Goal: Information Seeking & Learning: Learn about a topic

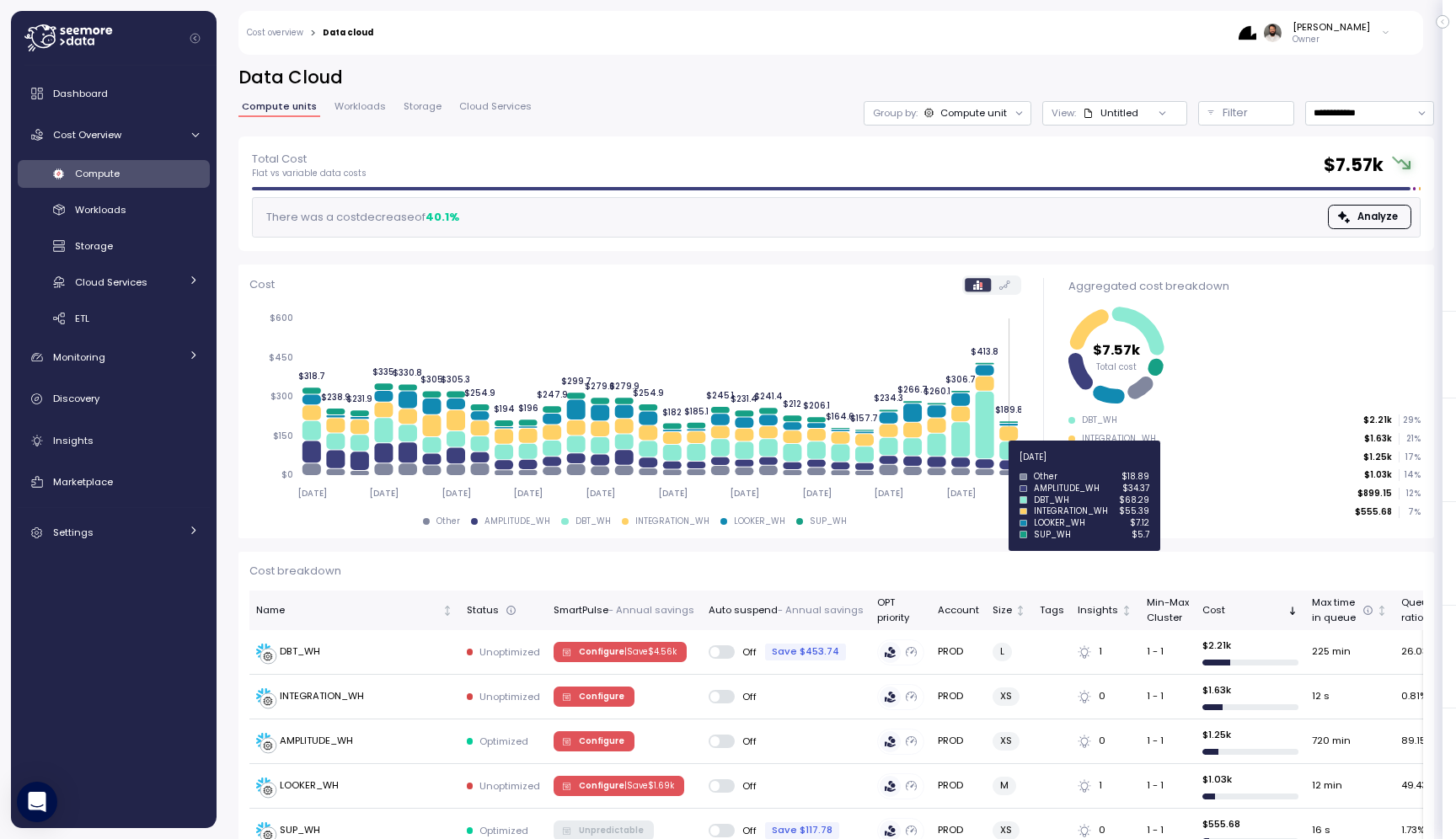
click at [1007, 466] on icon at bounding box center [1008, 465] width 18 height 10
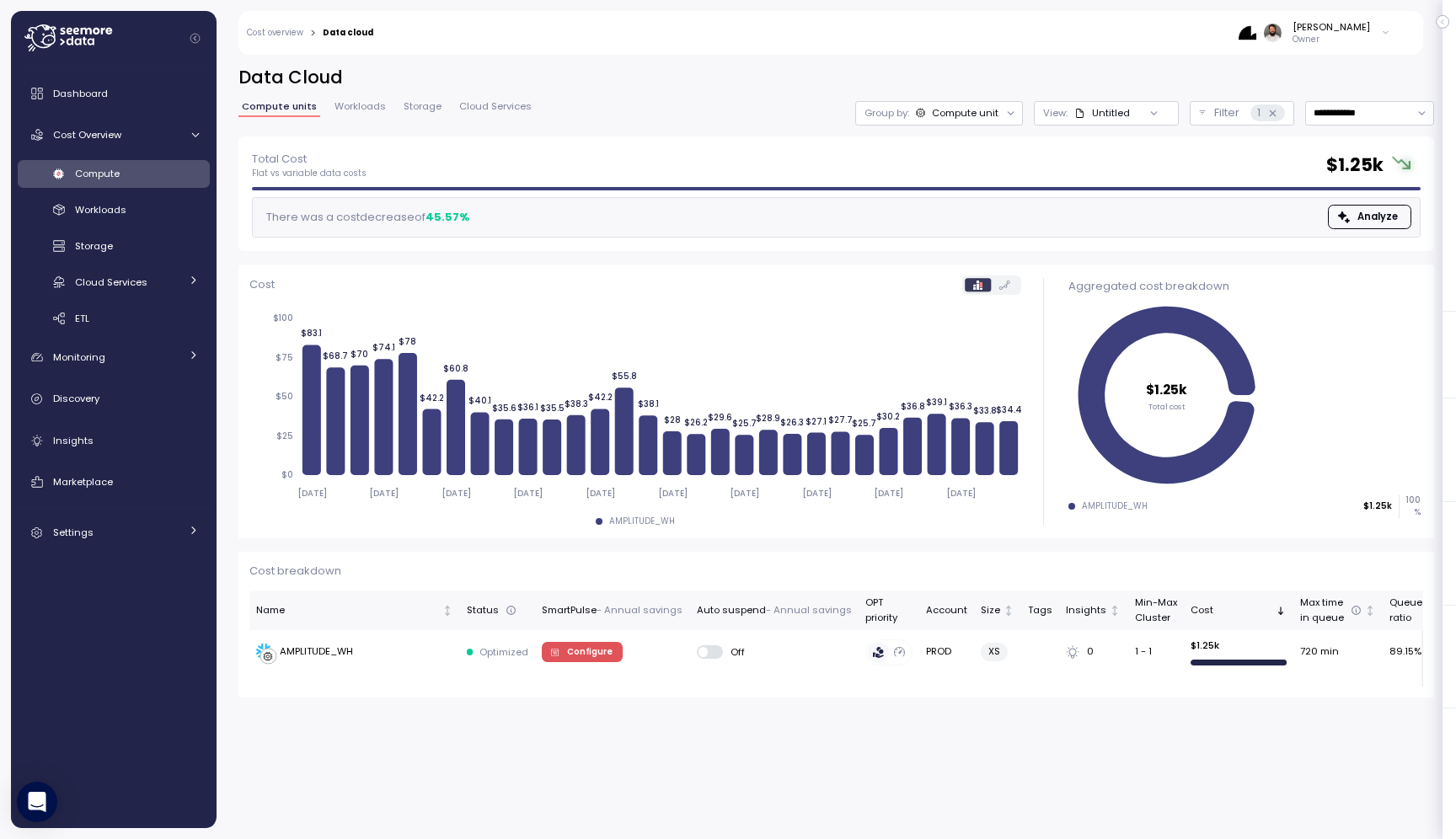
click at [976, 109] on div "Compute unit" at bounding box center [965, 113] width 67 height 14
click at [1061, 114] on p "View :" at bounding box center [1056, 113] width 24 height 14
click at [1070, 20] on div "Guy Biecher Owner" at bounding box center [892, 33] width 1017 height 43
click at [371, 109] on span "Workloads" at bounding box center [360, 106] width 51 height 10
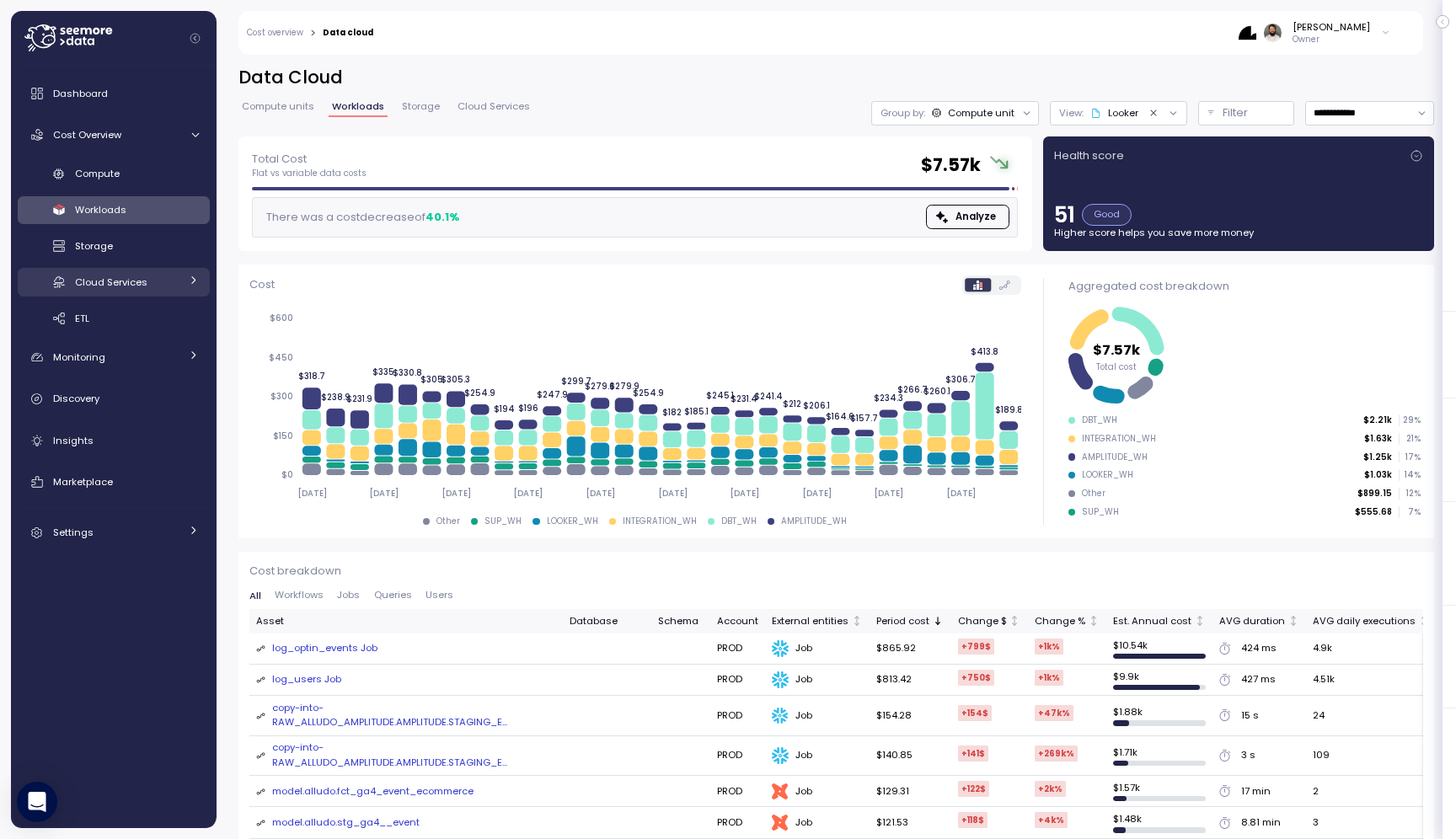
click at [151, 282] on div "Cloud Services" at bounding box center [127, 281] width 104 height 17
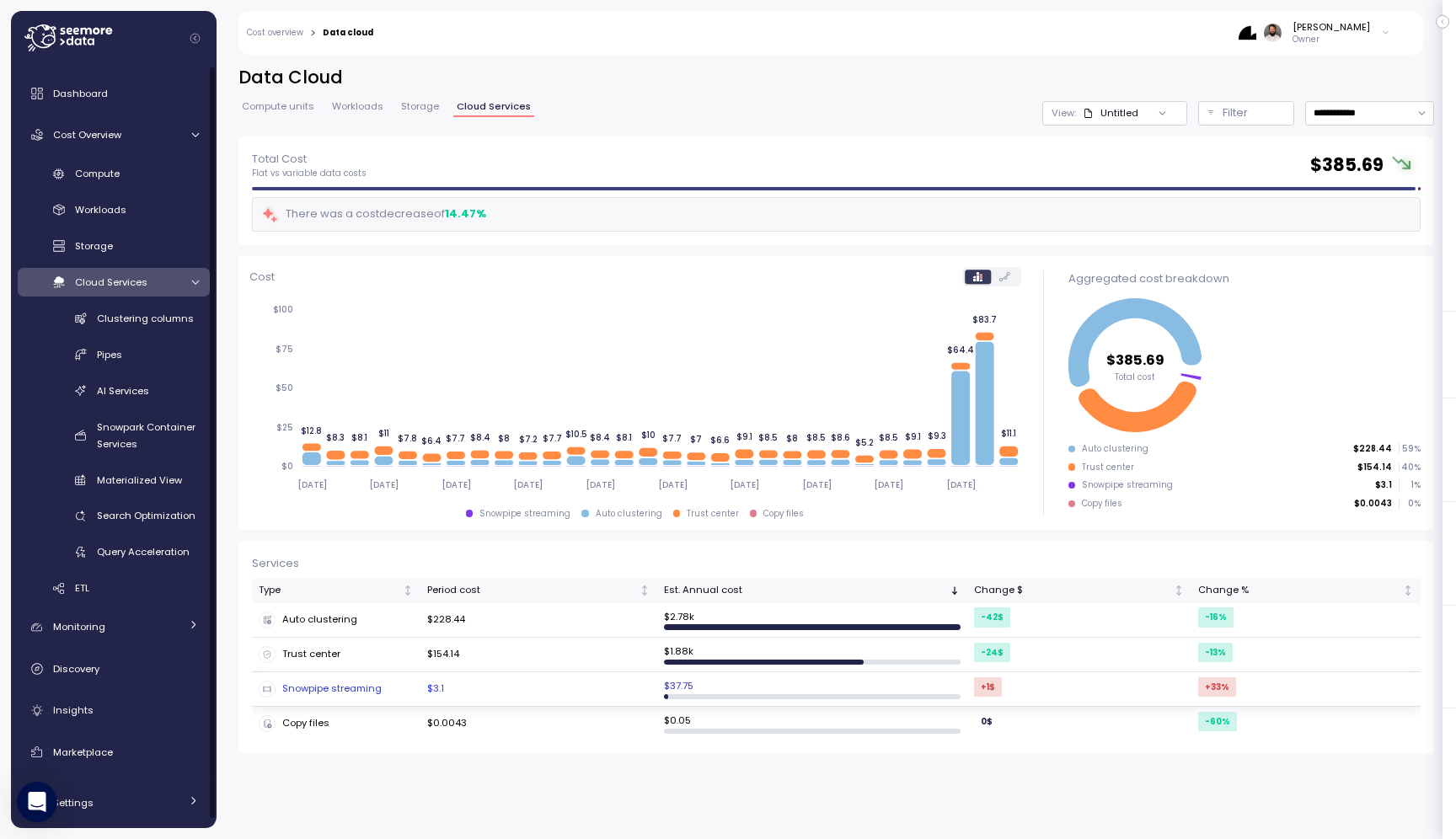
click at [370, 685] on div "Snowpipe streaming" at bounding box center [336, 689] width 155 height 17
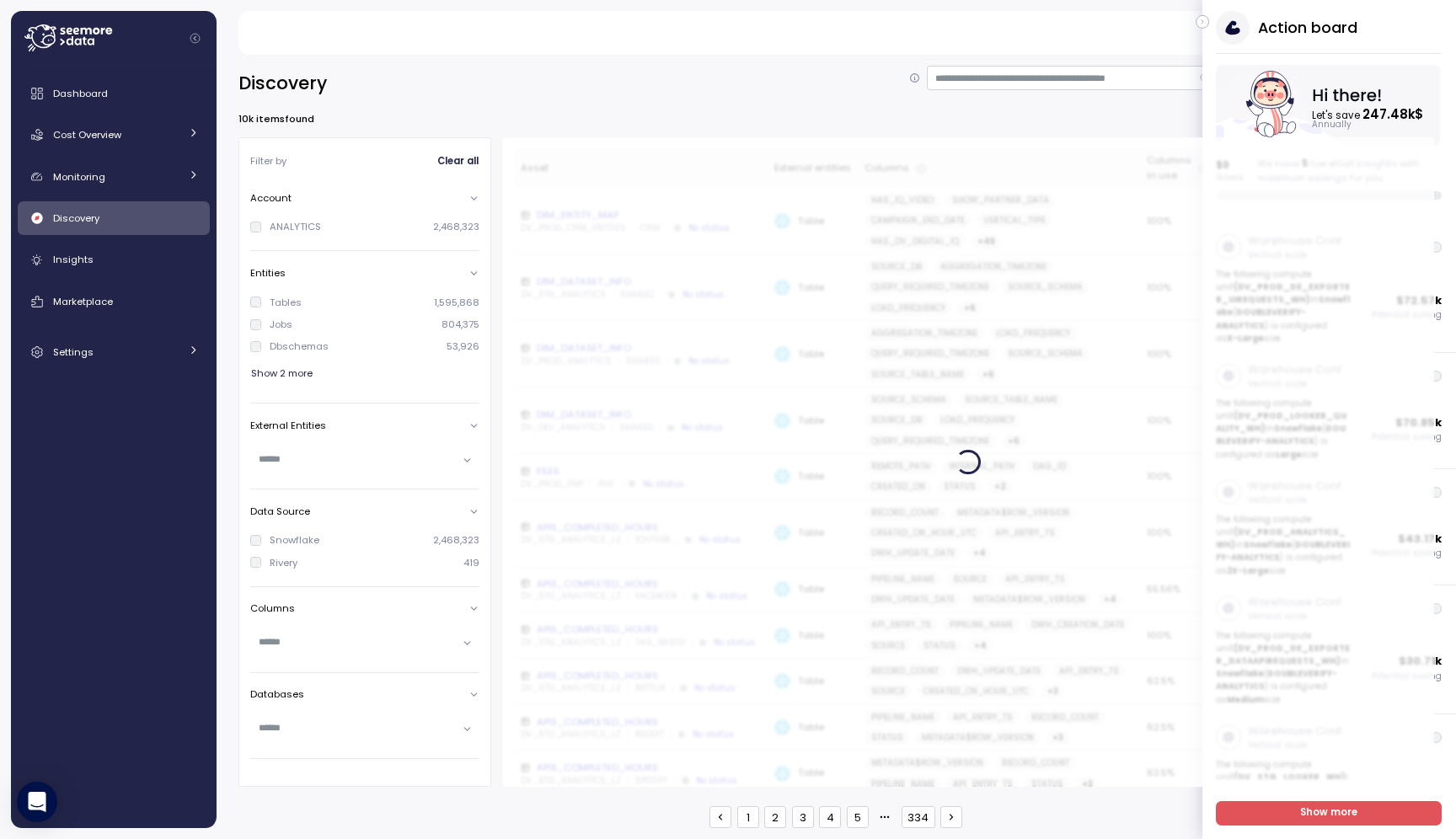
click at [1206, 23] on icon "button" at bounding box center [1202, 22] width 8 height 20
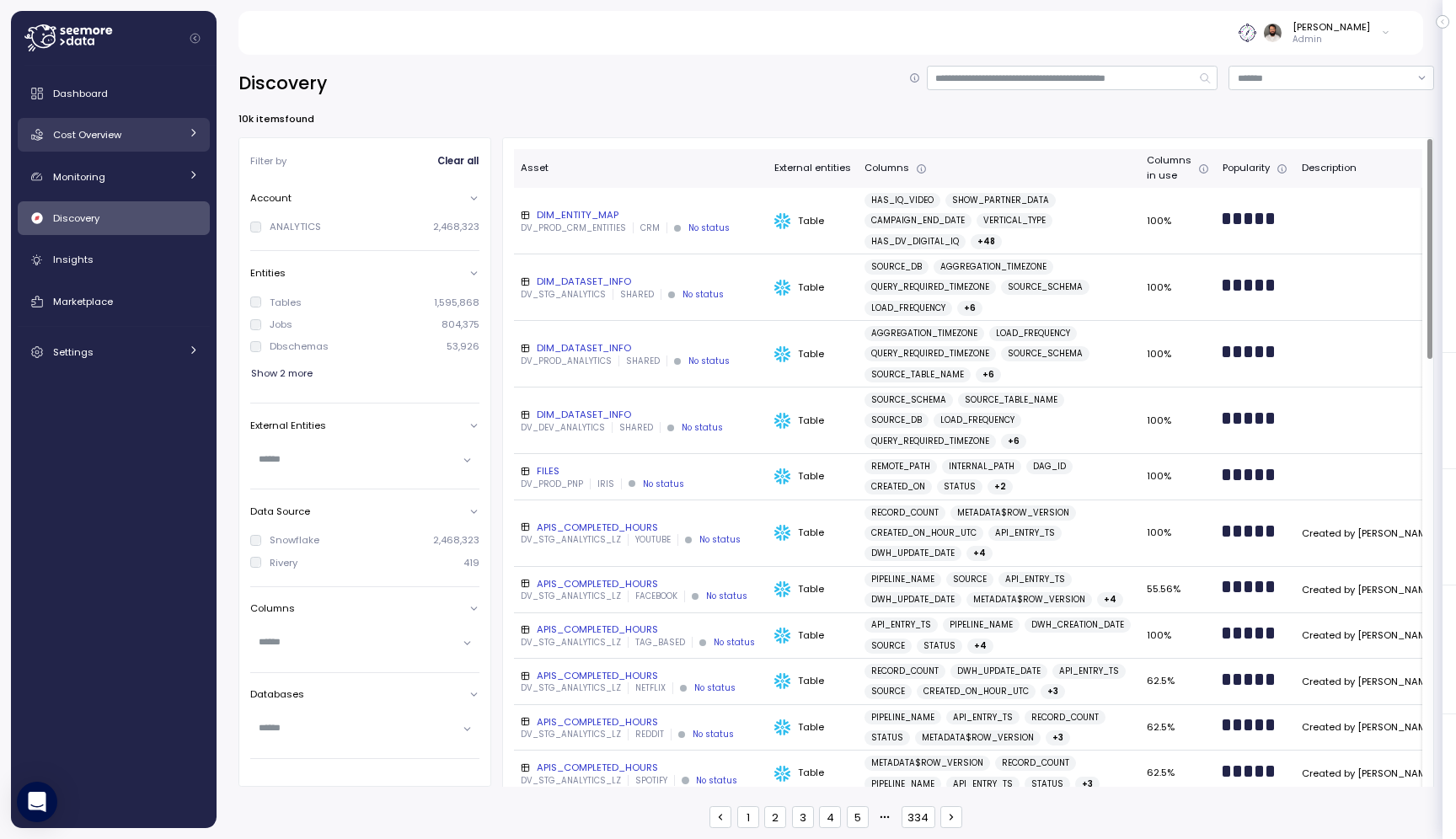
click at [164, 141] on div "Cost Overview" at bounding box center [116, 134] width 126 height 17
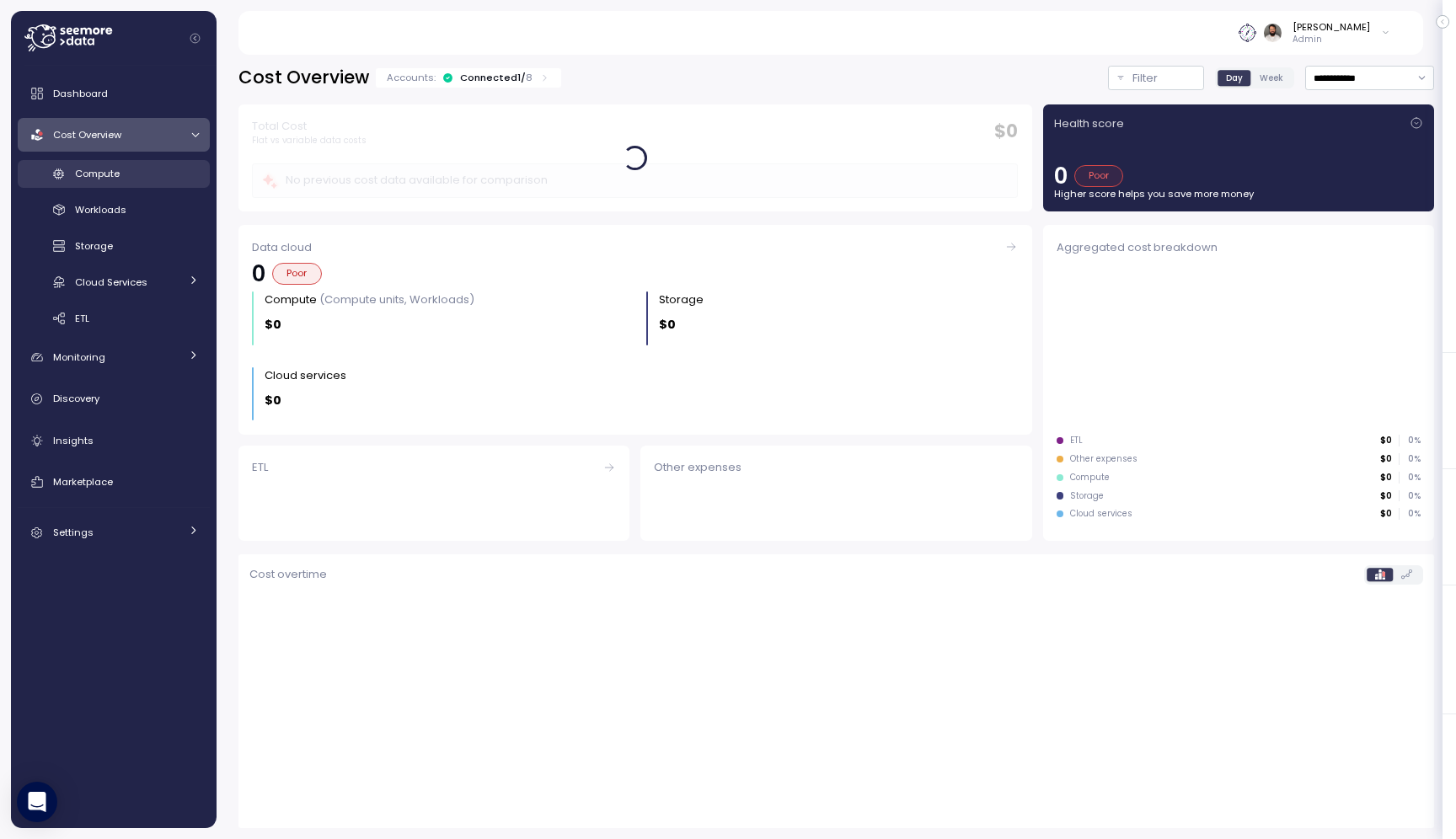
click at [158, 175] on div "Compute" at bounding box center [136, 173] width 124 height 17
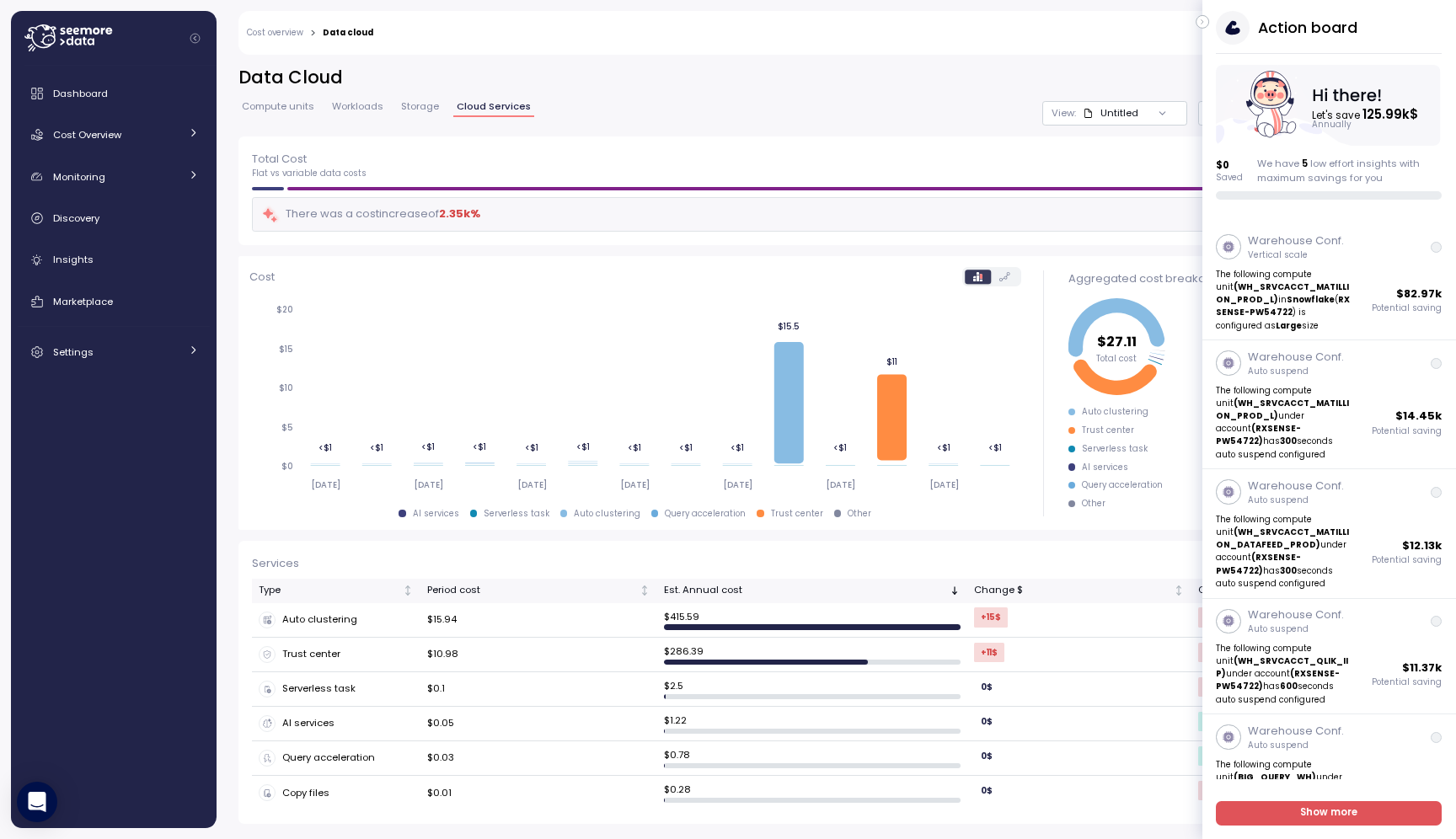
click at [1203, 23] on icon "button" at bounding box center [1202, 22] width 8 height 20
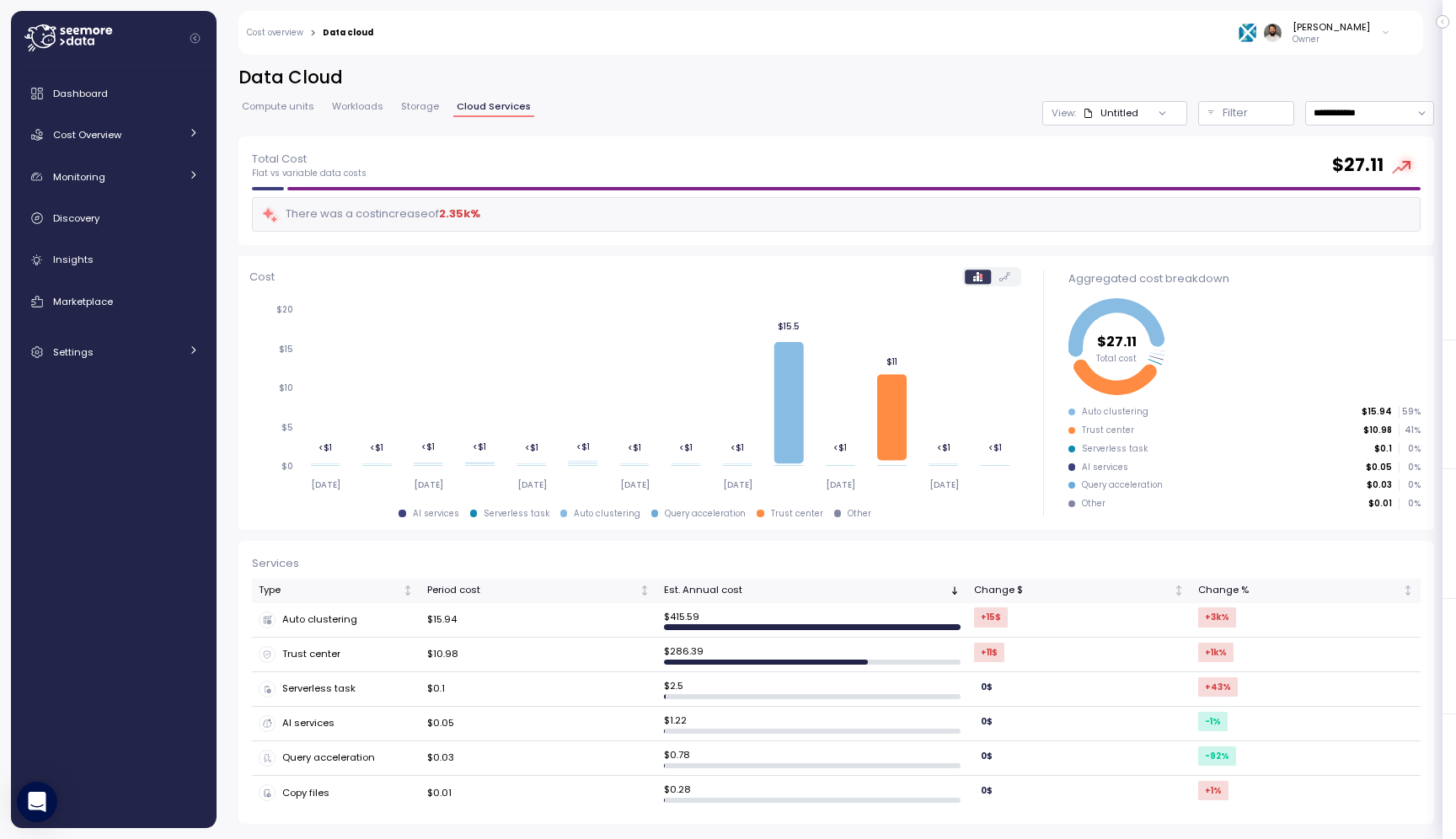
click at [136, 44] on div at bounding box center [120, 38] width 192 height 55
click at [84, 42] on icon at bounding box center [84, 42] width 4 height 9
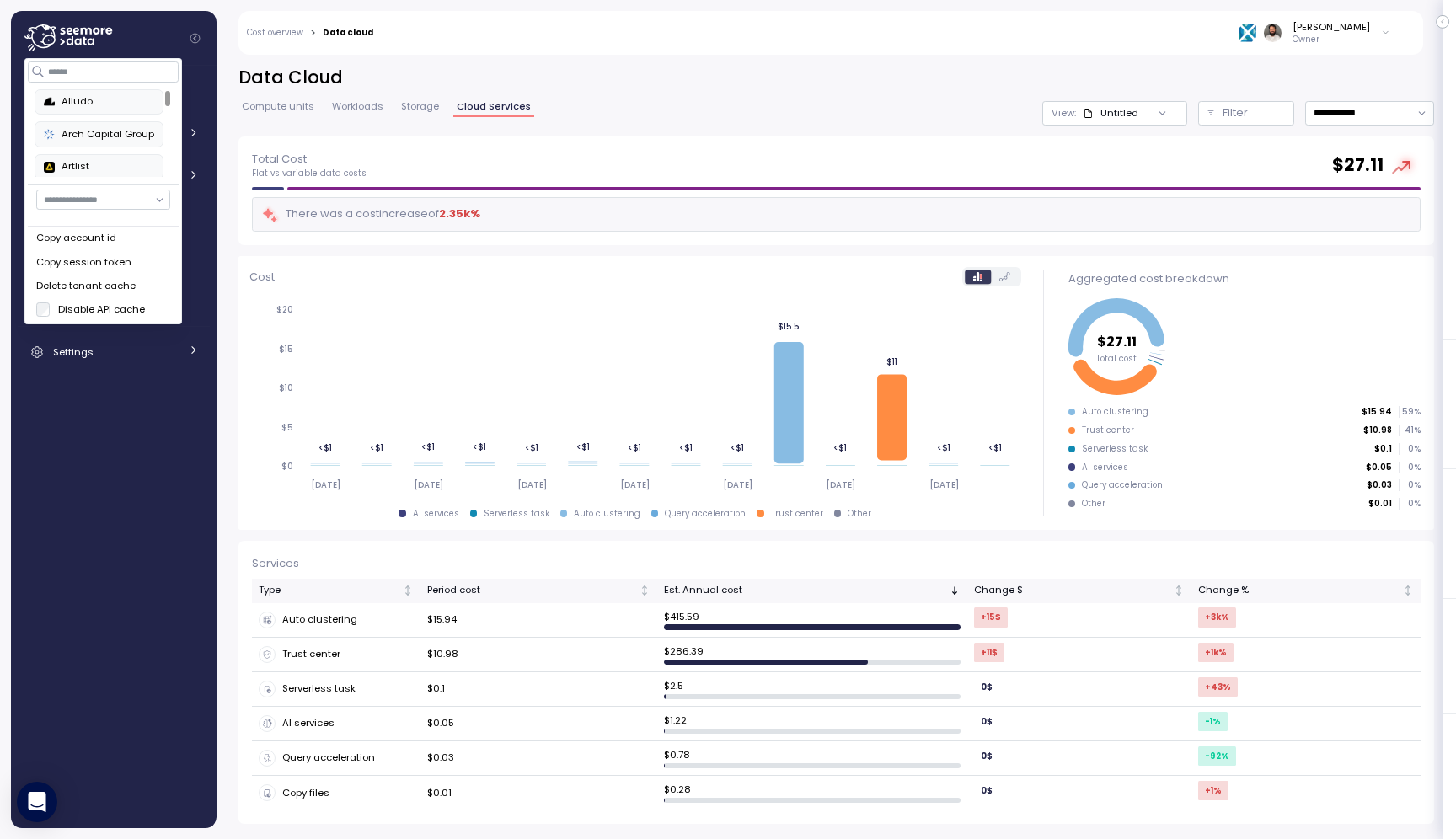
click at [109, 239] on div "Copy account id" at bounding box center [103, 238] width 134 height 15
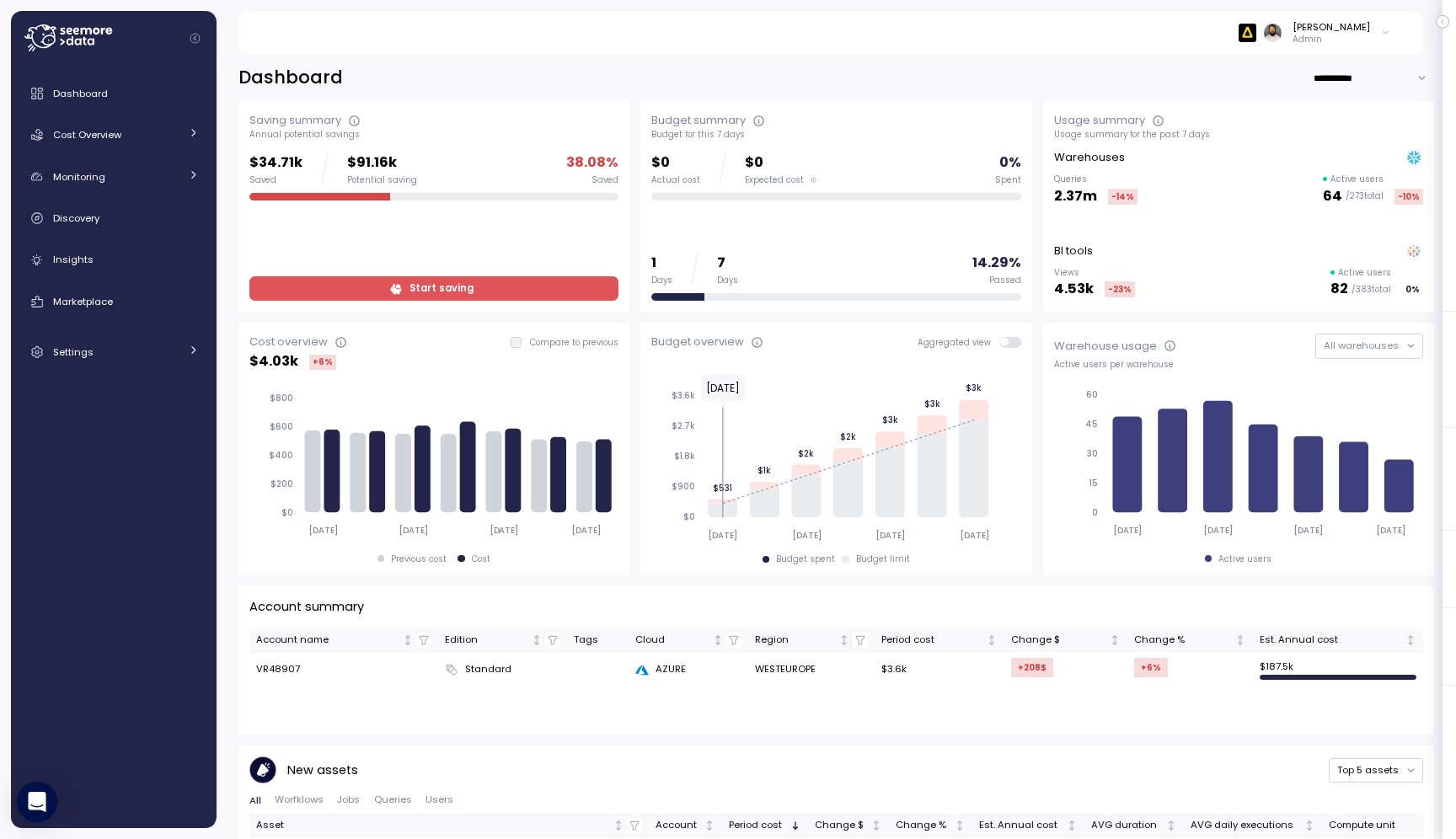
click at [1365, 67] on input "**********" at bounding box center [1373, 78] width 122 height 24
click at [94, 127] on div "Cost Overview" at bounding box center [116, 134] width 126 height 17
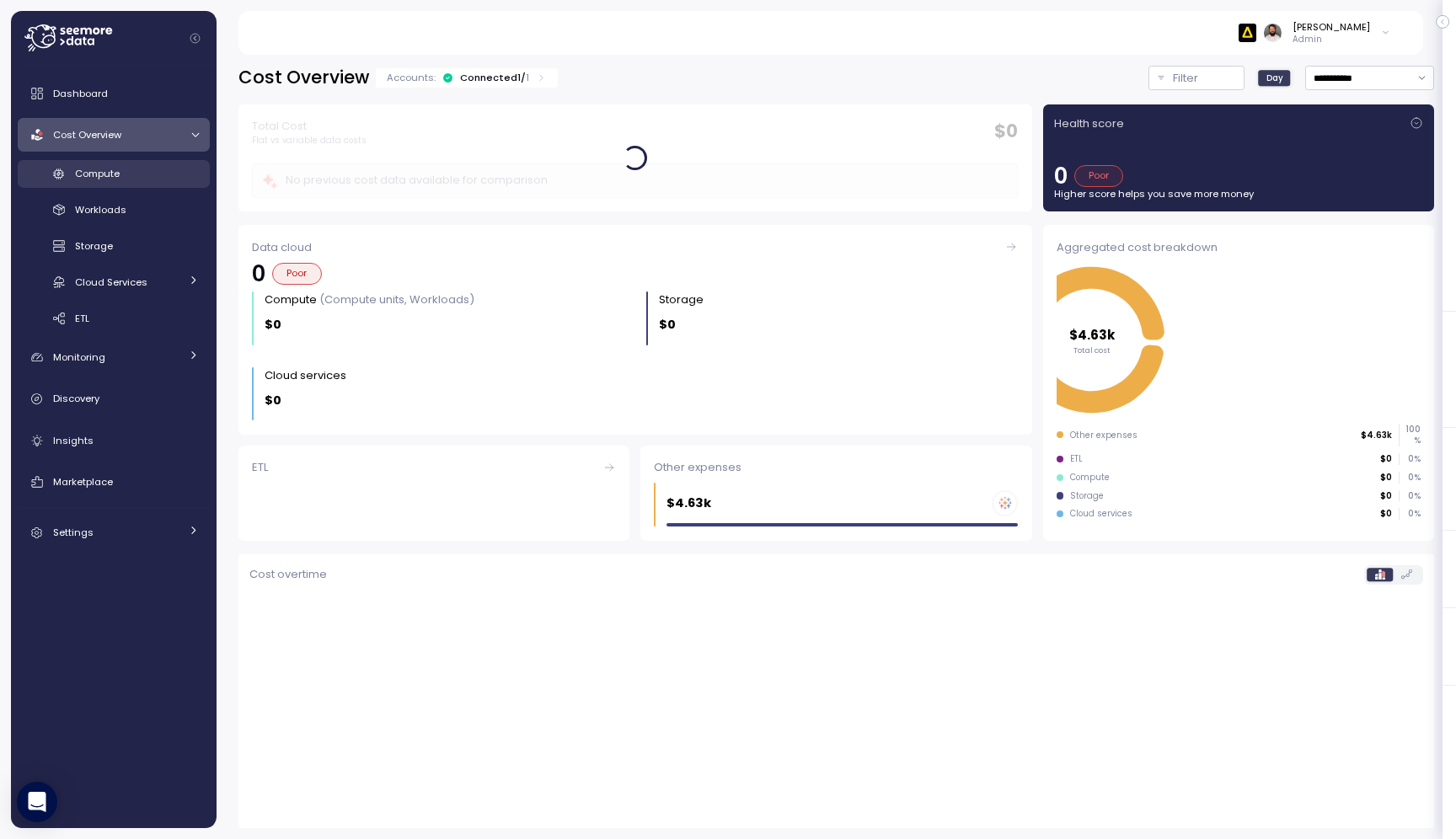
click at [152, 173] on div "Compute" at bounding box center [136, 173] width 124 height 17
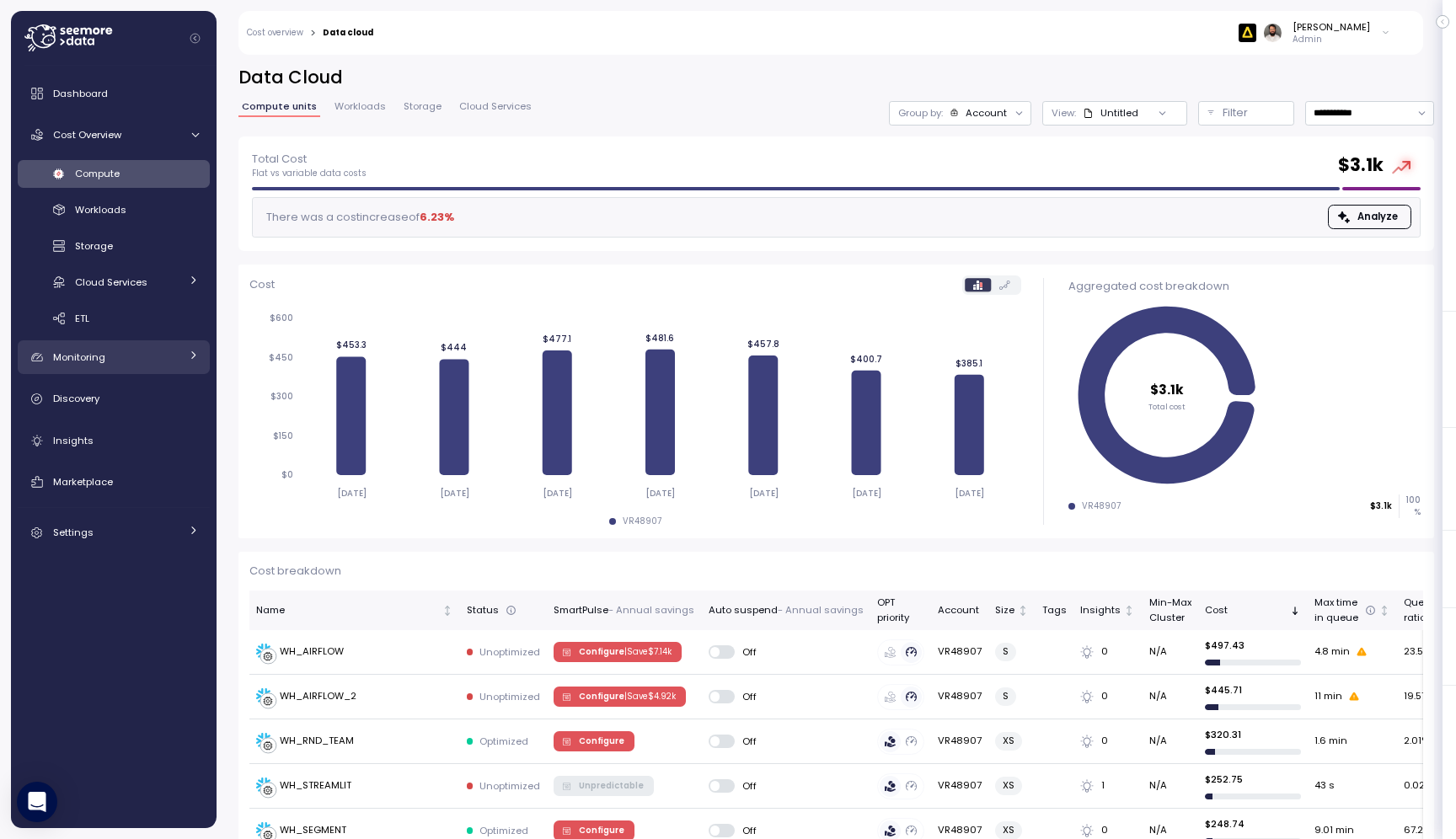
click at [164, 354] on div "Monitoring" at bounding box center [116, 357] width 126 height 17
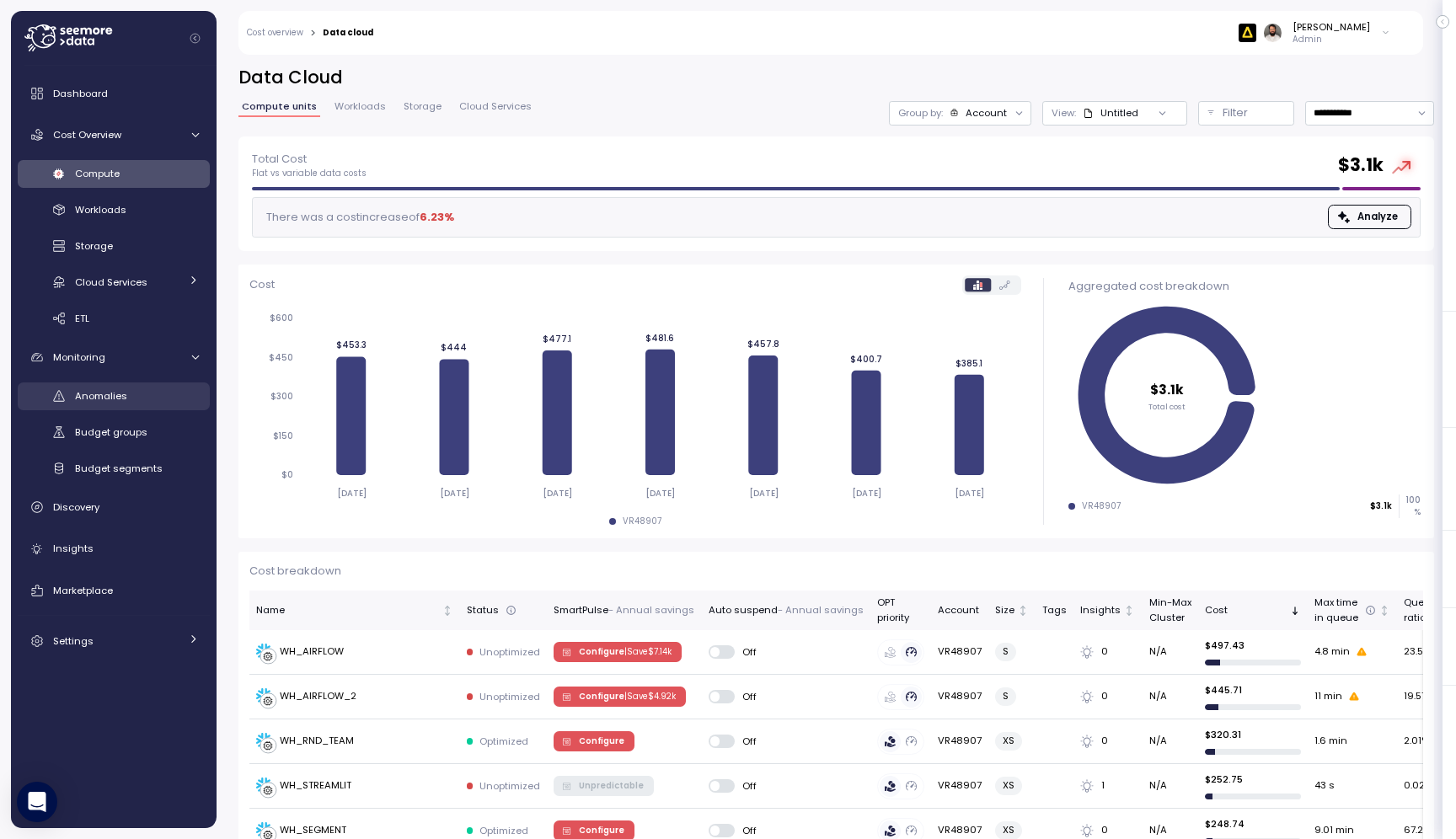
click at [155, 394] on div "Anomalies" at bounding box center [136, 395] width 124 height 17
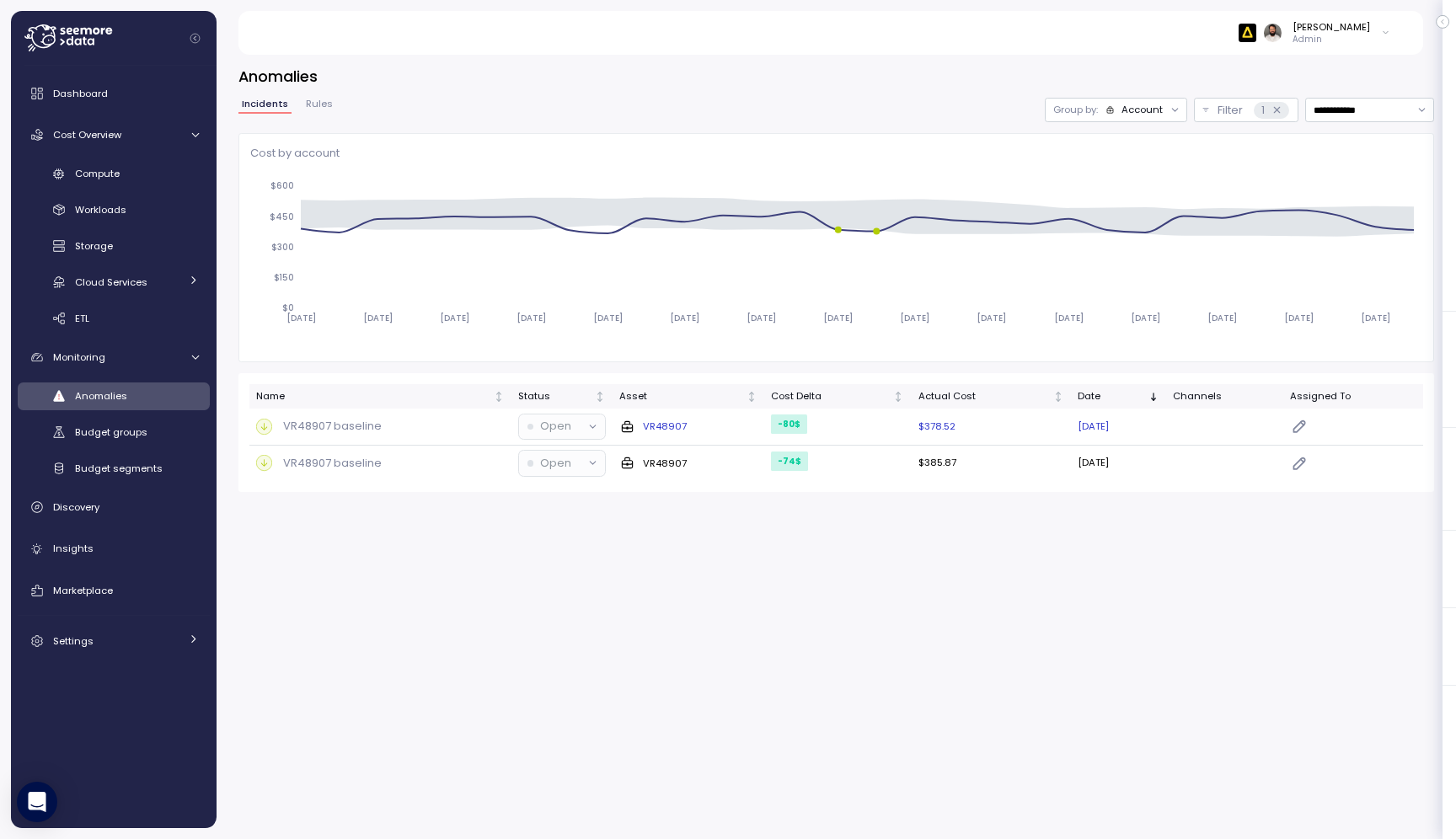
click at [460, 438] on td "VR48907 baseline" at bounding box center [381, 426] width 262 height 37
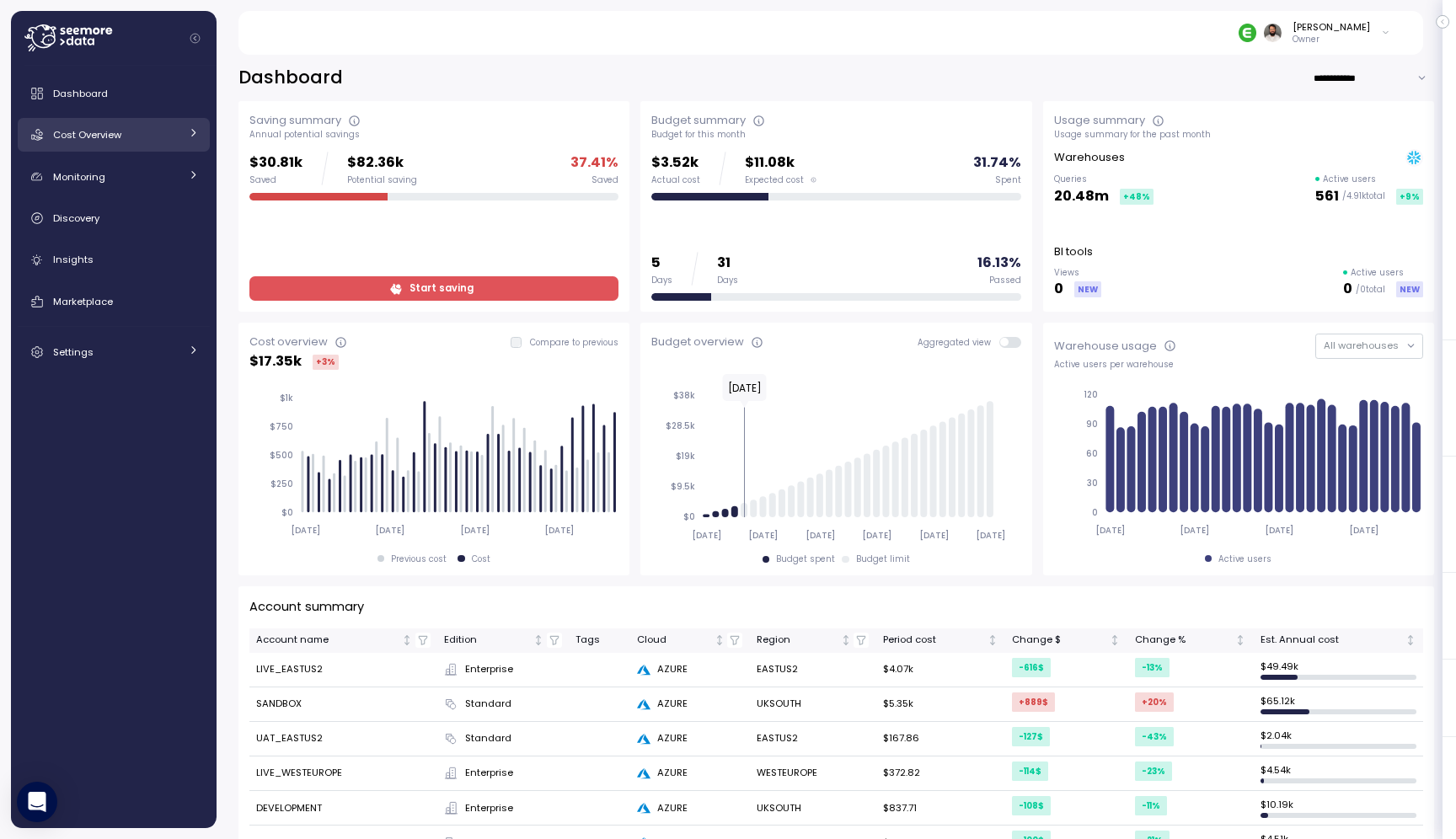
click at [158, 142] on div "Cost Overview" at bounding box center [116, 134] width 126 height 17
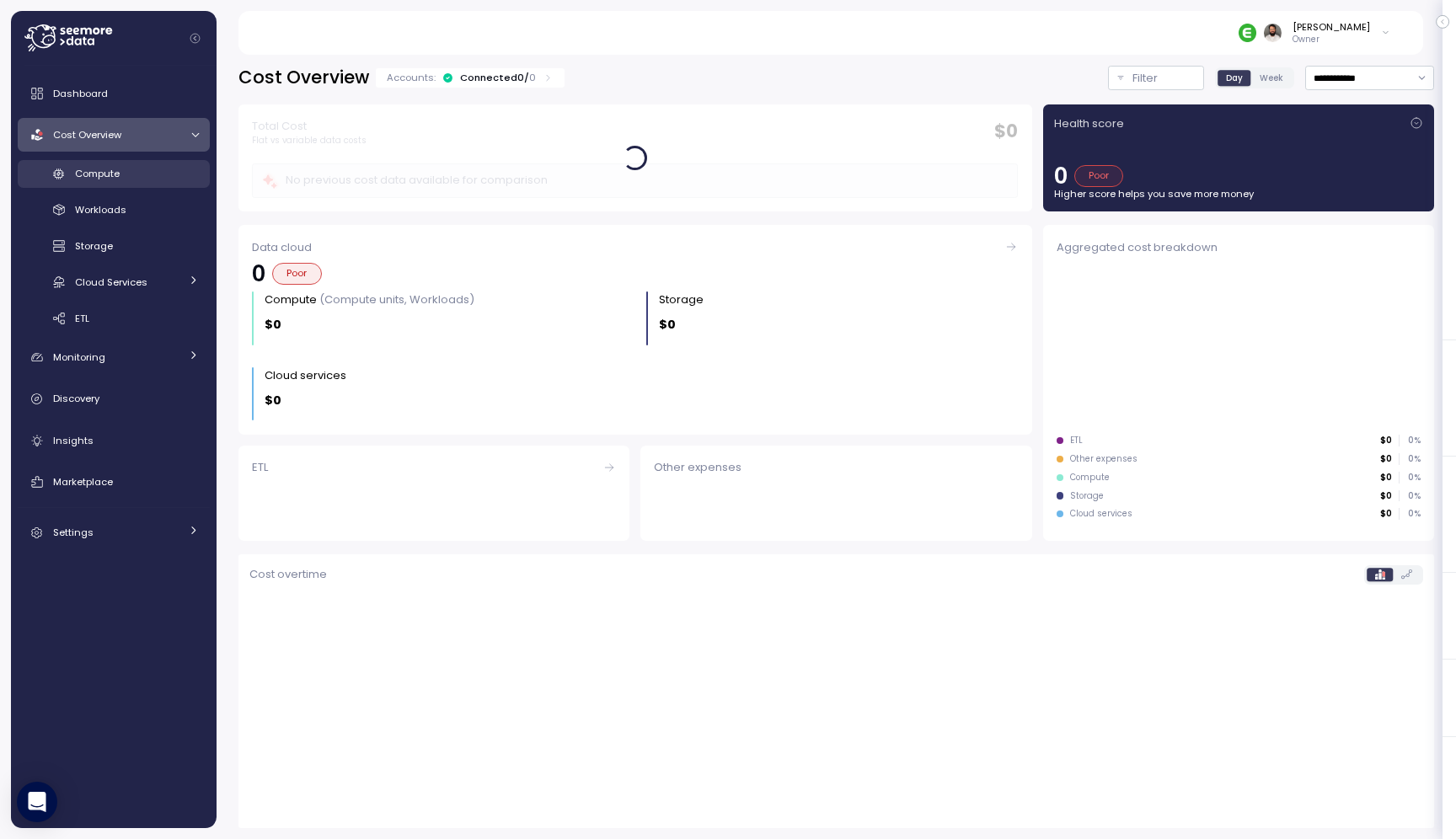
click at [156, 181] on div "Compute" at bounding box center [136, 173] width 124 height 17
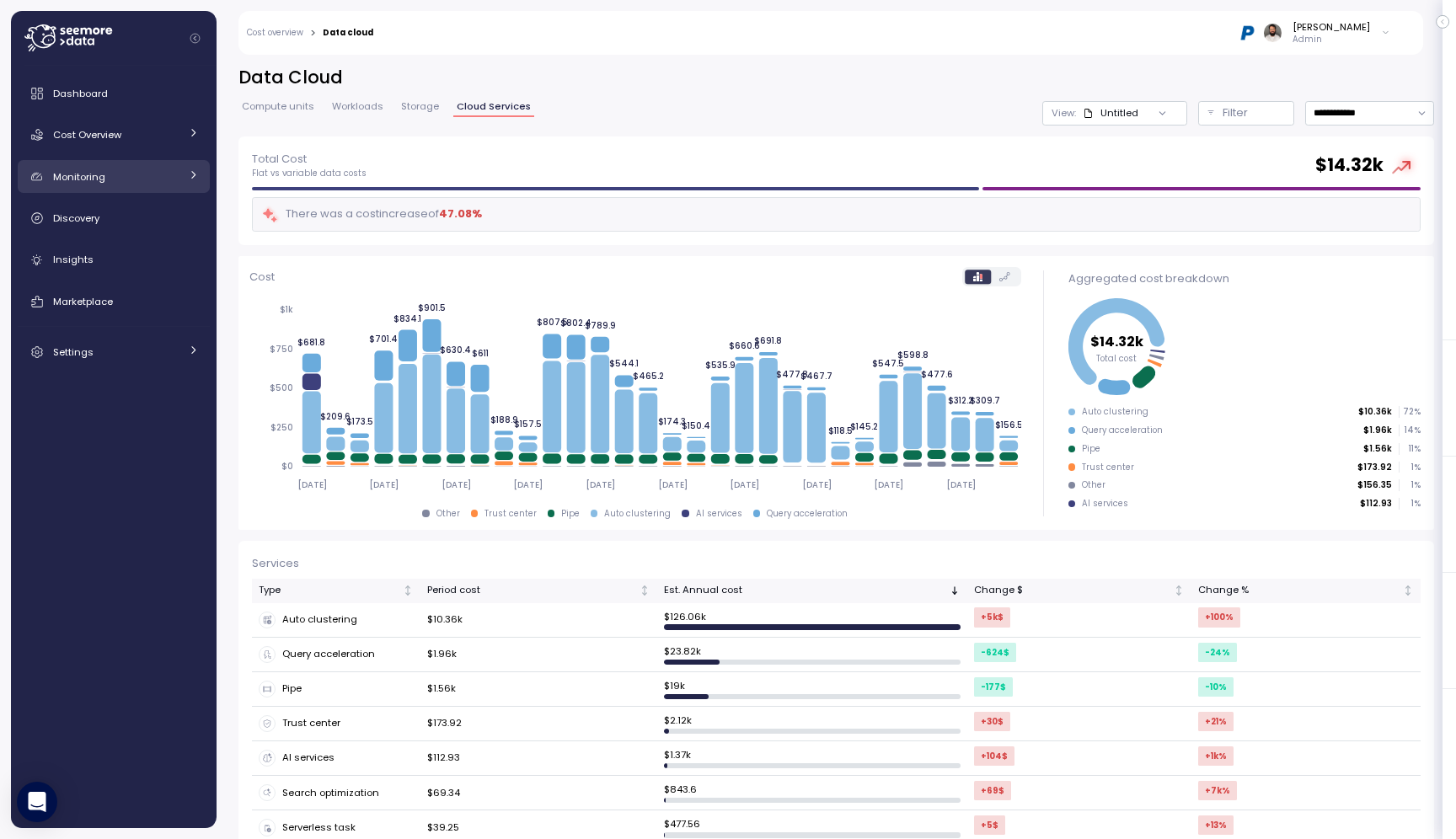
click at [142, 180] on div "Monitoring" at bounding box center [116, 176] width 126 height 17
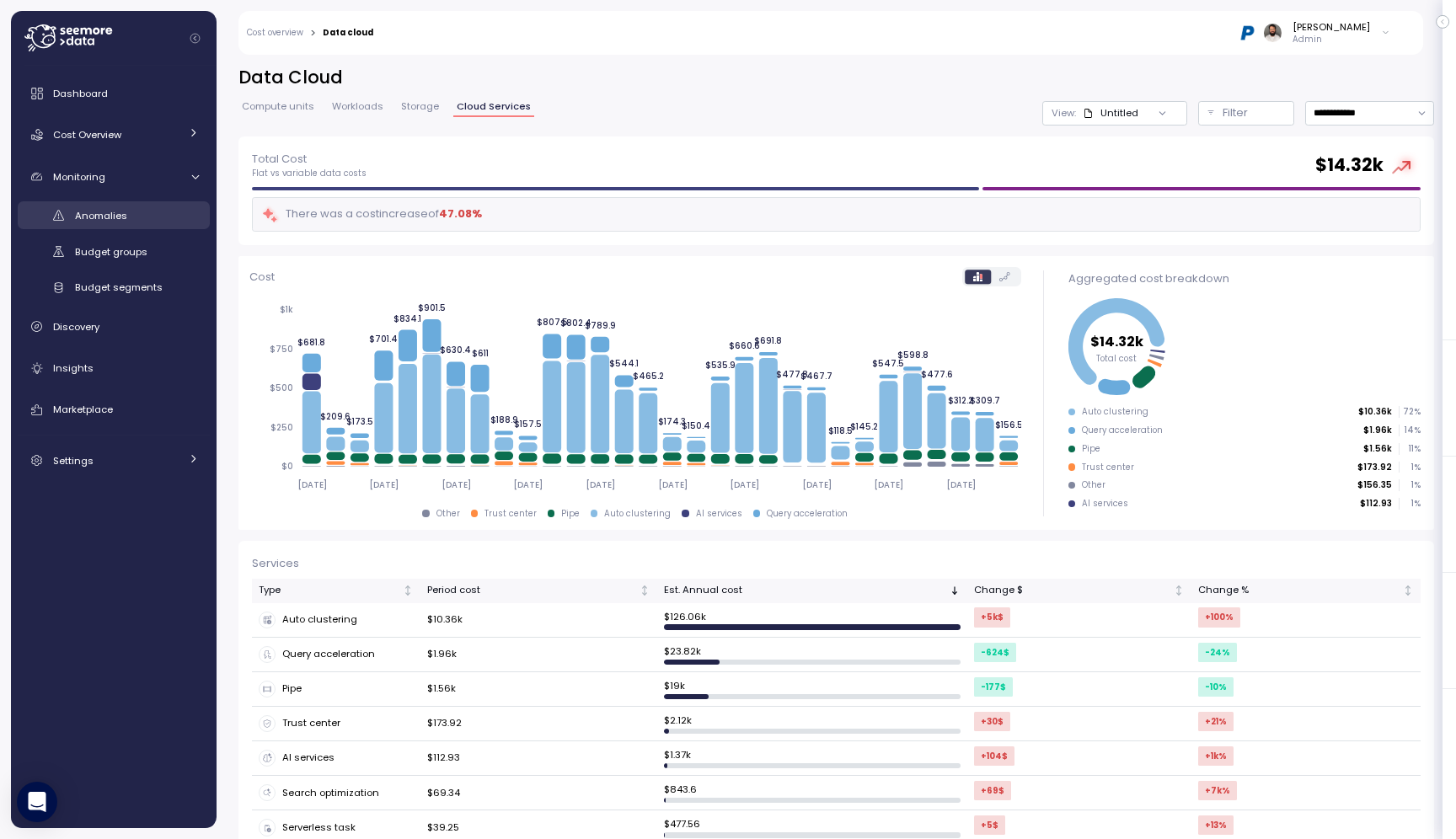
click at [142, 226] on link "Anomalies" at bounding box center [113, 215] width 192 height 28
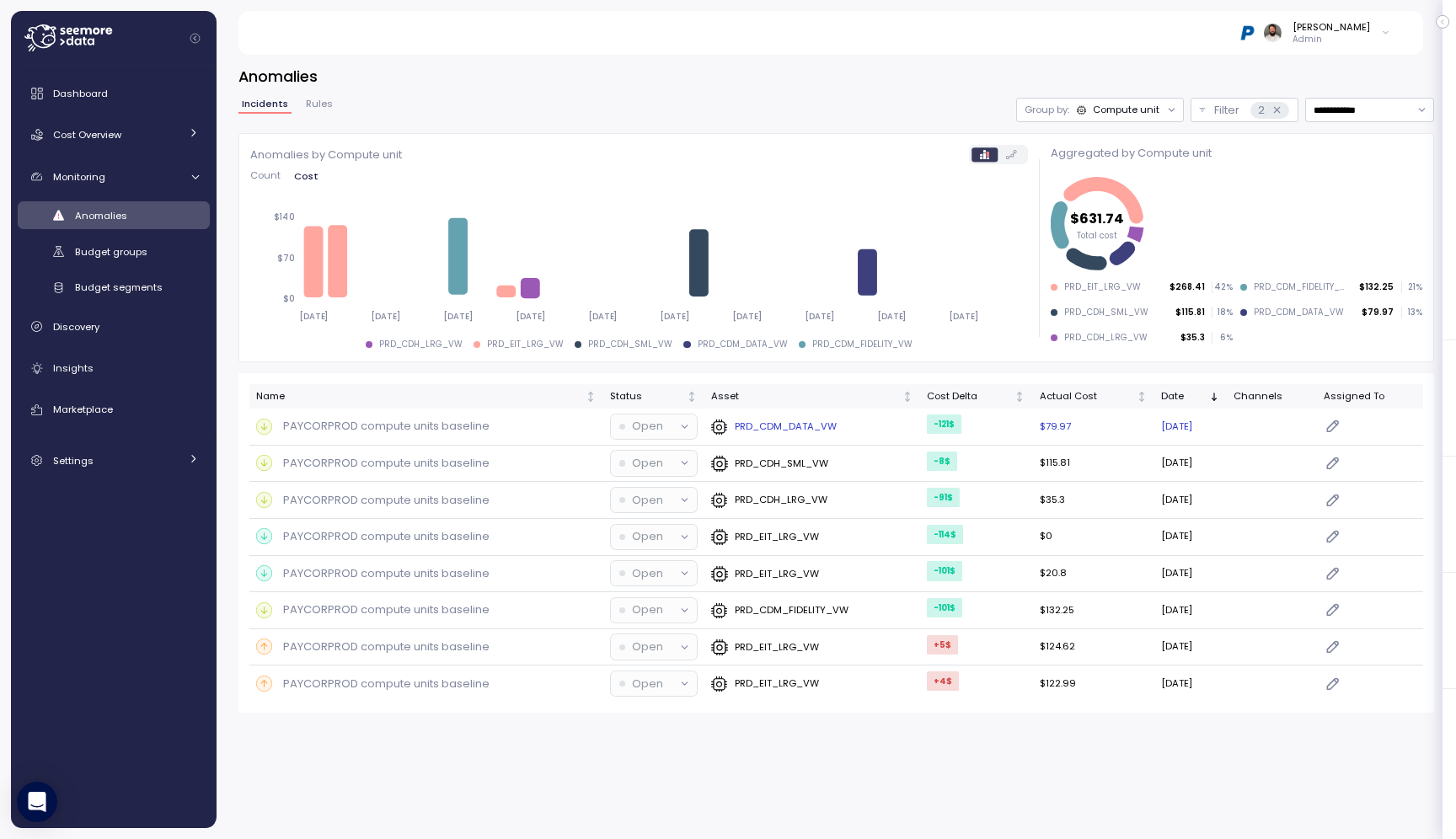
click at [462, 427] on p "PAYCORPROD compute units baseline" at bounding box center [387, 426] width 207 height 17
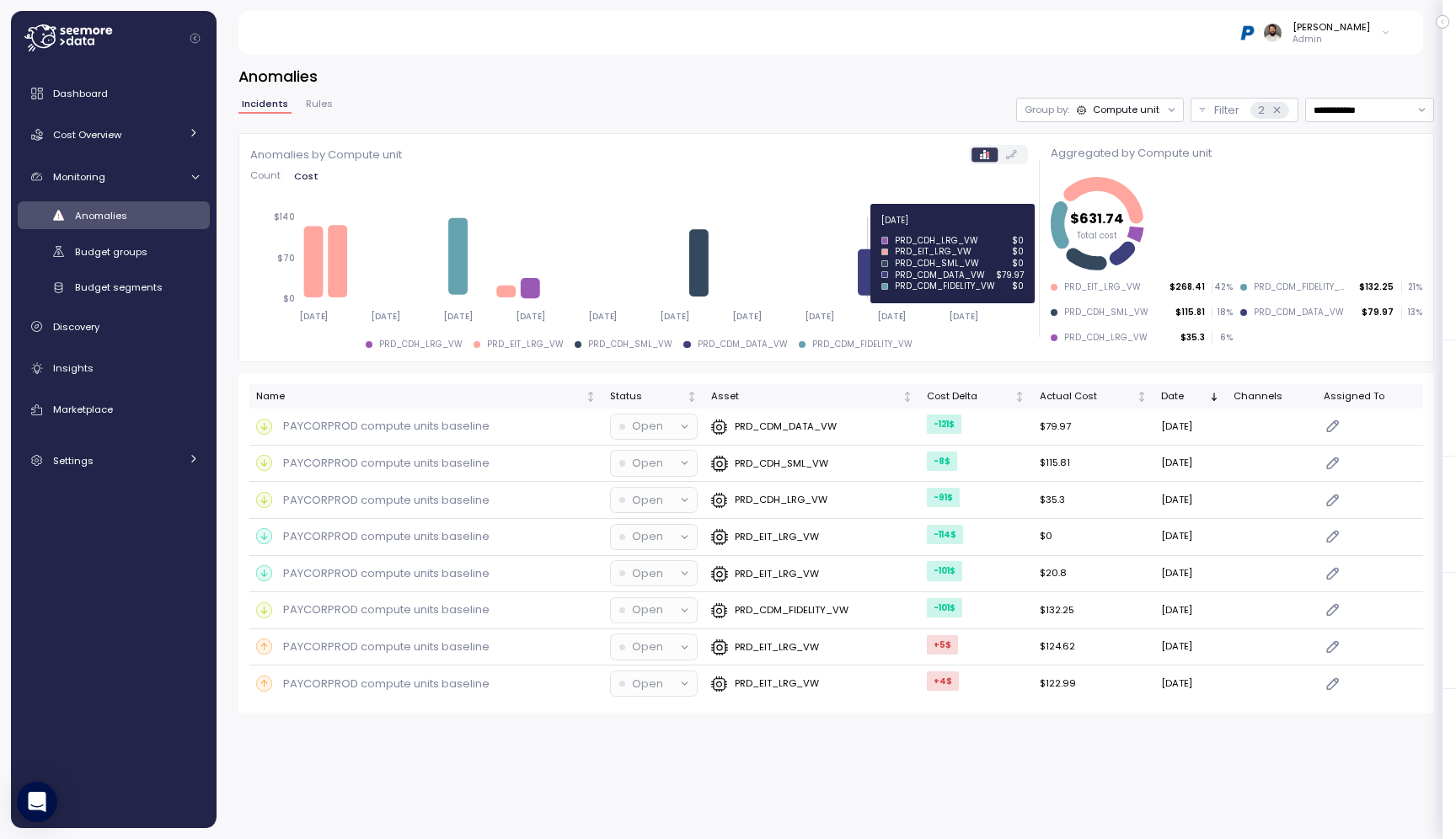
click at [867, 260] on icon at bounding box center [870, 272] width 19 height 46
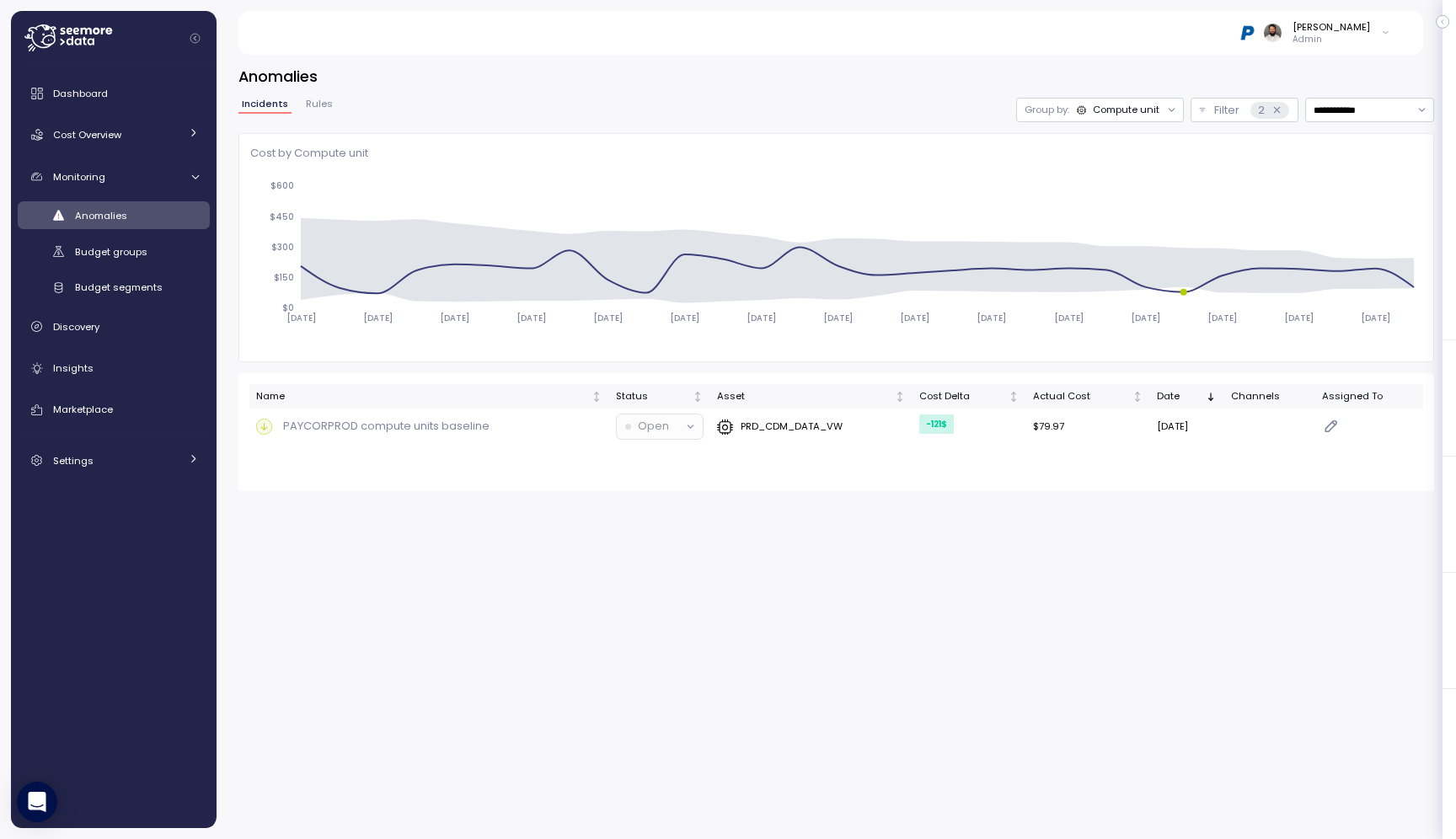
click at [527, 102] on div "**********" at bounding box center [836, 110] width 1195 height 24
click at [173, 214] on div "Anomalies" at bounding box center [136, 215] width 124 height 17
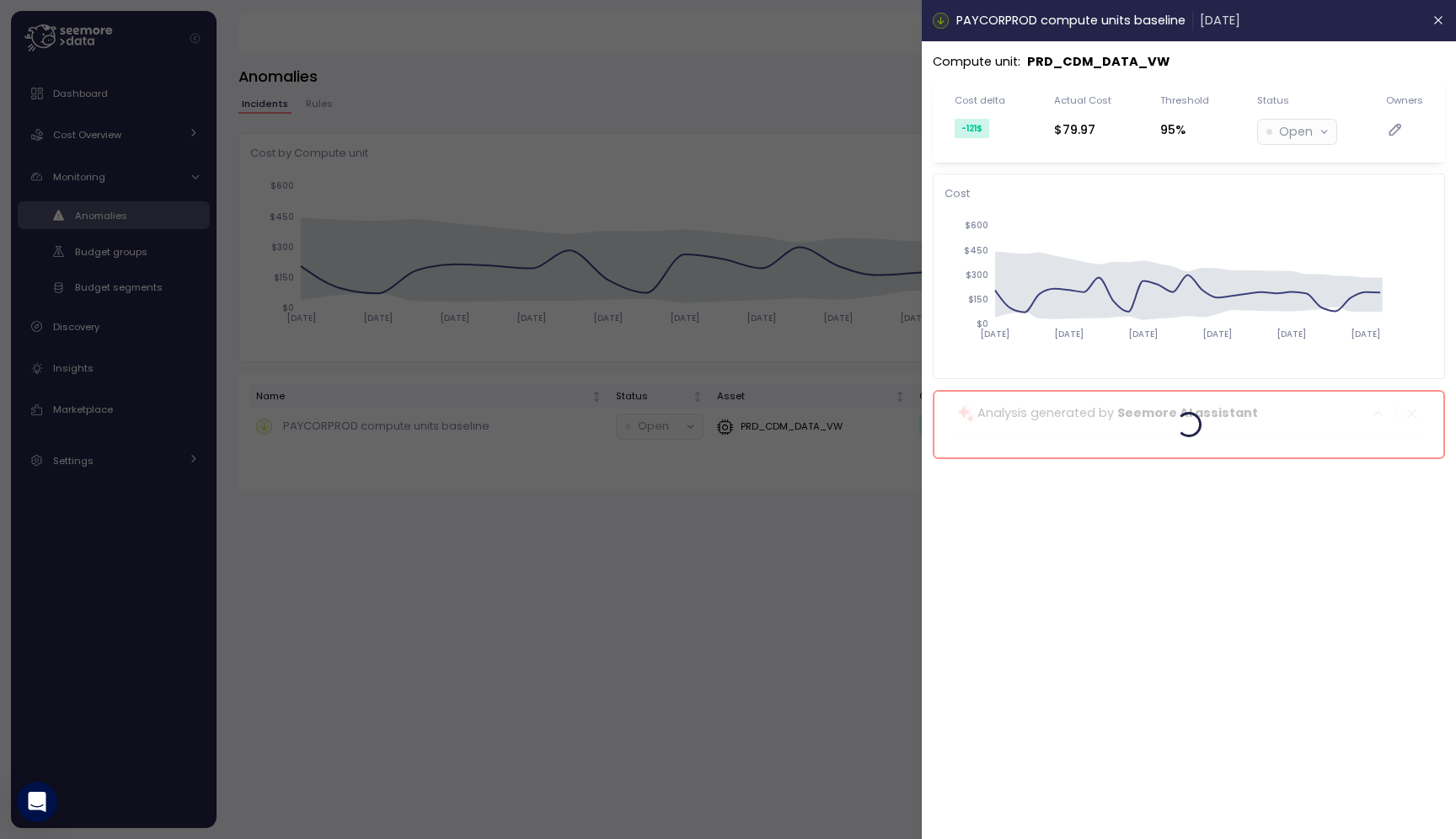
click at [618, 453] on div at bounding box center [728, 420] width 1456 height 839
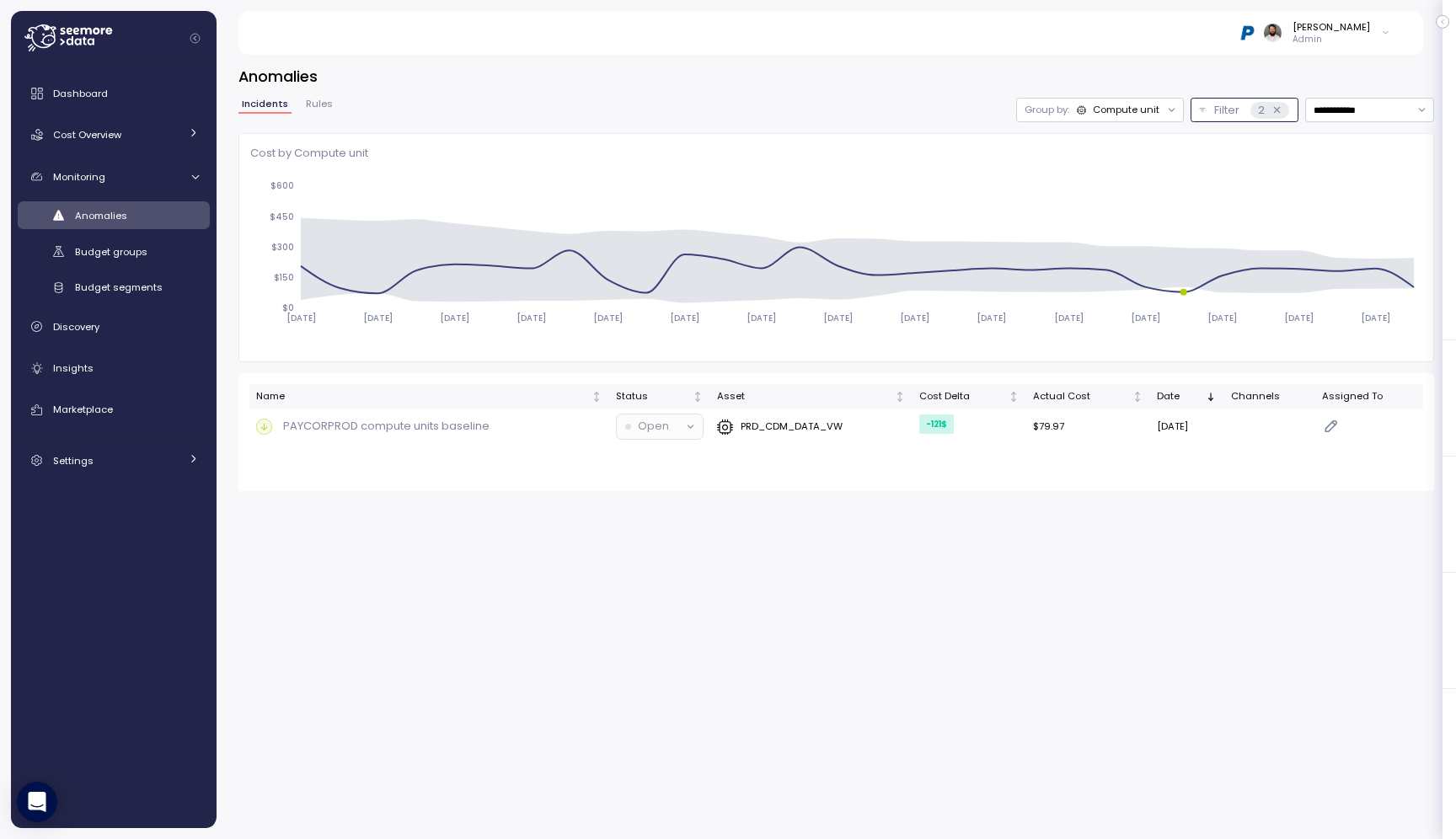
click at [1273, 109] on icon at bounding box center [1277, 109] width 11 height 11
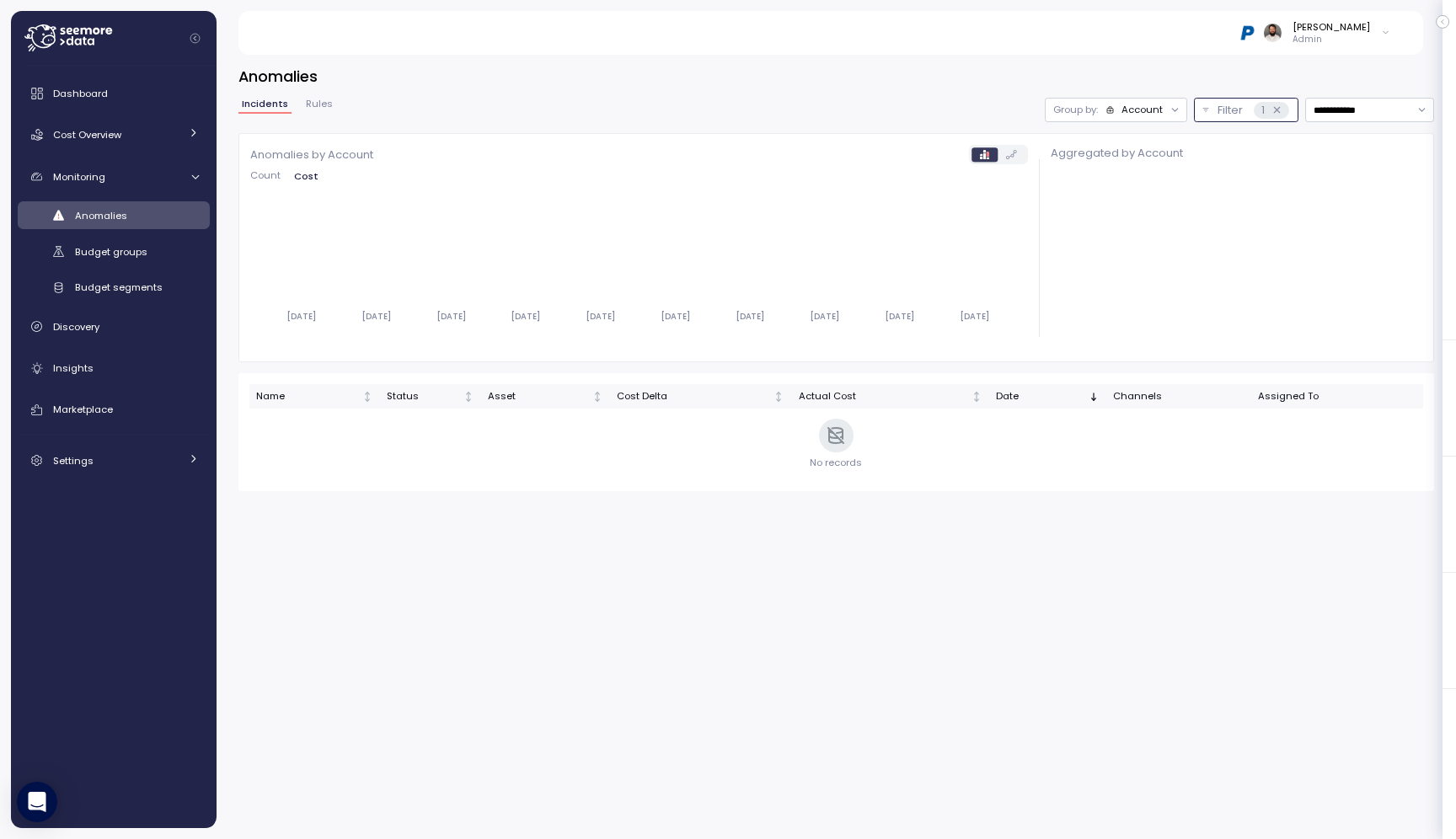
click at [1276, 109] on icon at bounding box center [1277, 109] width 11 height 11
click at [1279, 111] on icon at bounding box center [1277, 109] width 11 height 11
click at [1135, 109] on div "Account" at bounding box center [1142, 109] width 42 height 14
click at [1134, 173] on p "Compute unit" at bounding box center [1132, 175] width 67 height 14
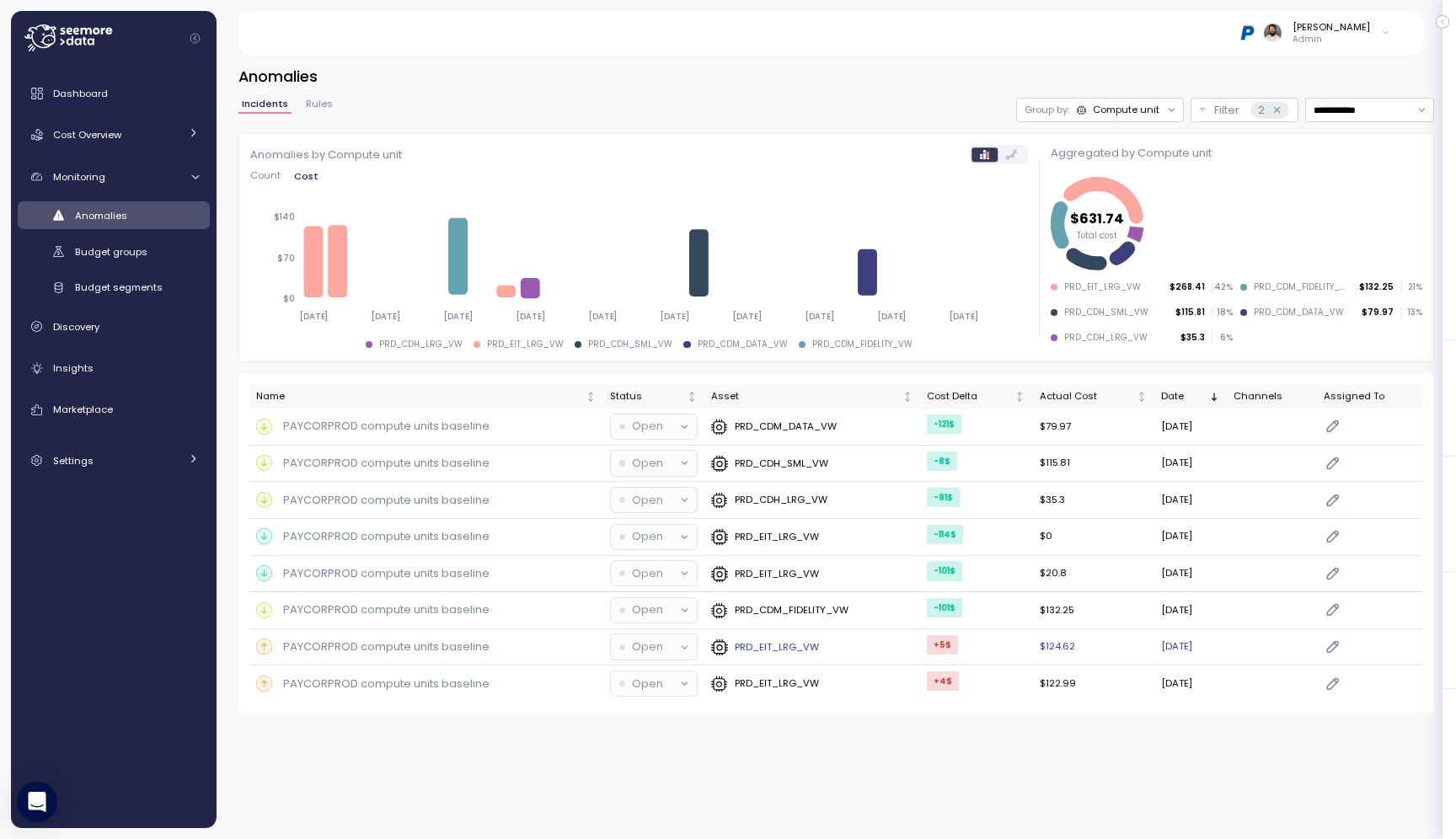
click at [583, 645] on div "PAYCORPROD compute units baseline" at bounding box center [427, 646] width 341 height 17
click at [831, 685] on div "PRD_EIT_LRG_VW" at bounding box center [812, 684] width 202 height 17
click at [1277, 111] on icon at bounding box center [1277, 109] width 6 height 6
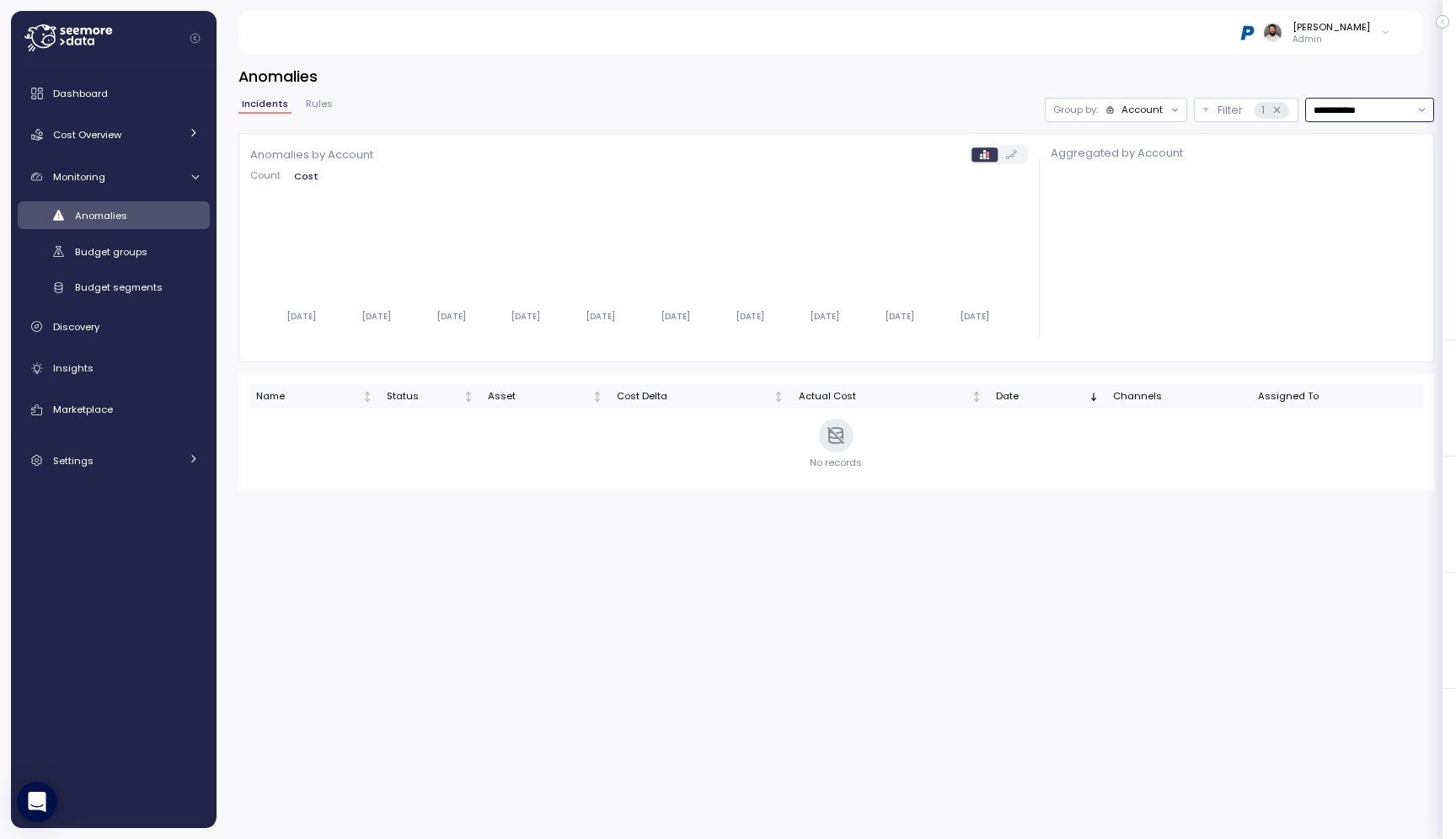
click at [1333, 107] on input "**********" at bounding box center [1369, 110] width 129 height 24
click at [1152, 122] on div "**********" at bounding box center [836, 294] width 1195 height 393
click at [1152, 115] on div "Account" at bounding box center [1142, 109] width 42 height 14
click at [1101, 76] on h3 "Anomalies" at bounding box center [836, 76] width 1195 height 21
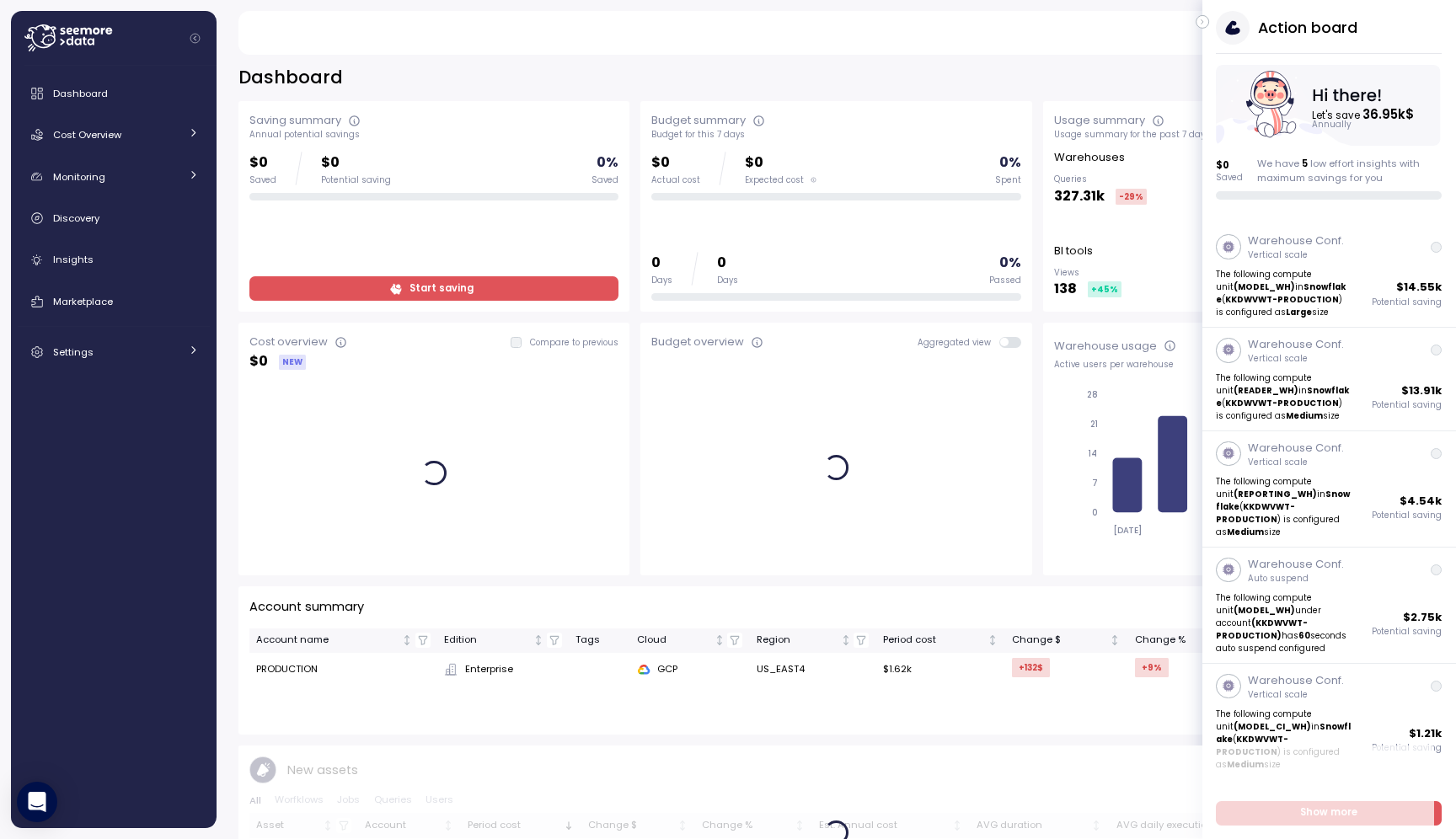
click at [1201, 21] on icon "button" at bounding box center [1202, 22] width 8 height 20
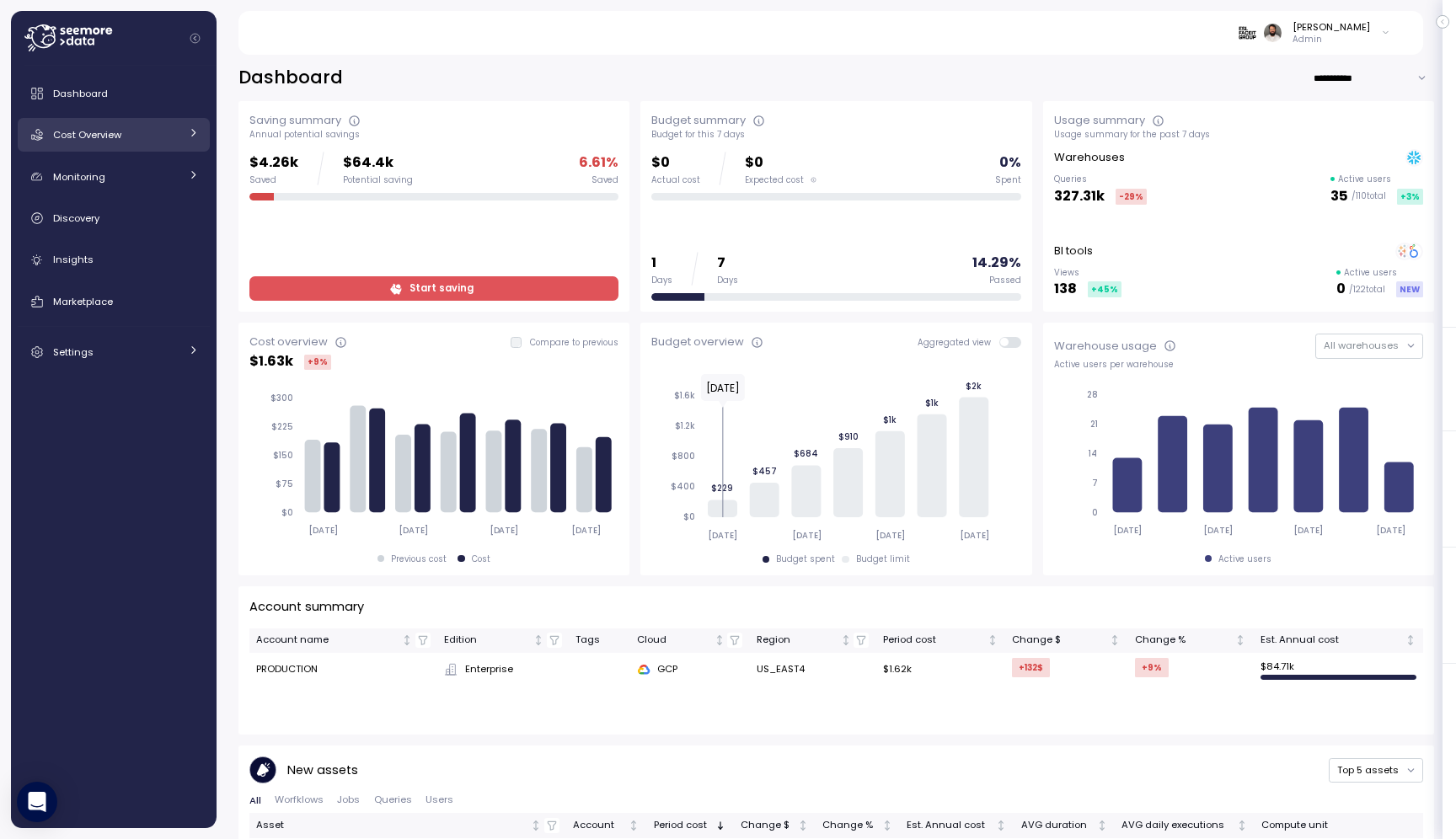
click at [163, 132] on div "Cost Overview" at bounding box center [116, 134] width 126 height 17
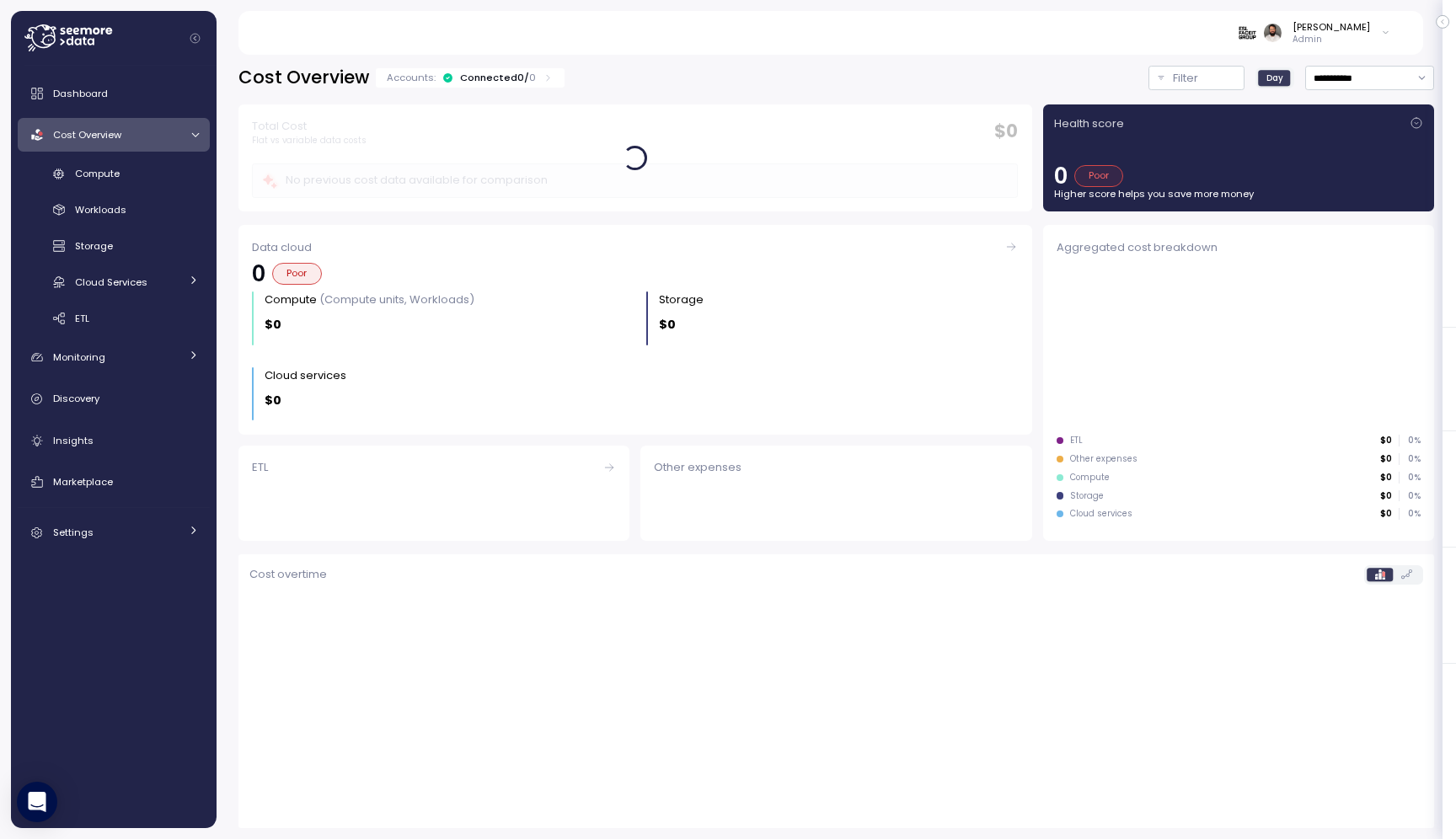
click at [161, 154] on div "Dashboard Cost Overview Compute Workloads Storage Cloud Services Clustering col…" at bounding box center [113, 313] width 192 height 472
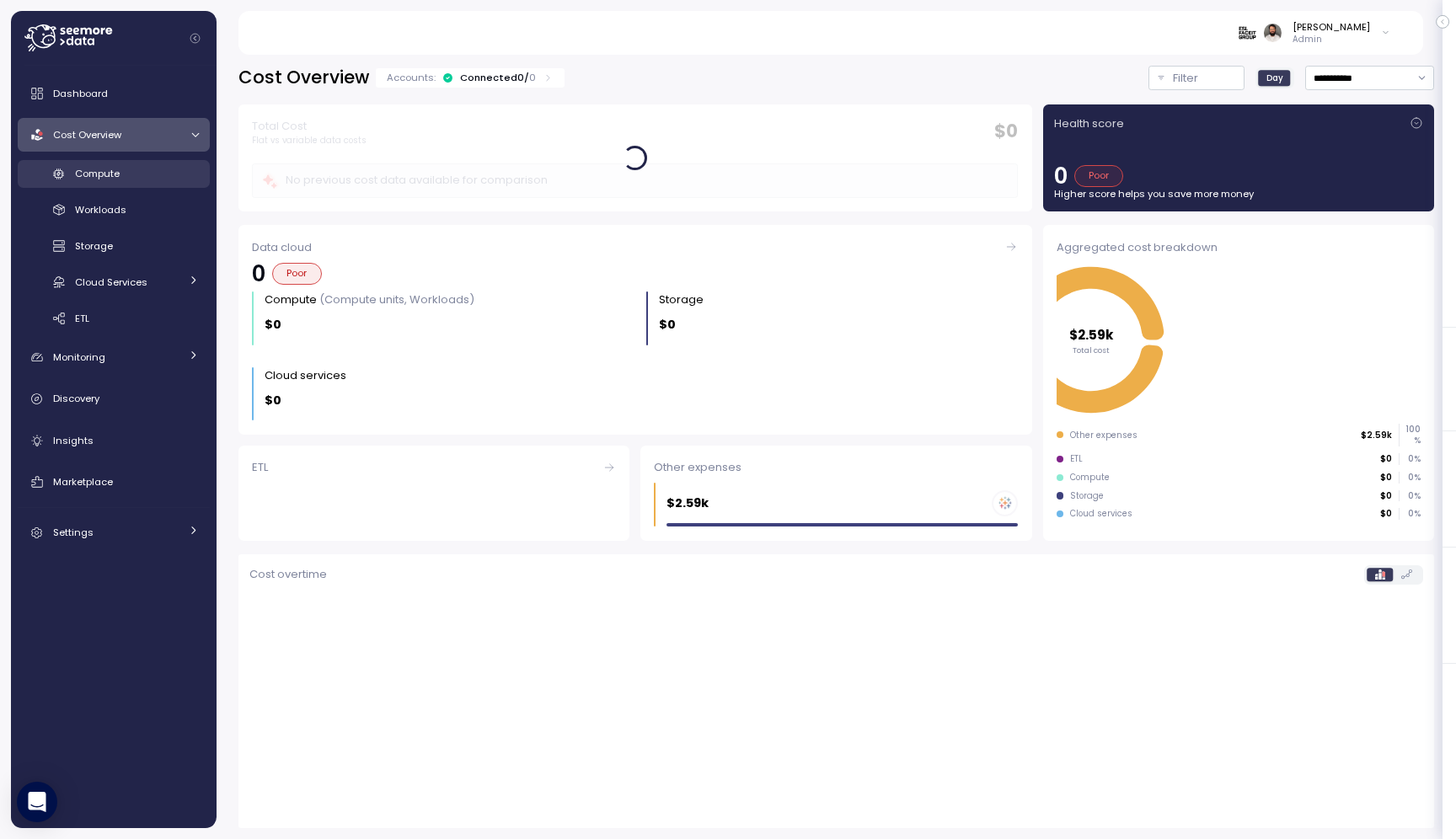
click at [161, 166] on div "Compute" at bounding box center [136, 173] width 124 height 17
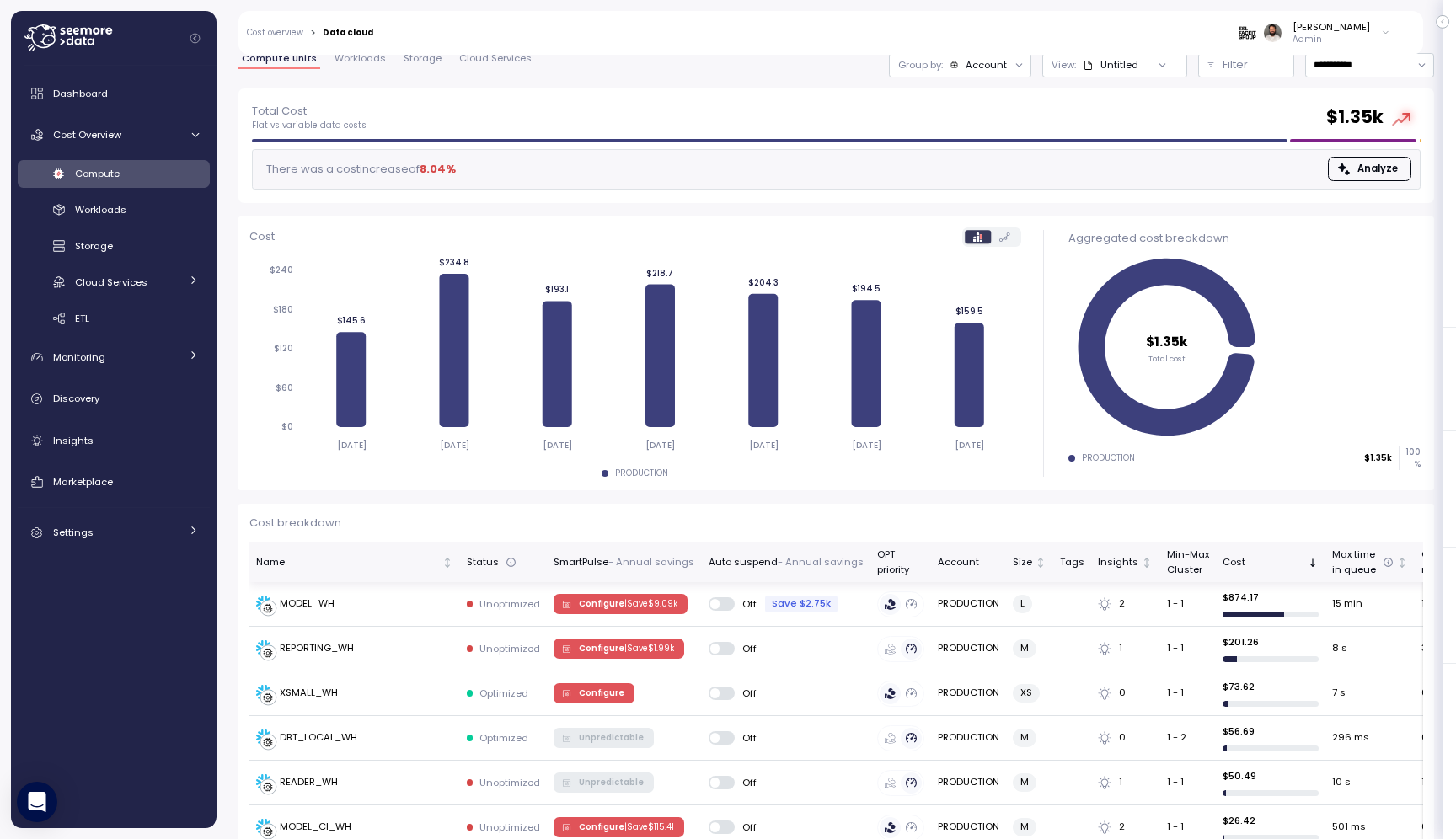
scroll to position [47, 0]
click at [1078, 70] on div "View : Untitled" at bounding box center [1095, 66] width 87 height 14
click at [994, 69] on div "Account" at bounding box center [987, 66] width 42 height 14
click at [976, 158] on p "Compute unit" at bounding box center [971, 160] width 67 height 14
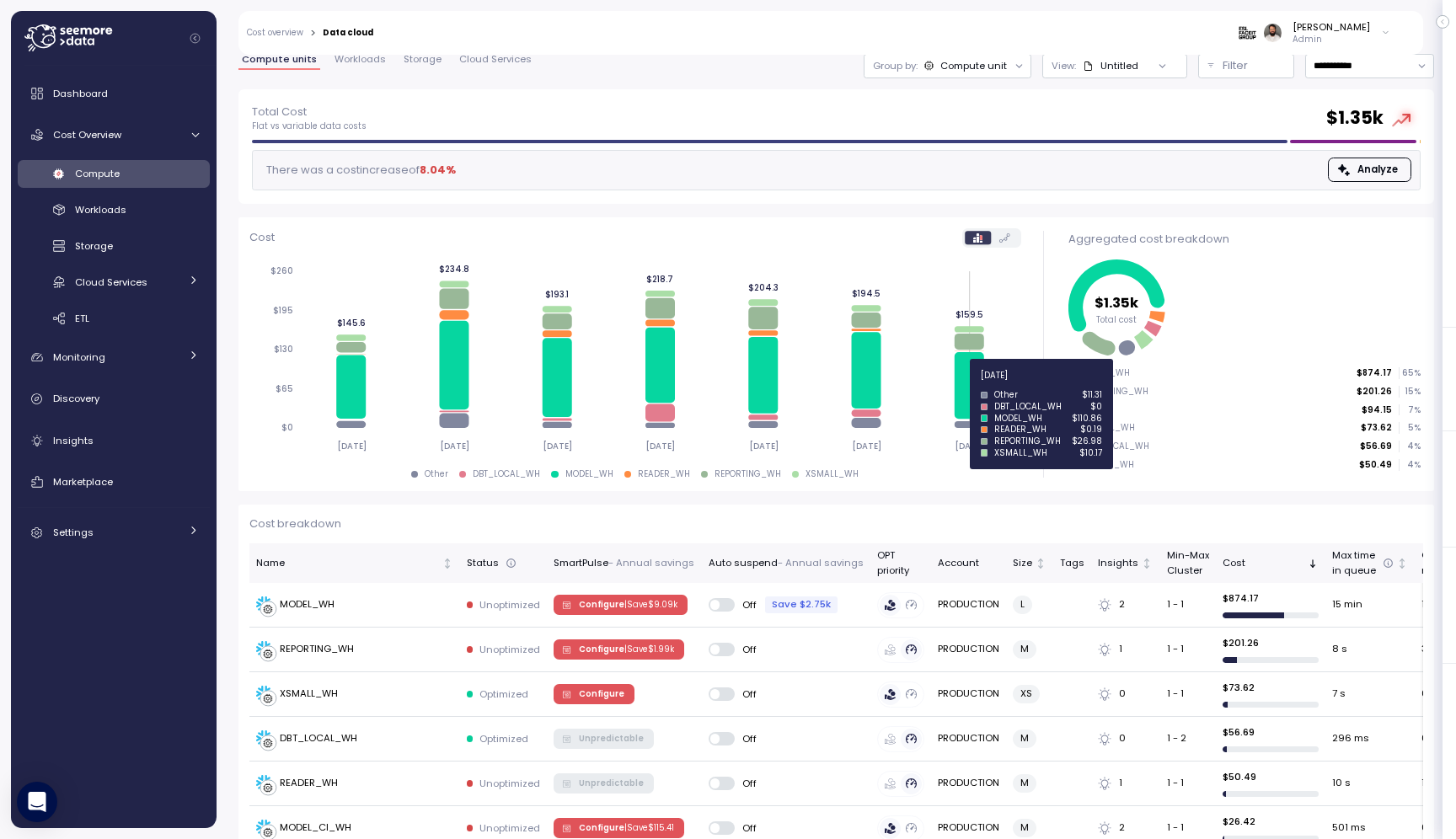
click at [970, 385] on icon at bounding box center [970, 385] width 30 height 67
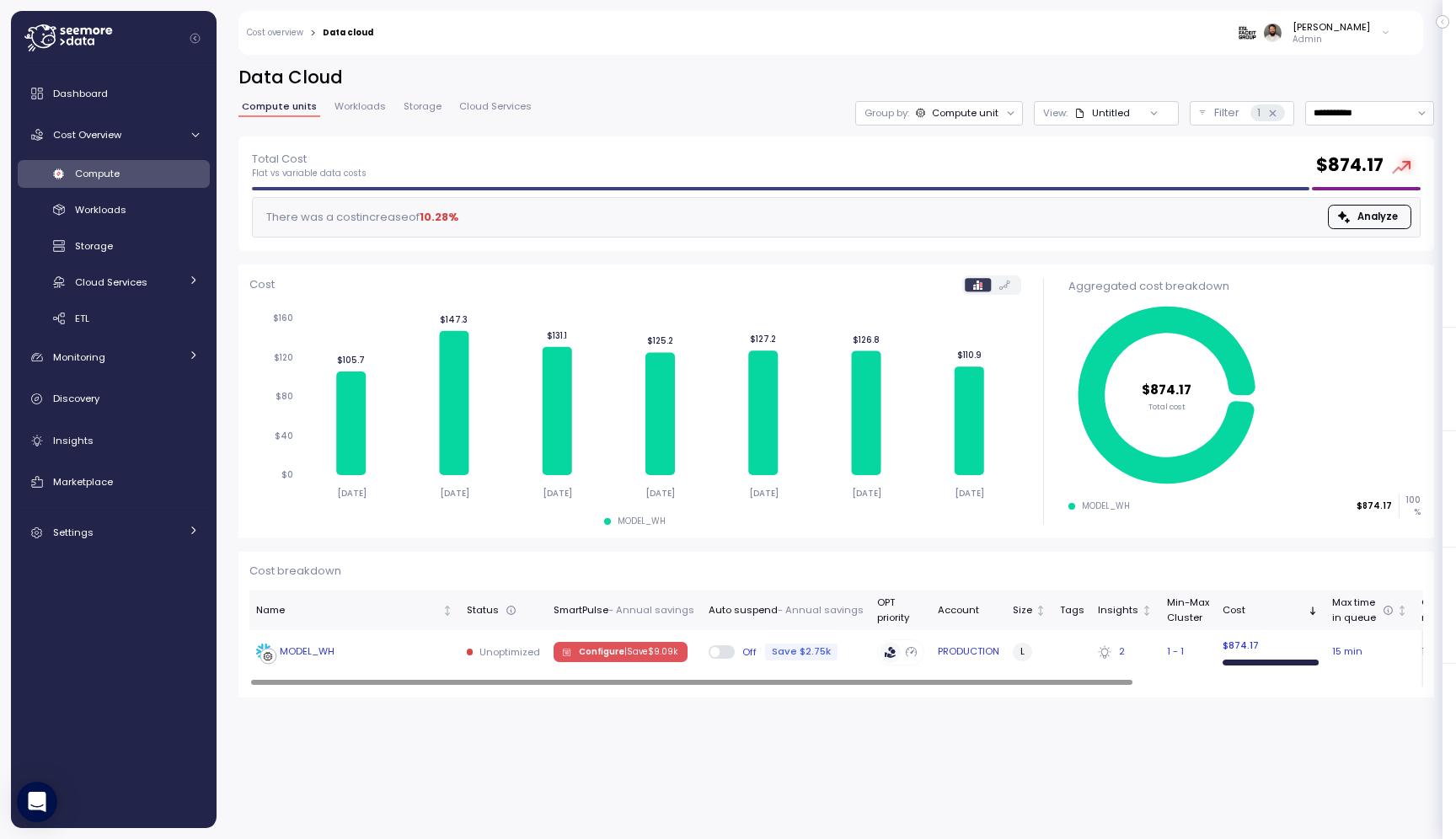
click at [852, 659] on td "Off Save $2.75k" at bounding box center [786, 652] width 169 height 43
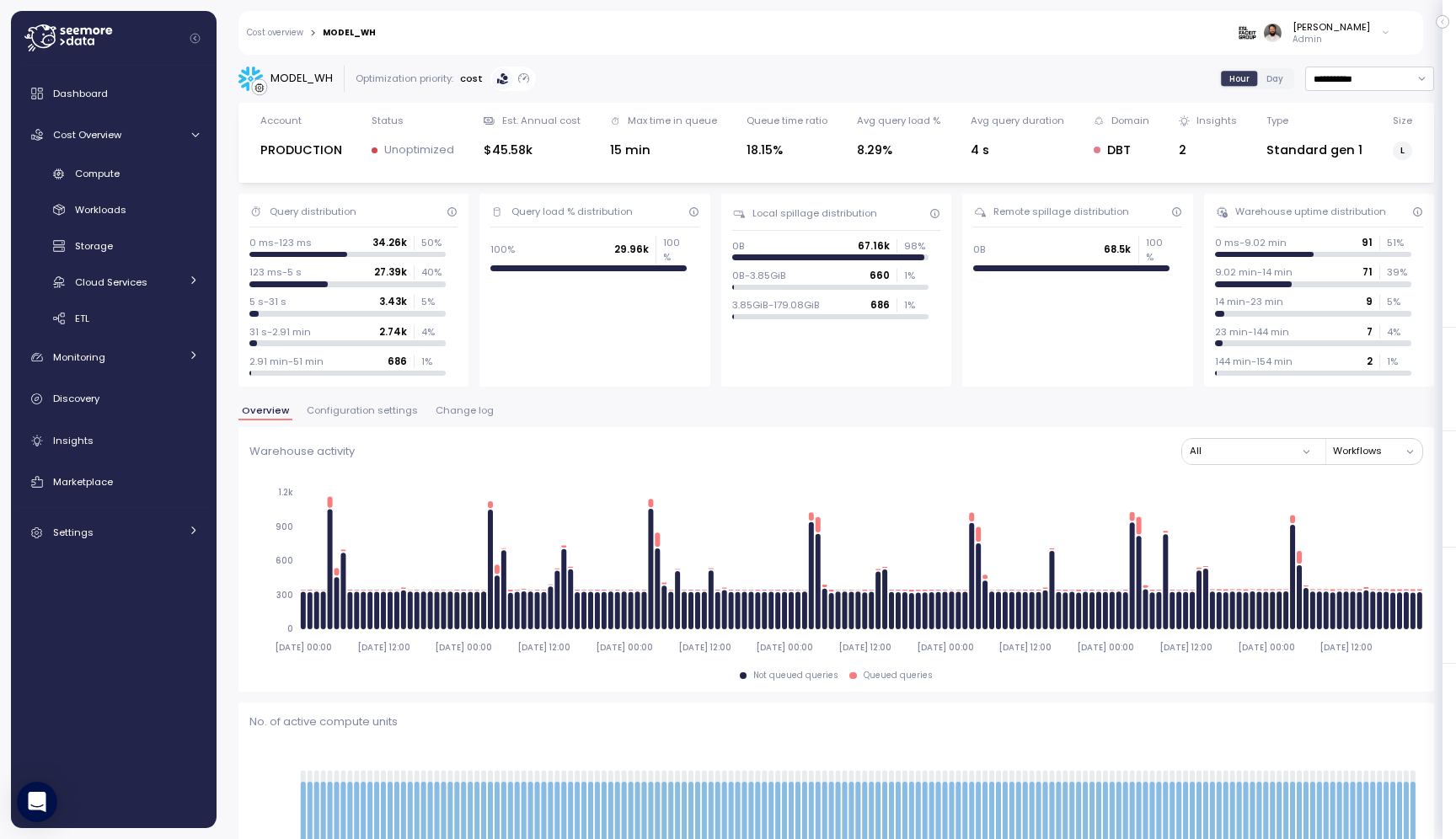
click at [387, 415] on span "Configuration settings" at bounding box center [362, 411] width 111 height 10
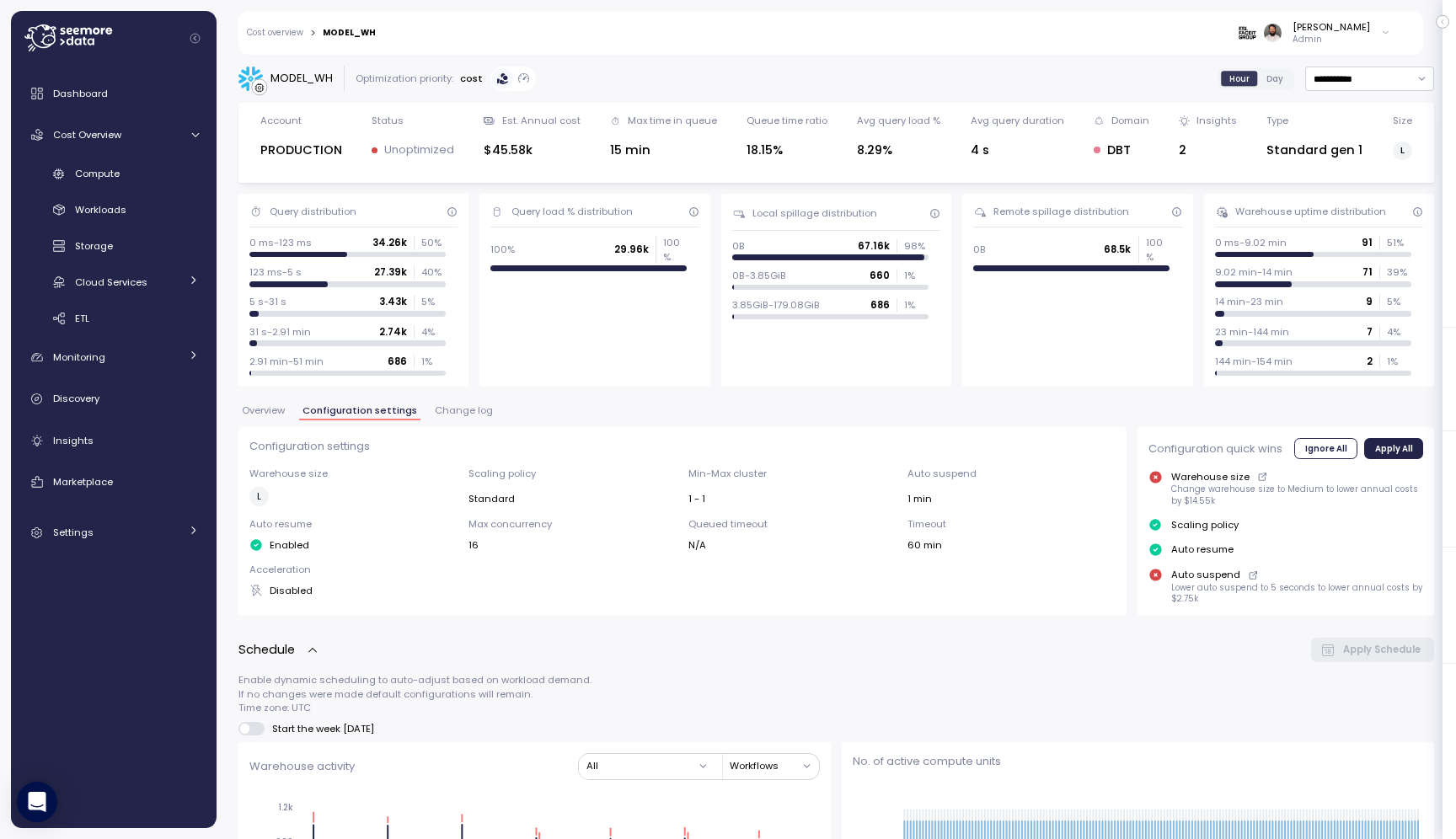
click at [436, 412] on span "Change log" at bounding box center [463, 411] width 58 height 10
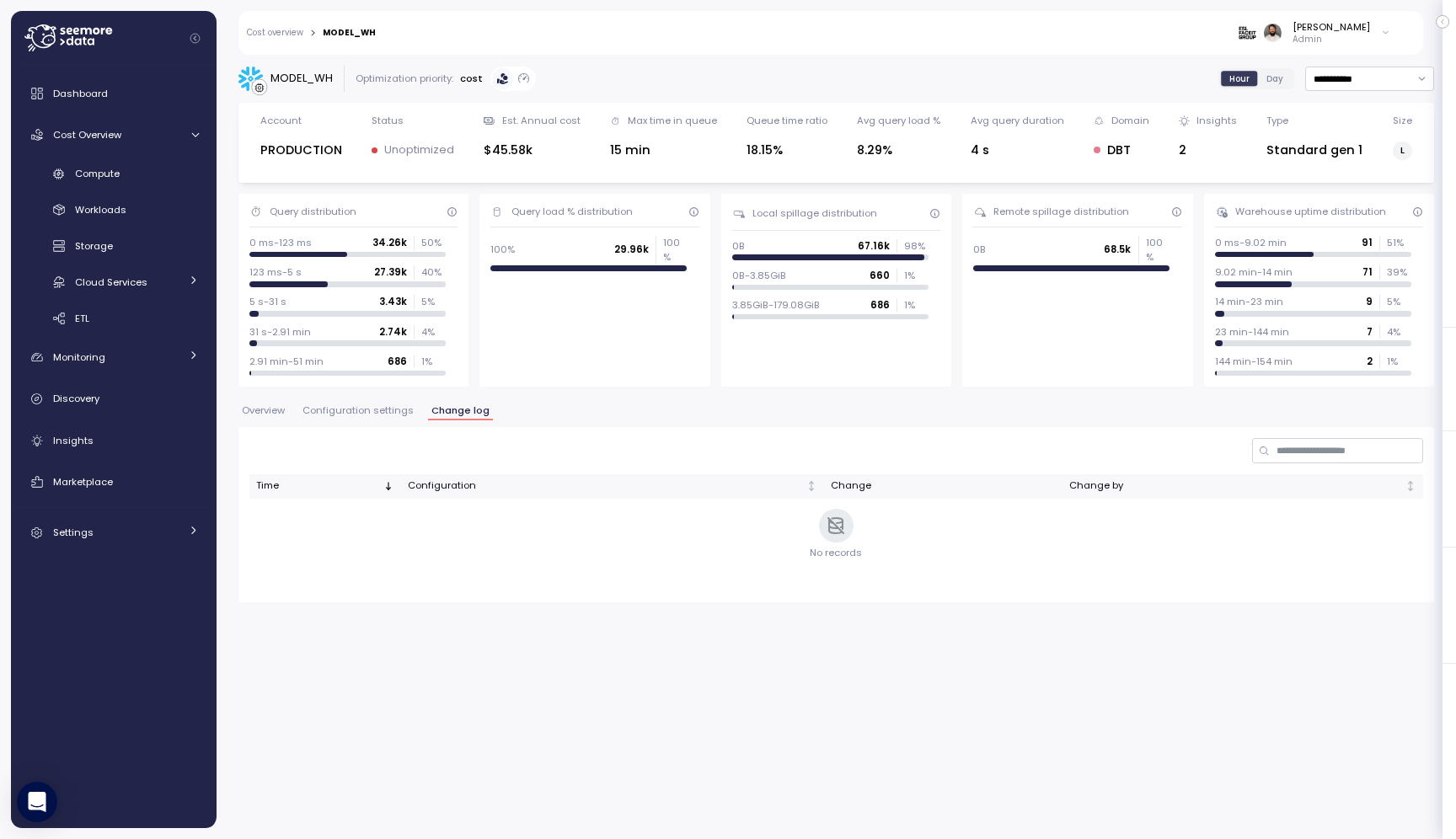
click at [384, 394] on div "**********" at bounding box center [836, 334] width 1195 height 537
click at [384, 406] on span "Configuration settings" at bounding box center [358, 411] width 111 height 10
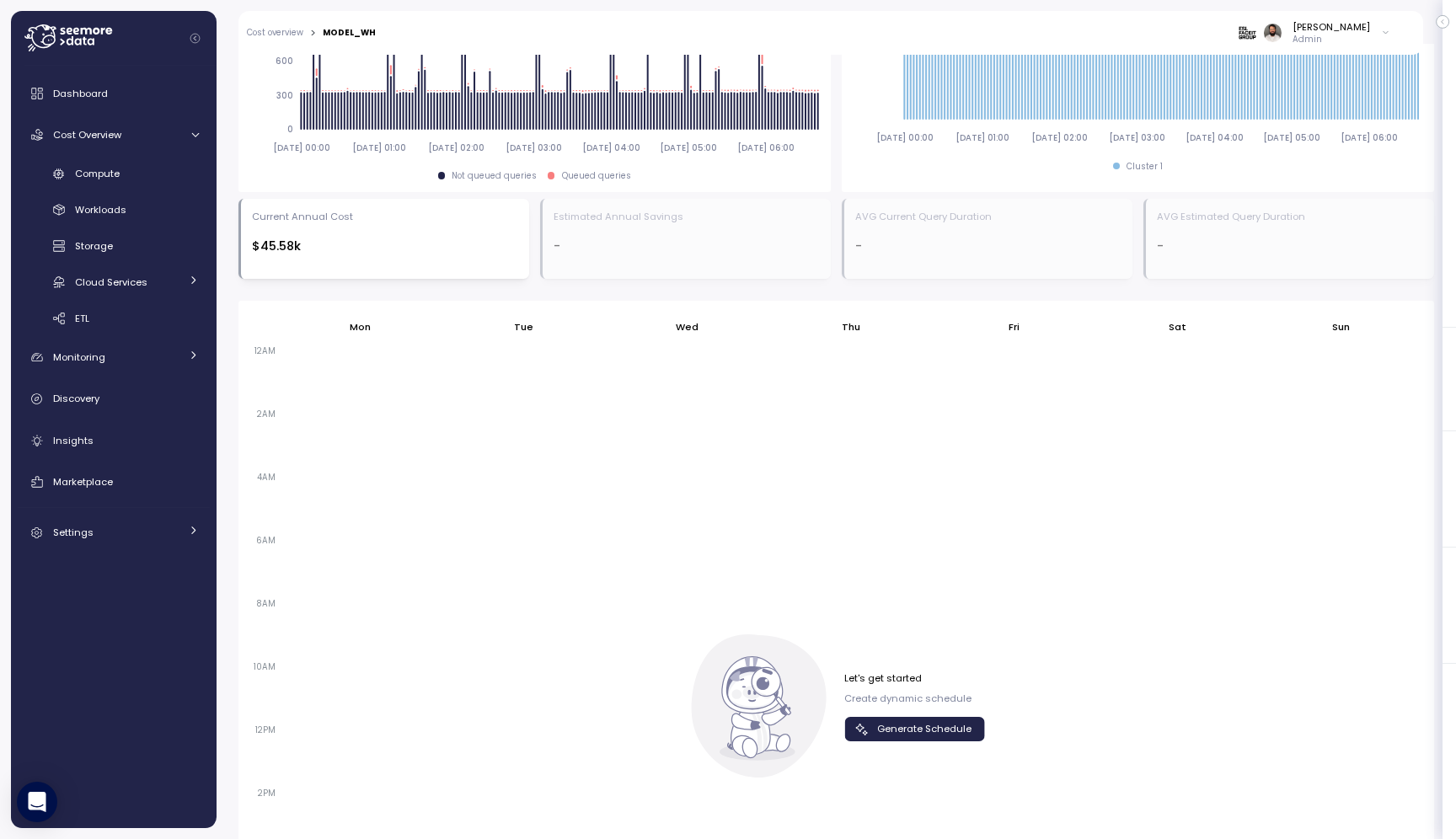
scroll to position [787, 0]
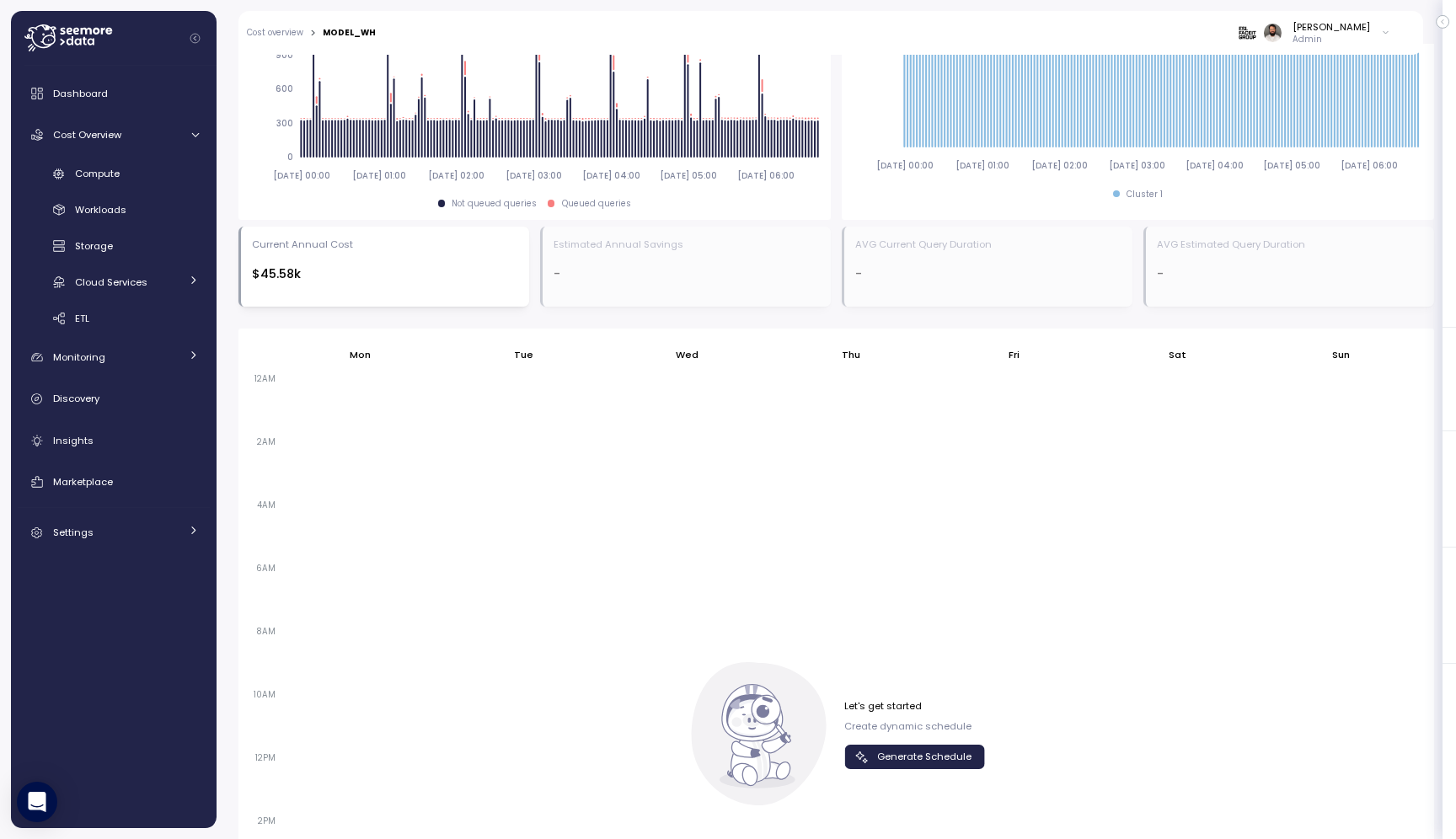
click at [926, 750] on span "Generate Schedule" at bounding box center [924, 756] width 95 height 23
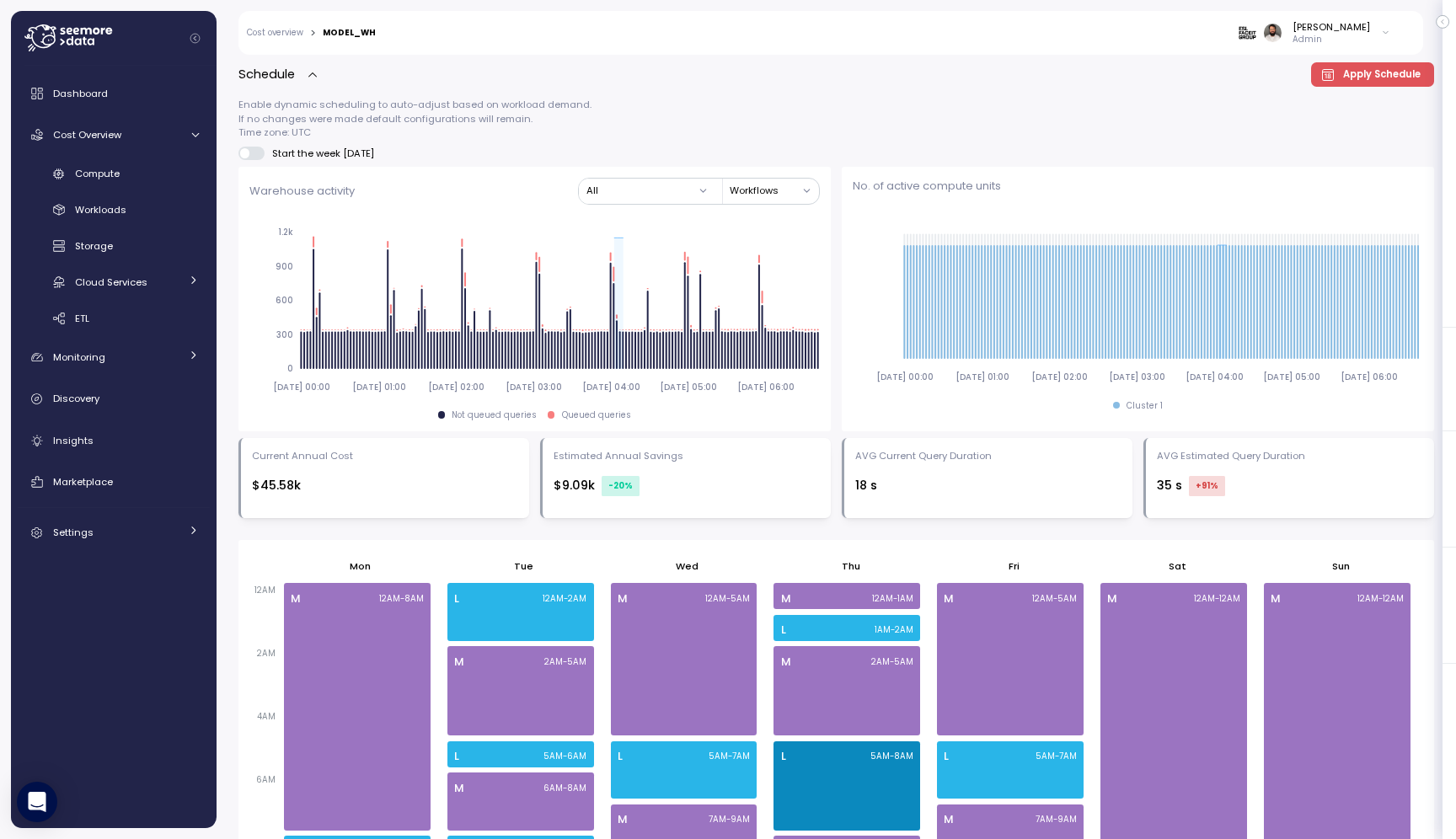
scroll to position [0, 0]
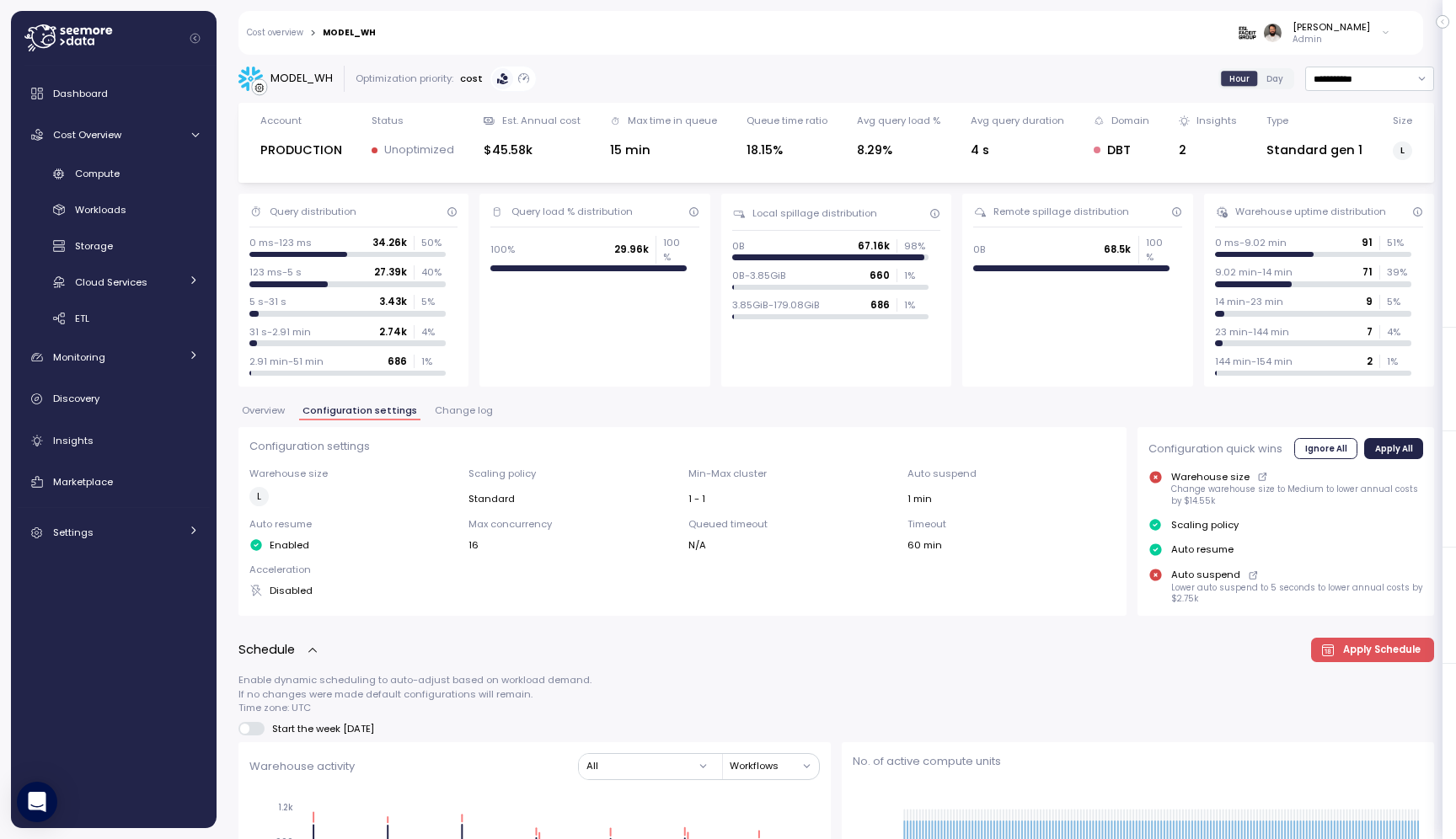
click at [275, 406] on span "Overview" at bounding box center [262, 411] width 43 height 10
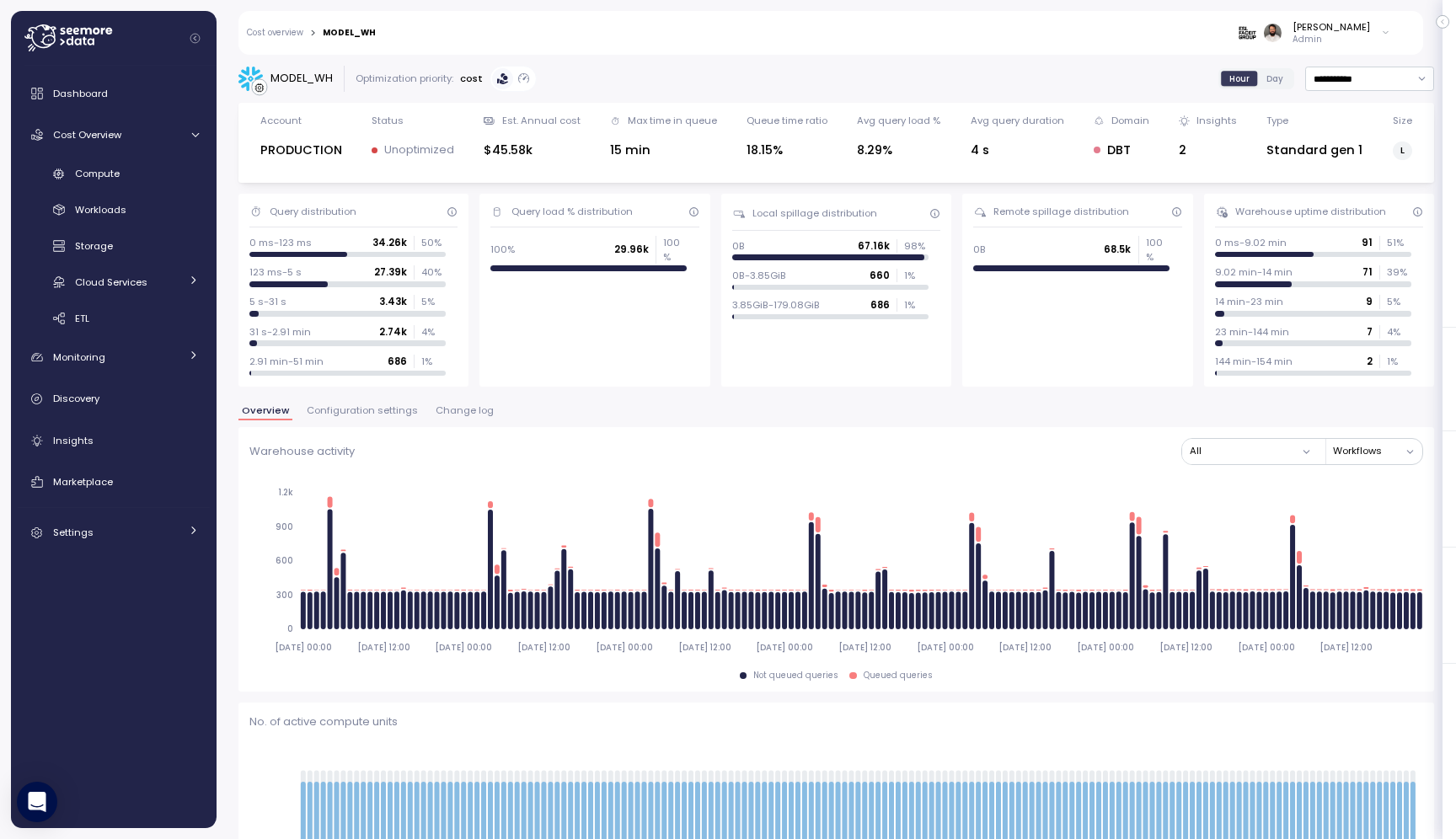
click at [334, 409] on span "Configuration settings" at bounding box center [362, 411] width 111 height 10
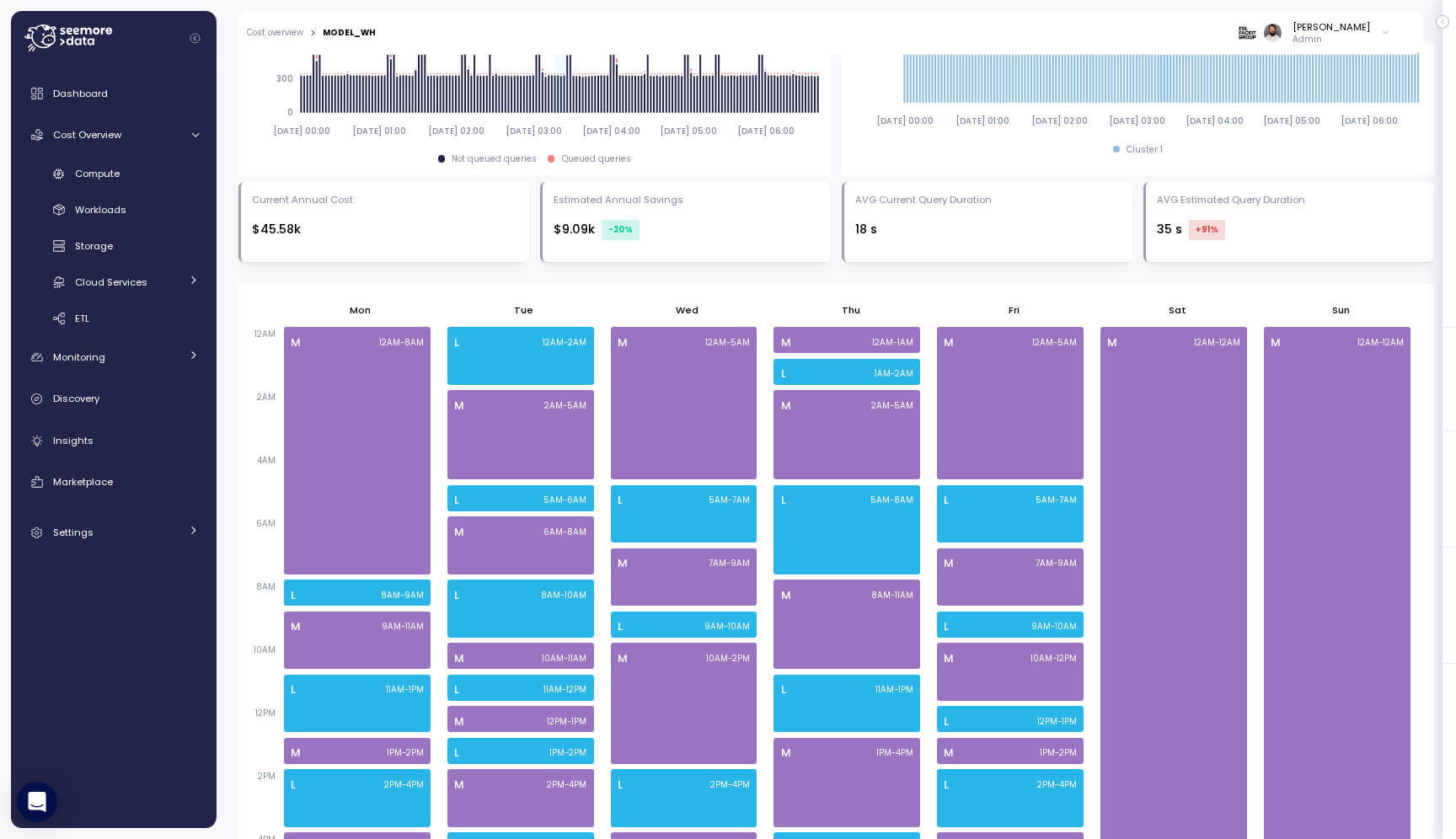
scroll to position [678, 0]
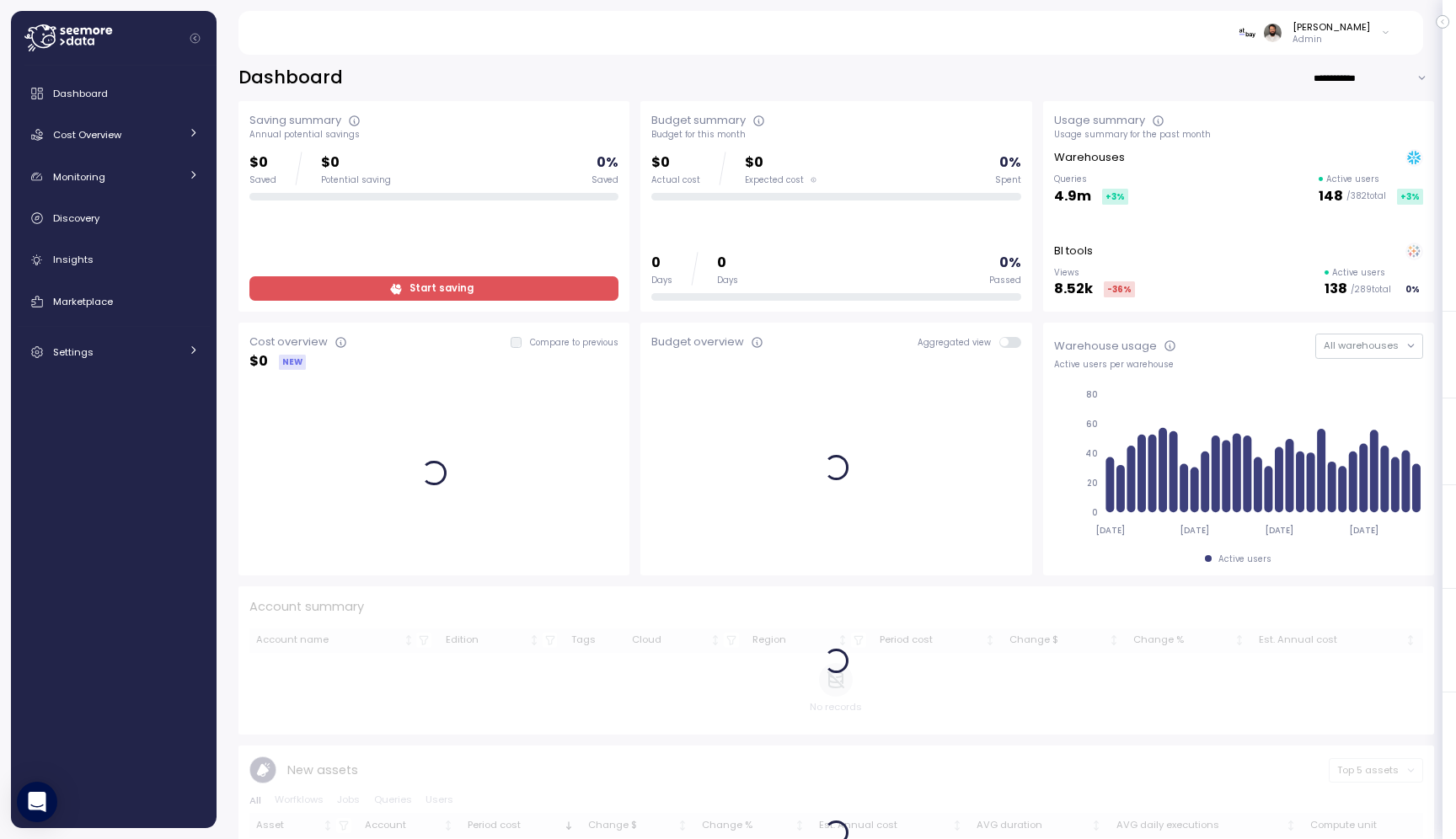
scroll to position [1, 0]
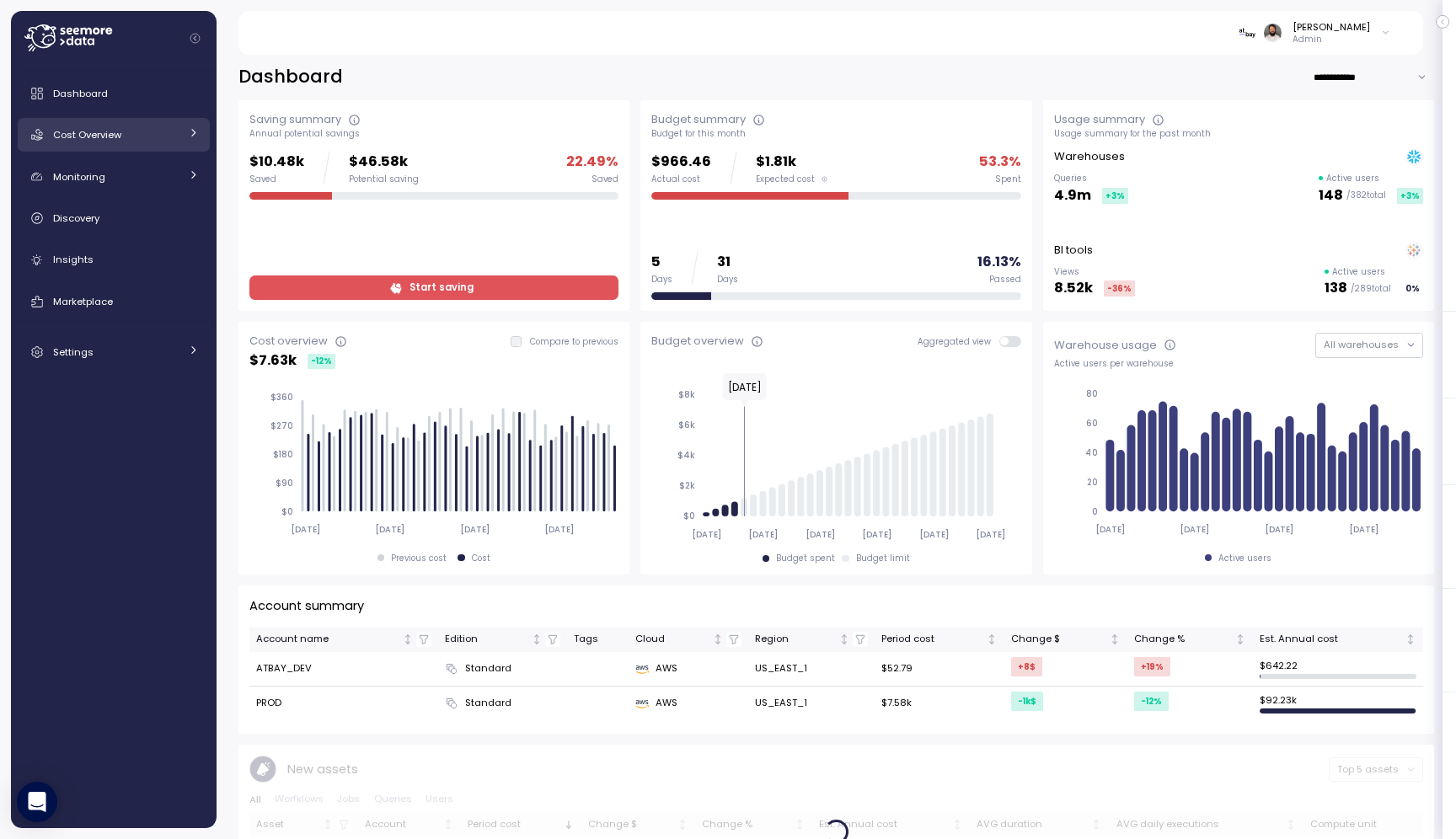
click at [148, 148] on link "Cost Overview" at bounding box center [113, 135] width 192 height 34
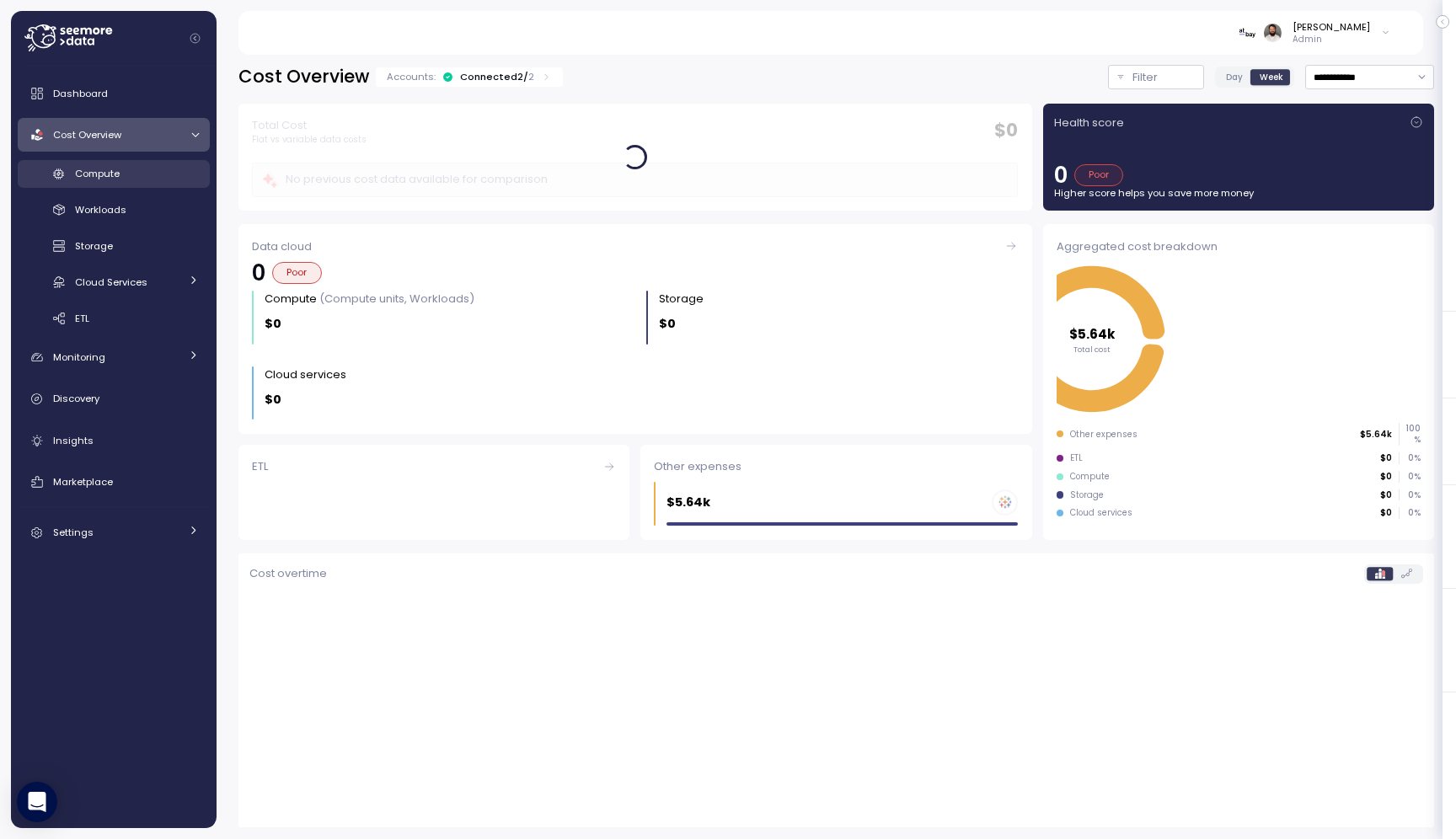
click at [157, 179] on div "Compute" at bounding box center [136, 173] width 124 height 17
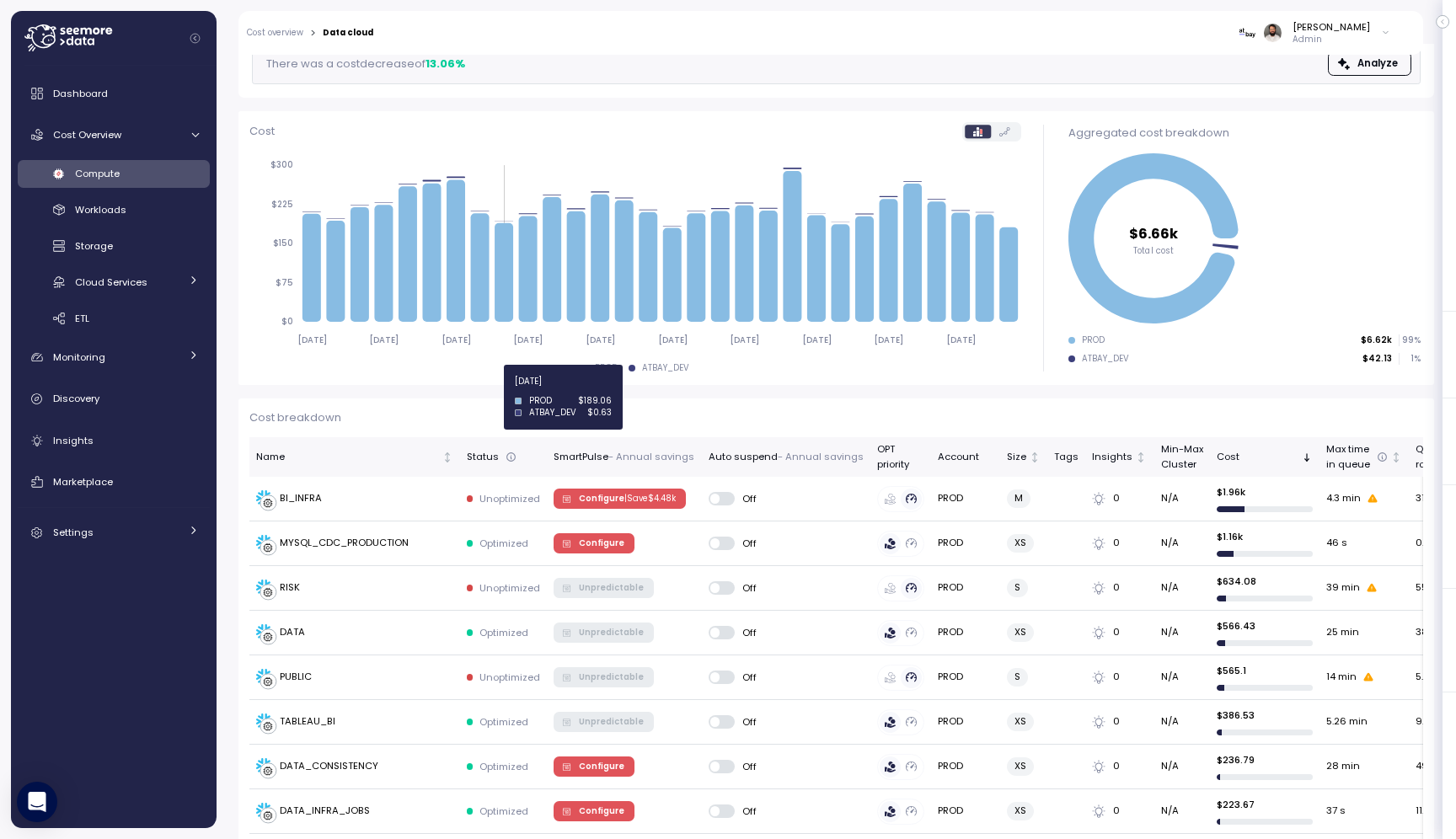
scroll to position [158, 0]
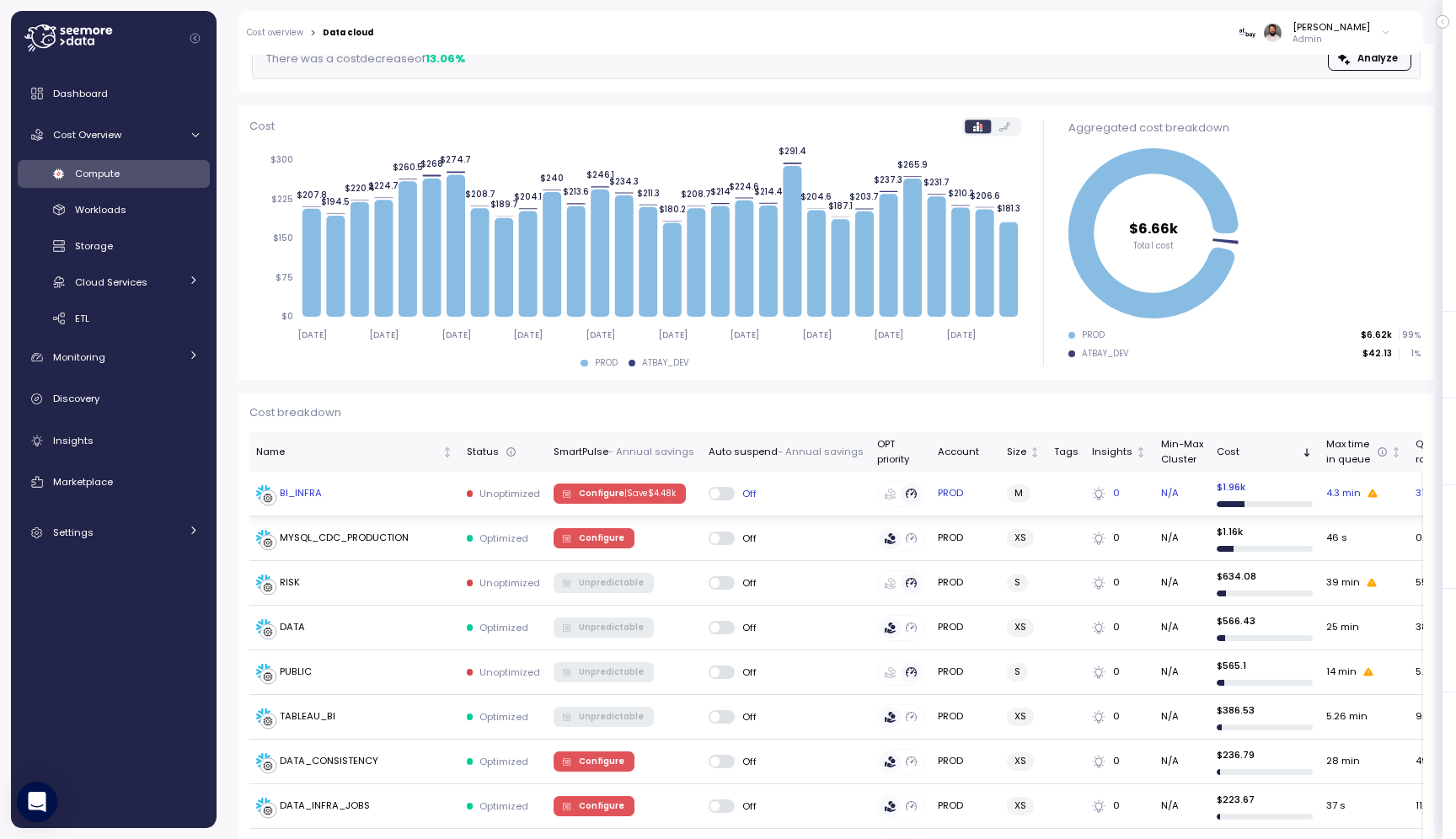
click at [588, 492] on span "Configure | Save $ 4.48k" at bounding box center [627, 493] width 97 height 18
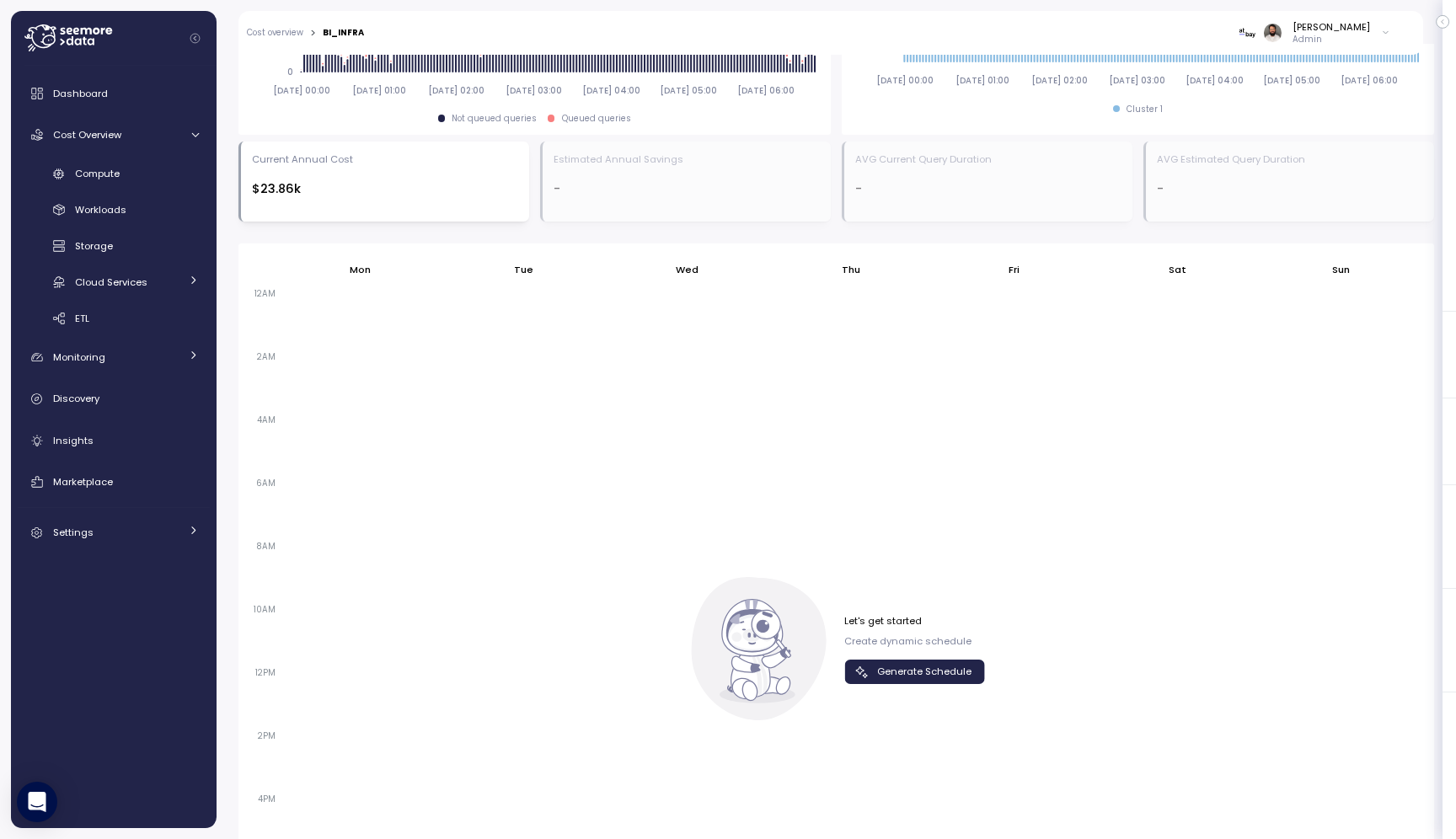
scroll to position [873, 0]
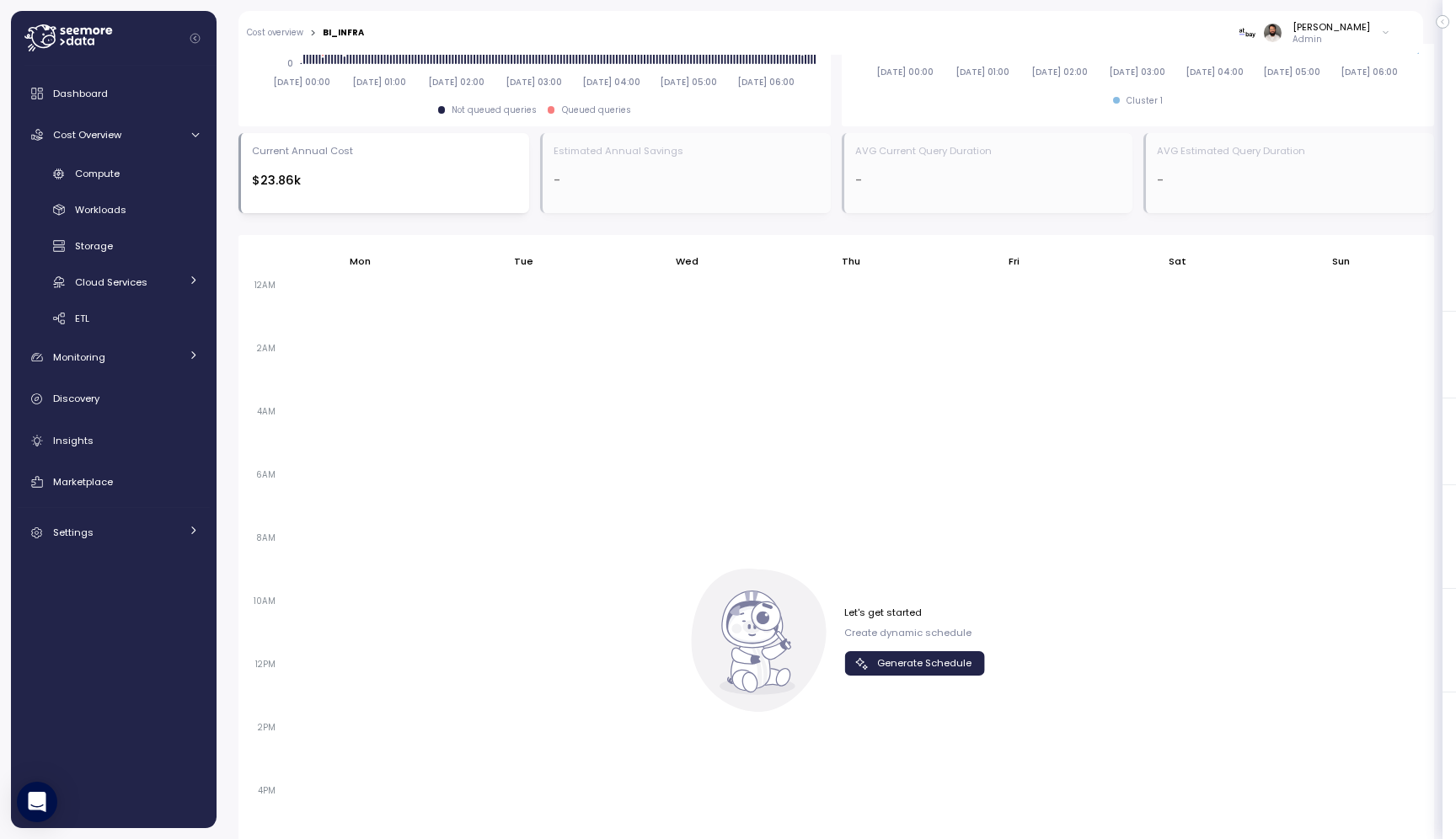
click at [893, 661] on span "Generate Schedule" at bounding box center [924, 664] width 95 height 23
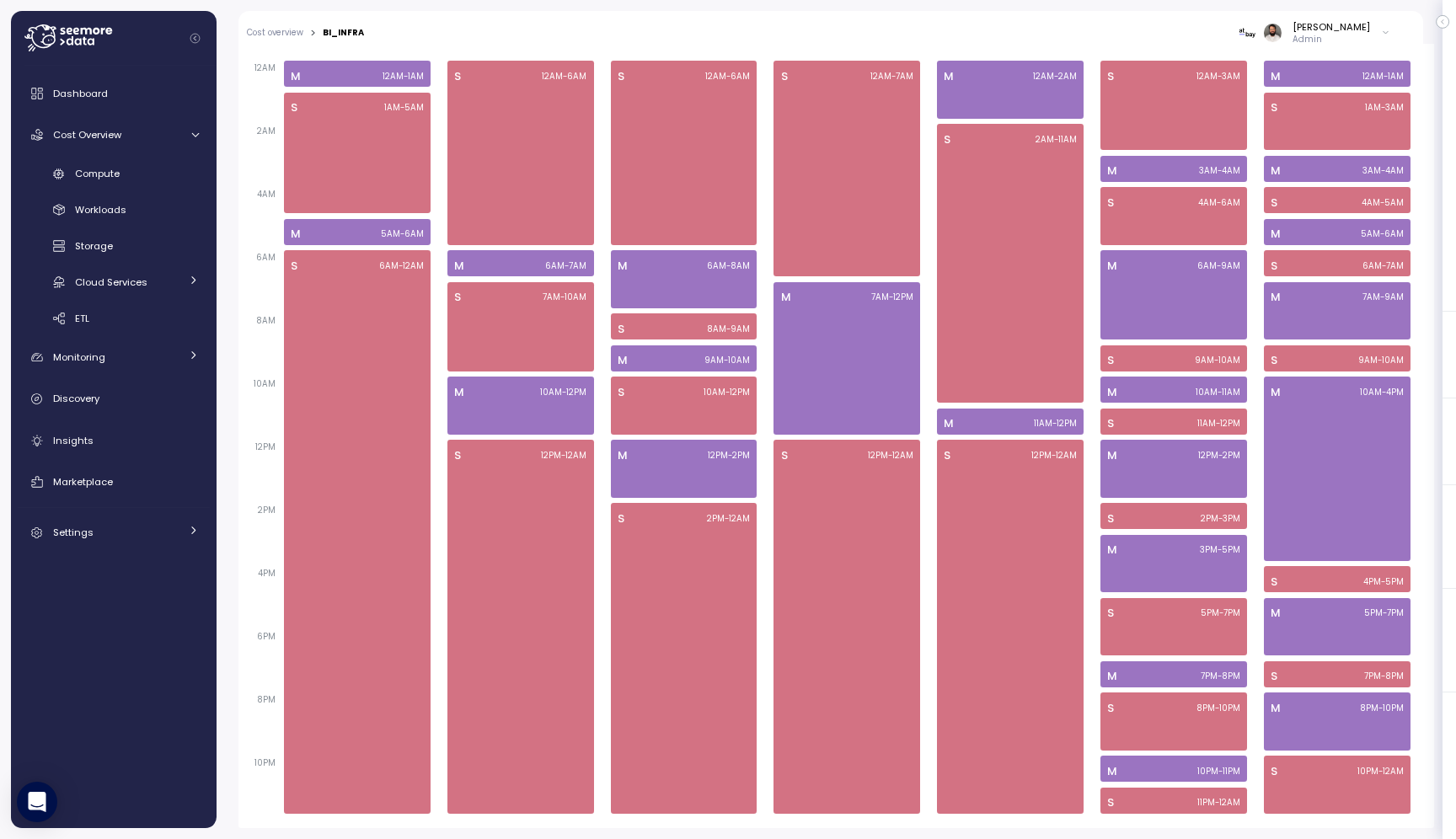
scroll to position [0, 0]
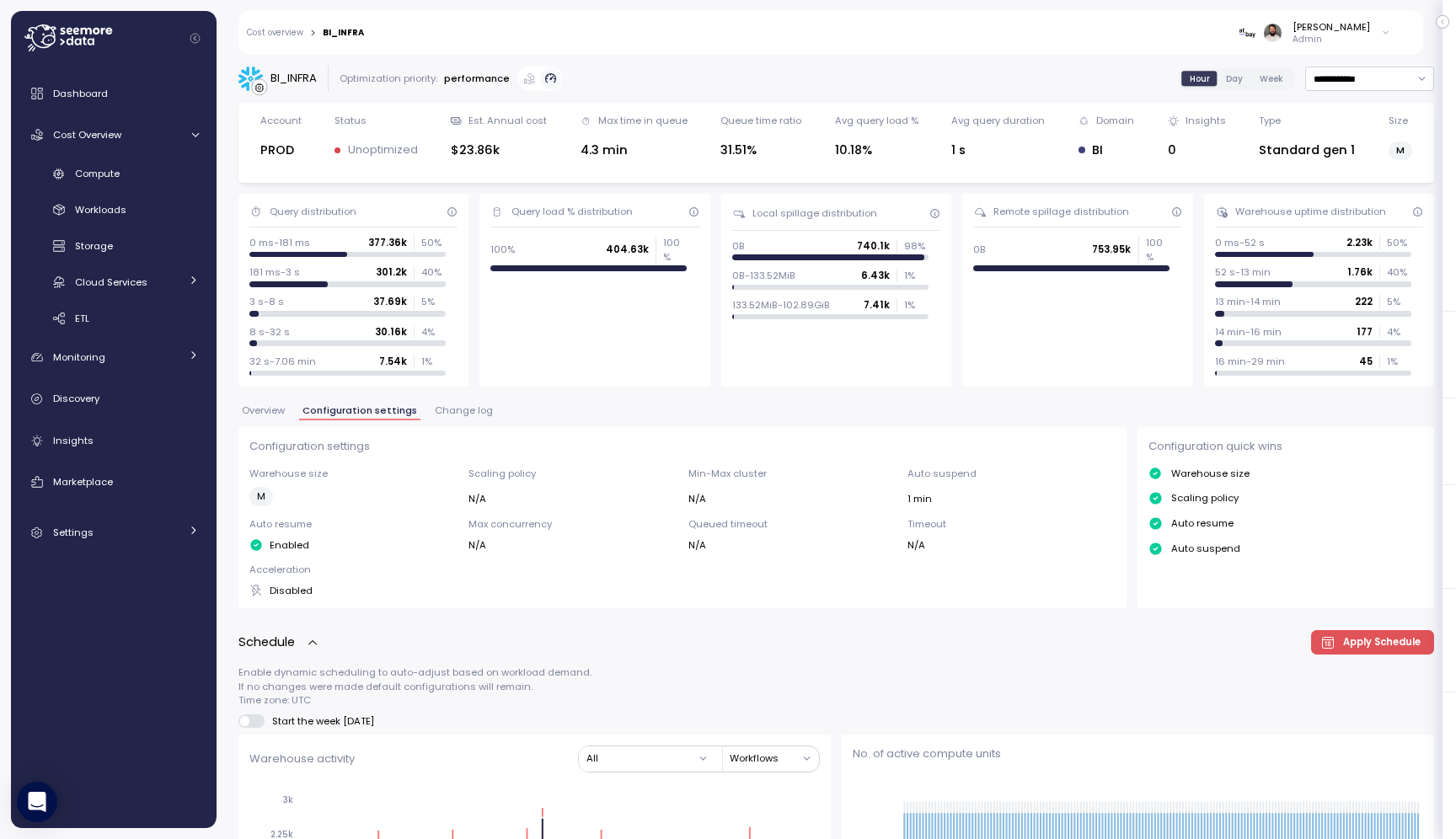
click at [278, 406] on span "Overview" at bounding box center [262, 411] width 43 height 10
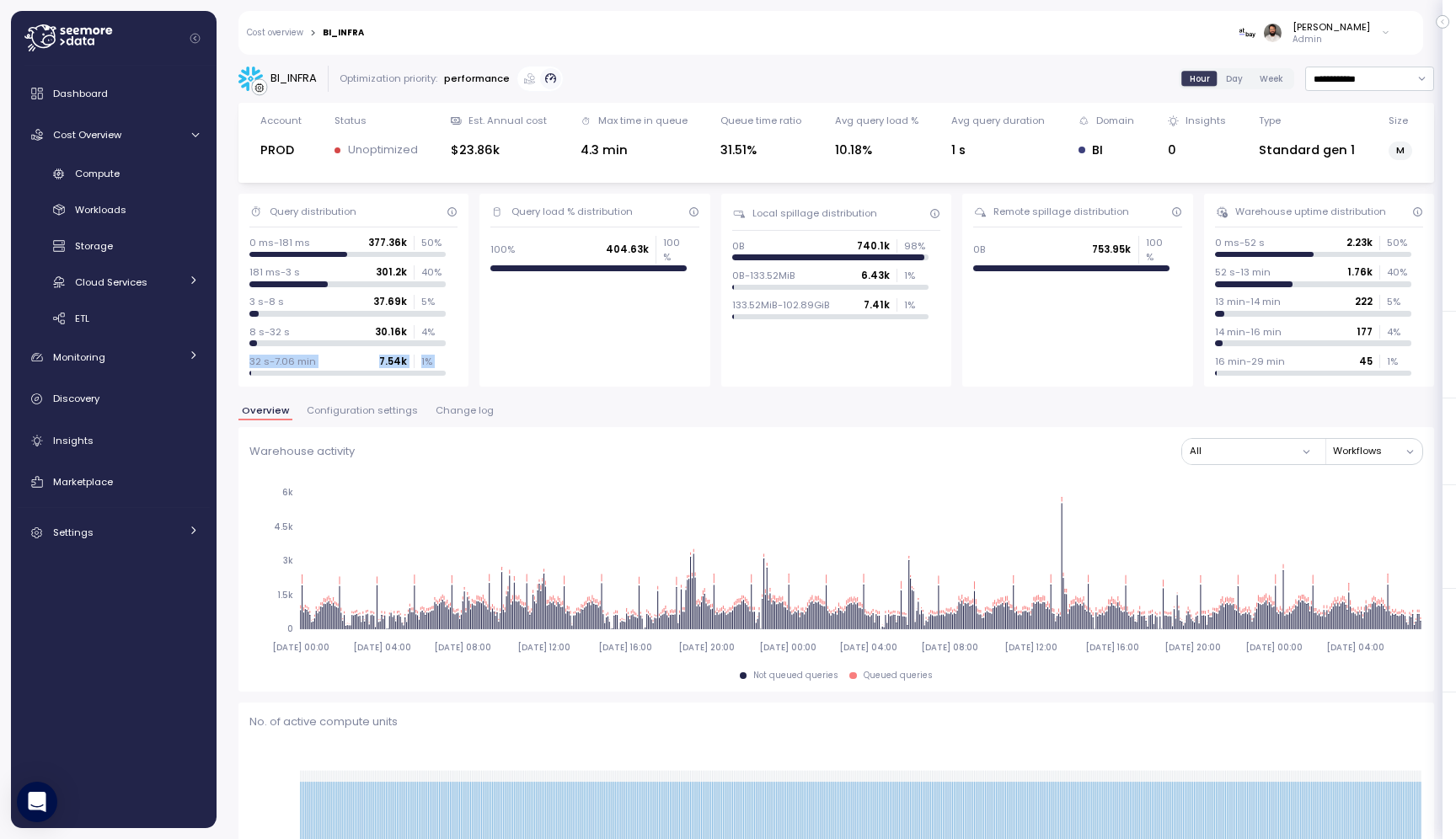
drag, startPoint x: 248, startPoint y: 363, endPoint x: 455, endPoint y: 353, distance: 207.2
click at [455, 354] on div "32 s-7.06 min 7.54k 1 %" at bounding box center [354, 365] width 208 height 21
click at [401, 408] on span "Configuration settings" at bounding box center [362, 411] width 111 height 10
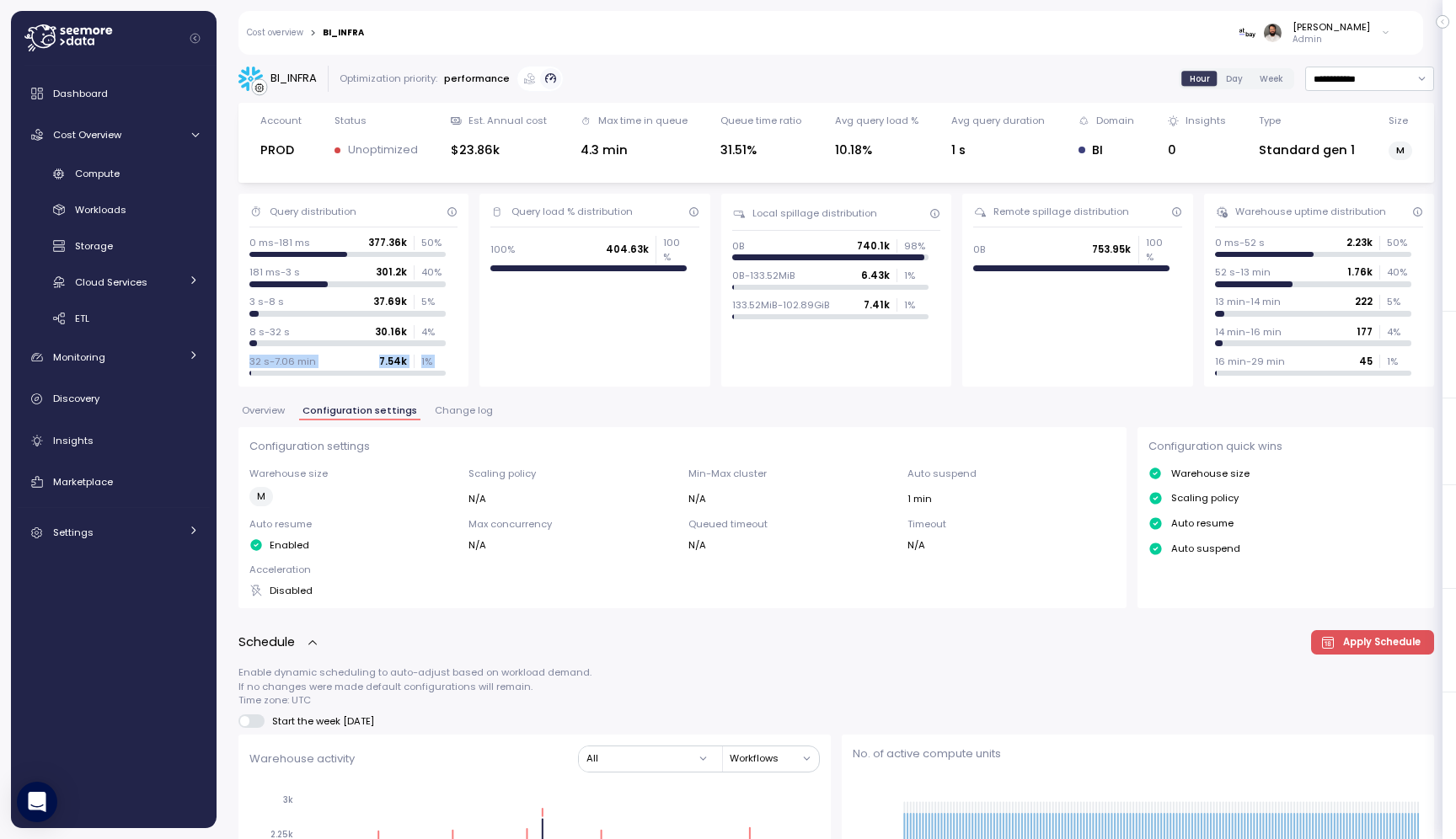
click at [268, 413] on span "Overview" at bounding box center [262, 411] width 43 height 10
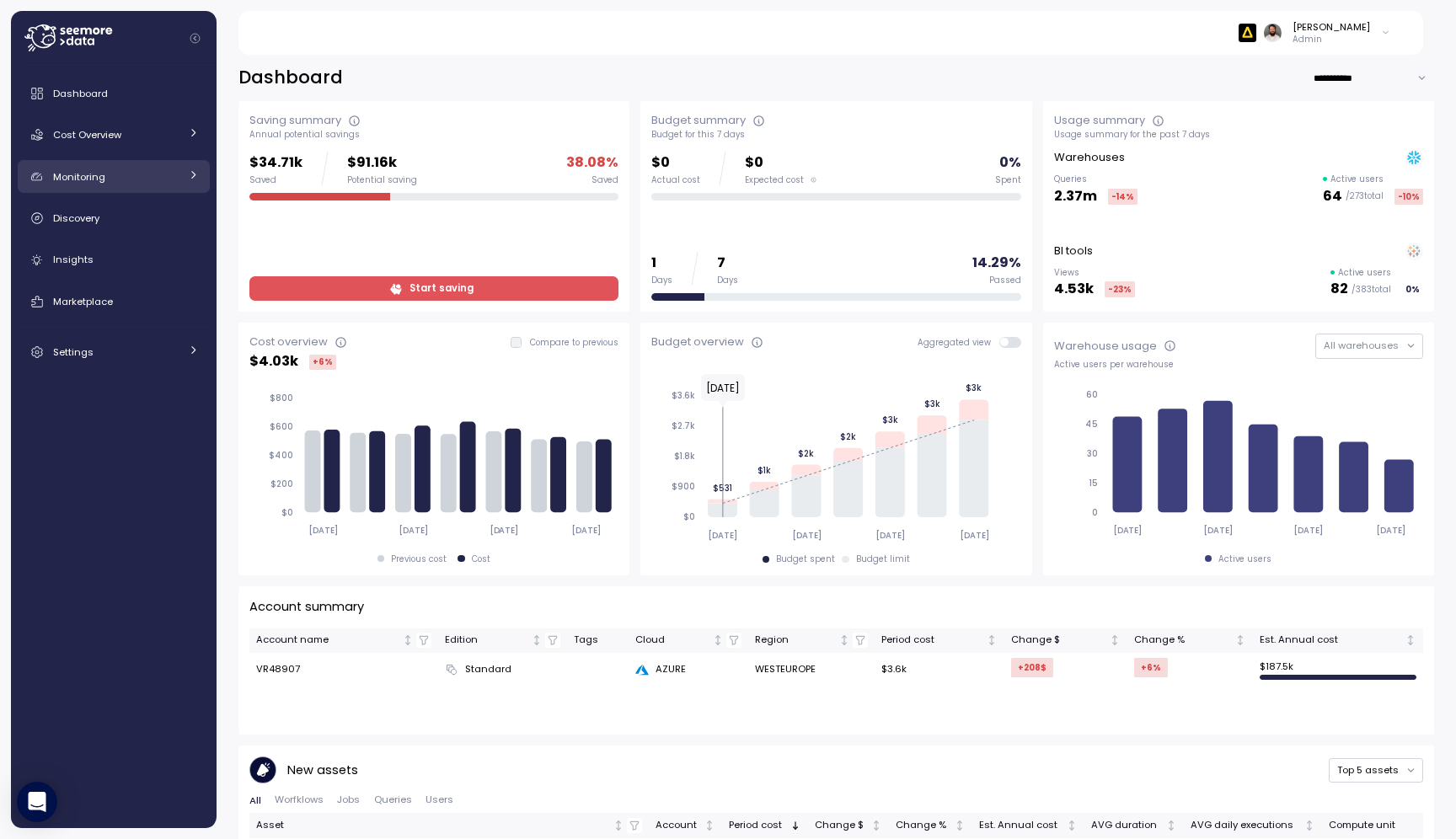
click at [104, 160] on link "Monitoring" at bounding box center [113, 176] width 192 height 34
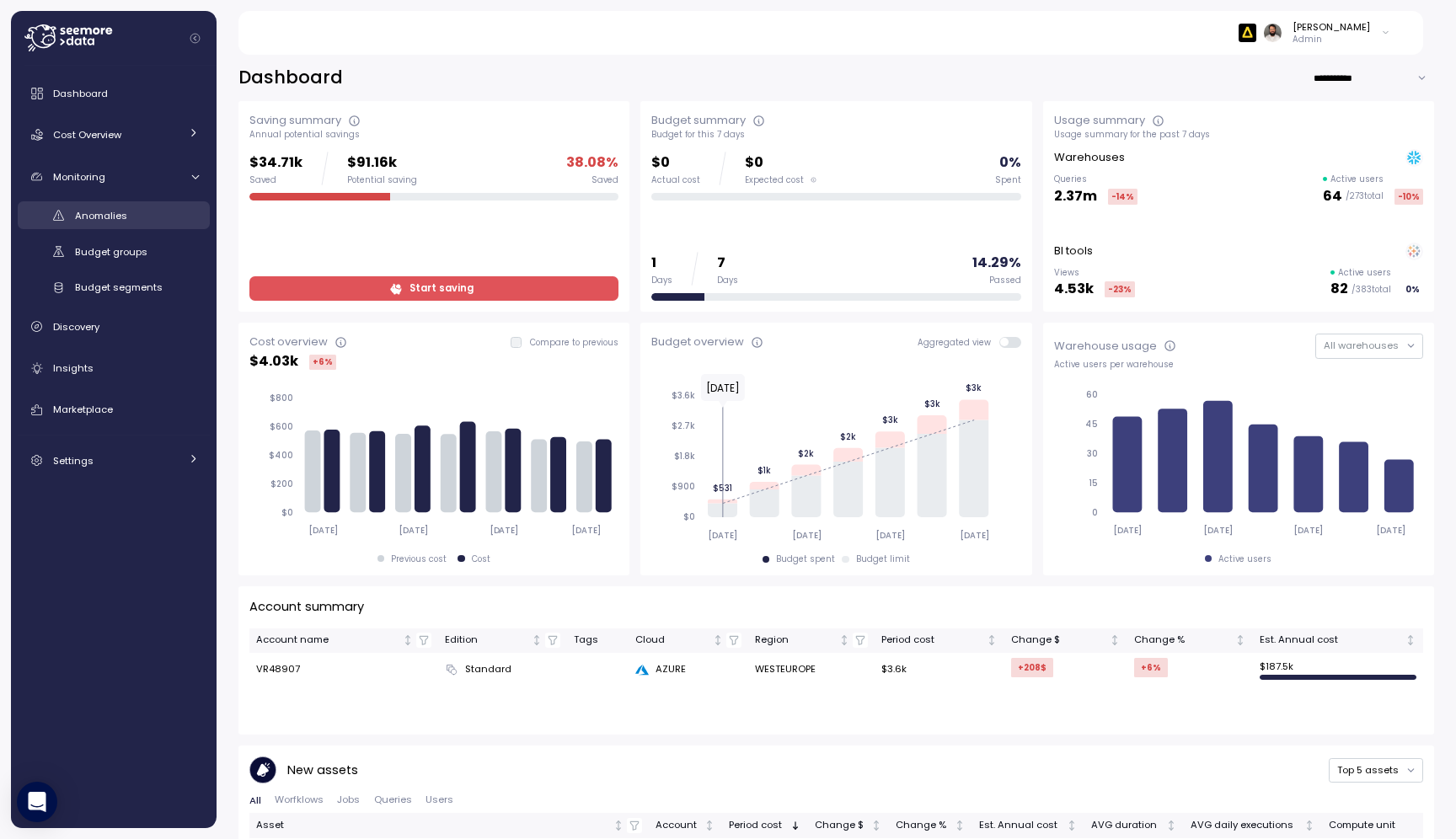
click at [109, 215] on span "Anomalies" at bounding box center [101, 216] width 52 height 14
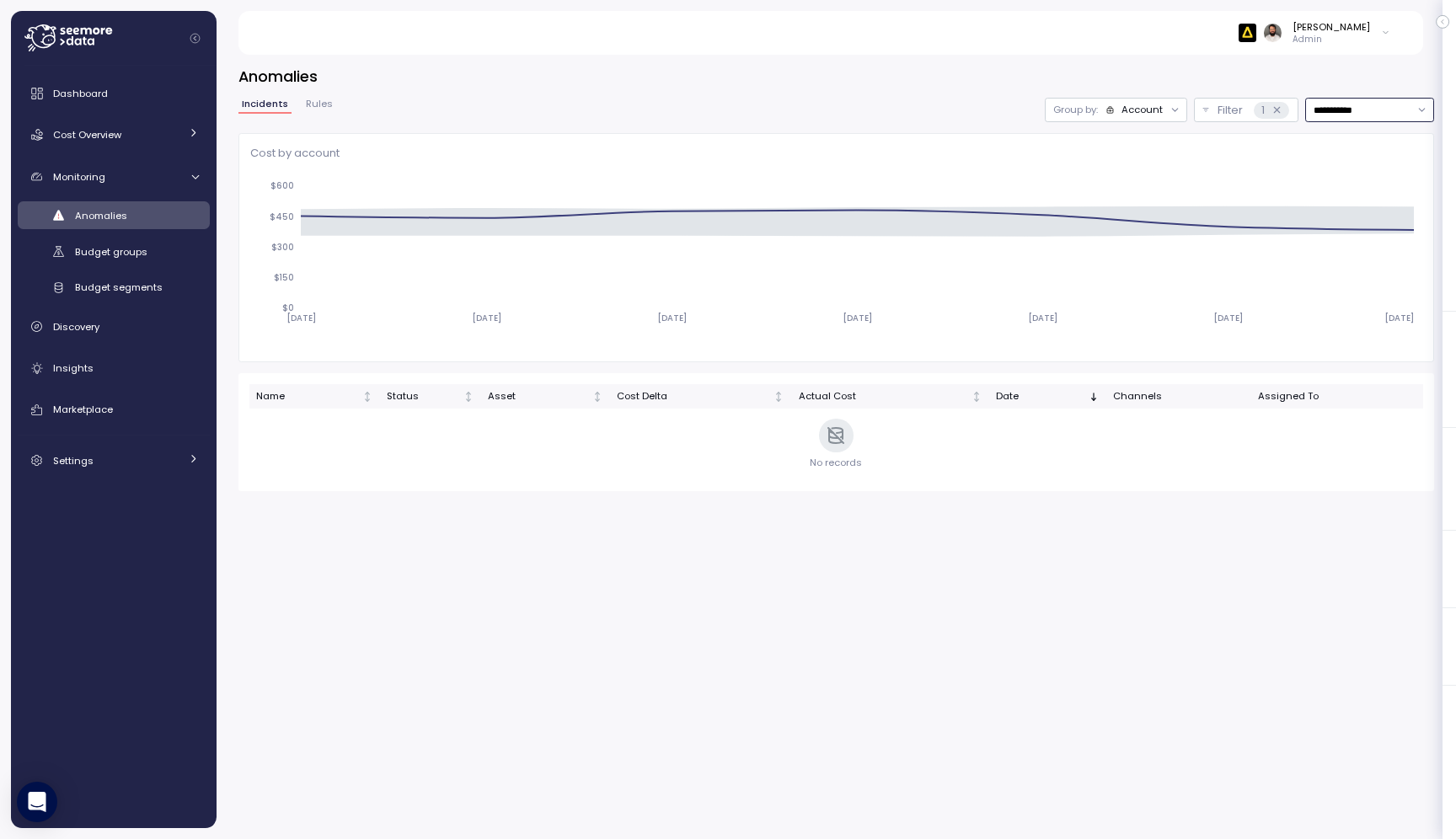
click at [1368, 118] on input "**********" at bounding box center [1369, 110] width 129 height 24
click at [1368, 226] on div "Last 30 days" at bounding box center [1364, 232] width 63 height 14
type input "**********"
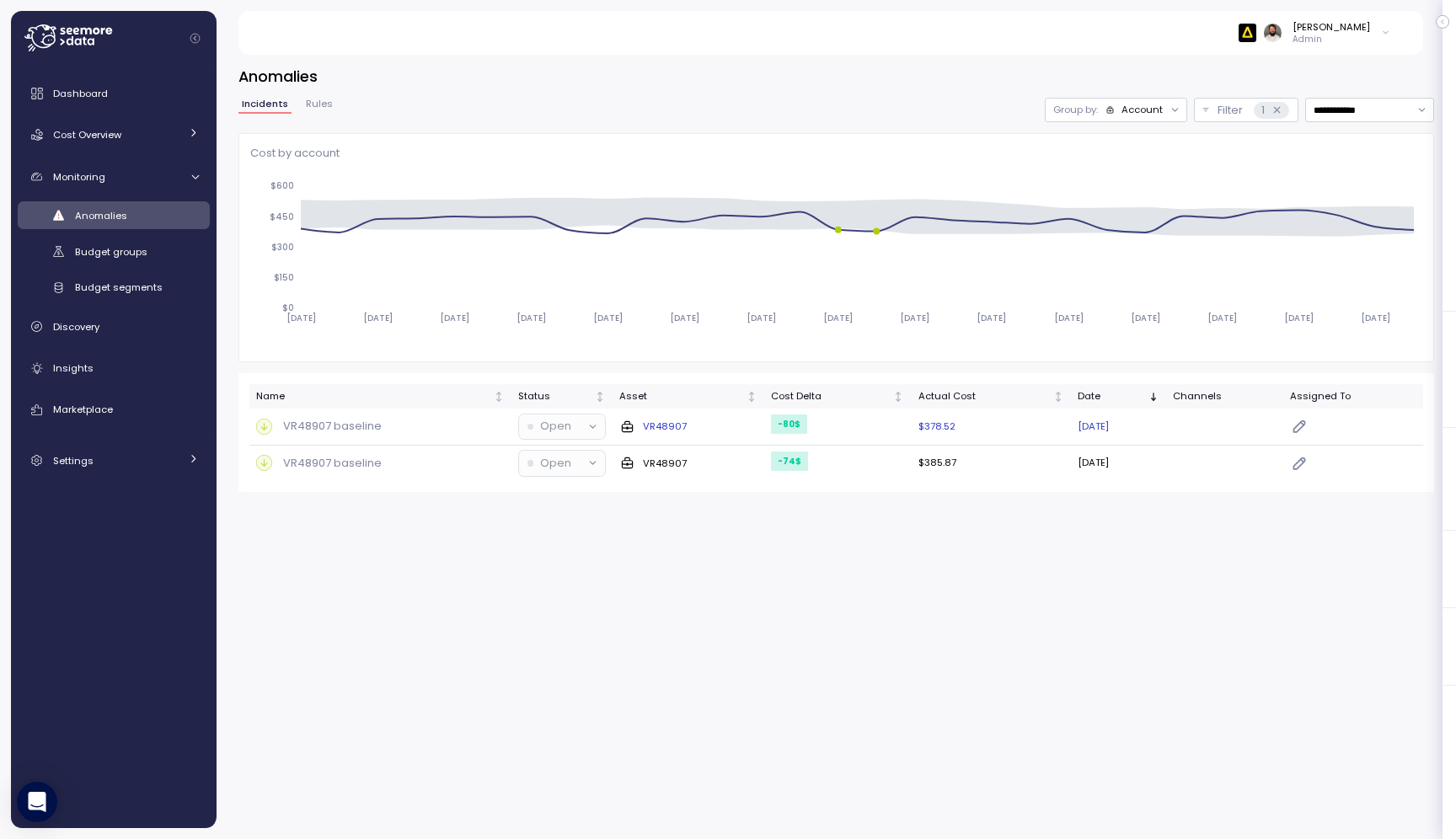
click at [725, 426] on div "VR48907" at bounding box center [688, 426] width 138 height 17
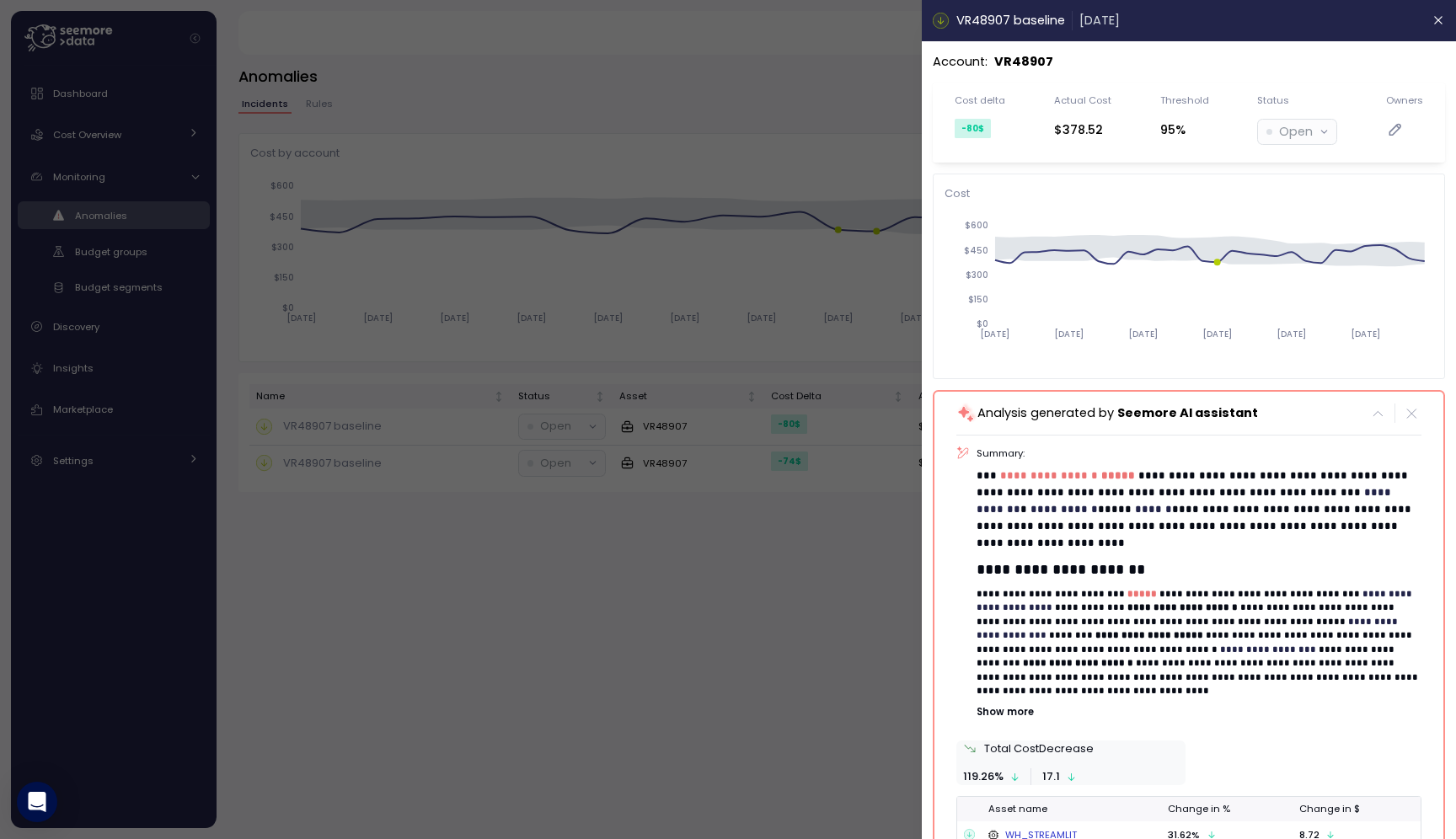
scroll to position [138, 0]
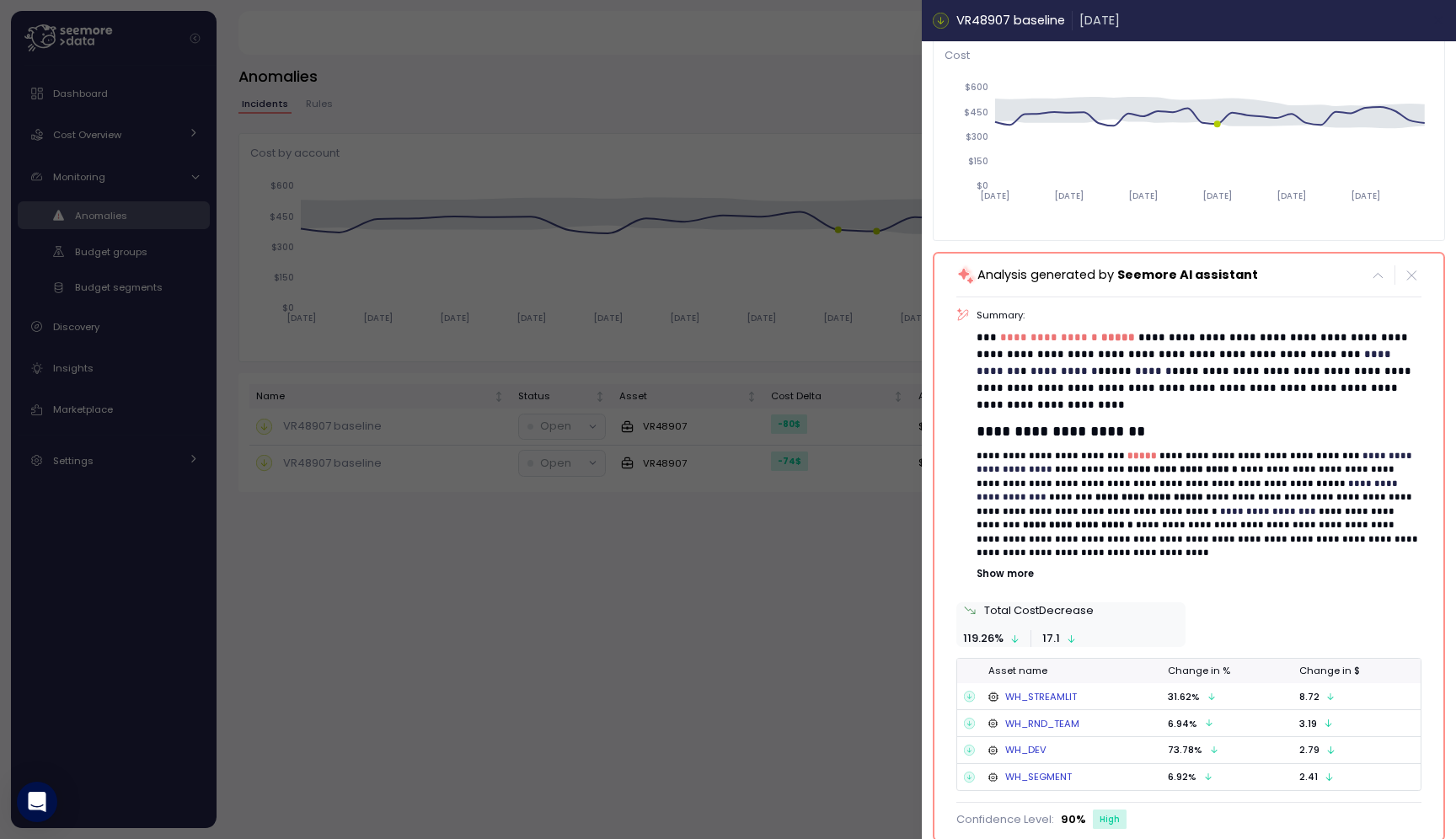
click at [1443, 21] on icon "button" at bounding box center [1439, 21] width 14 height 14
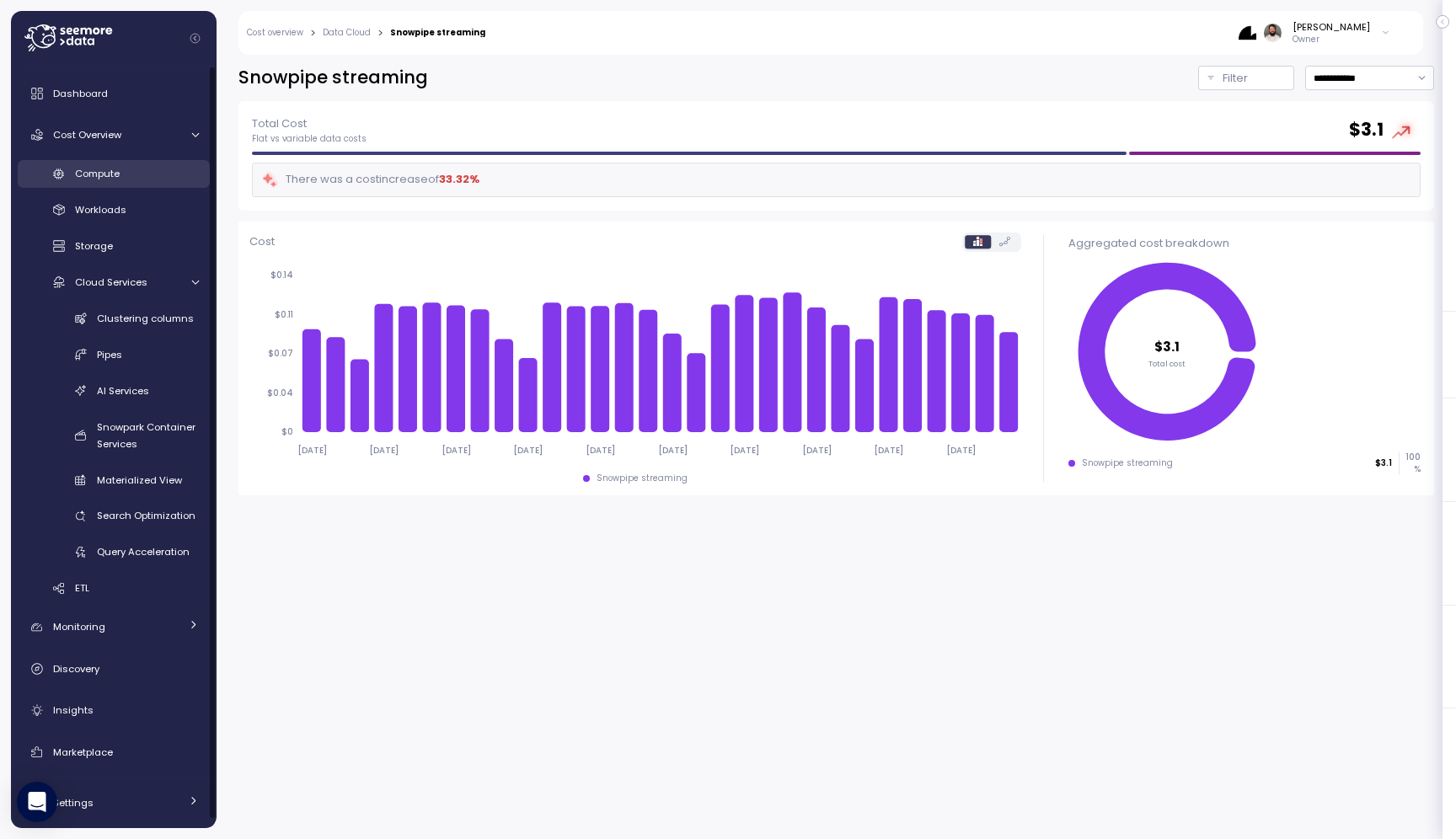
click at [131, 175] on div "Compute" at bounding box center [136, 173] width 124 height 17
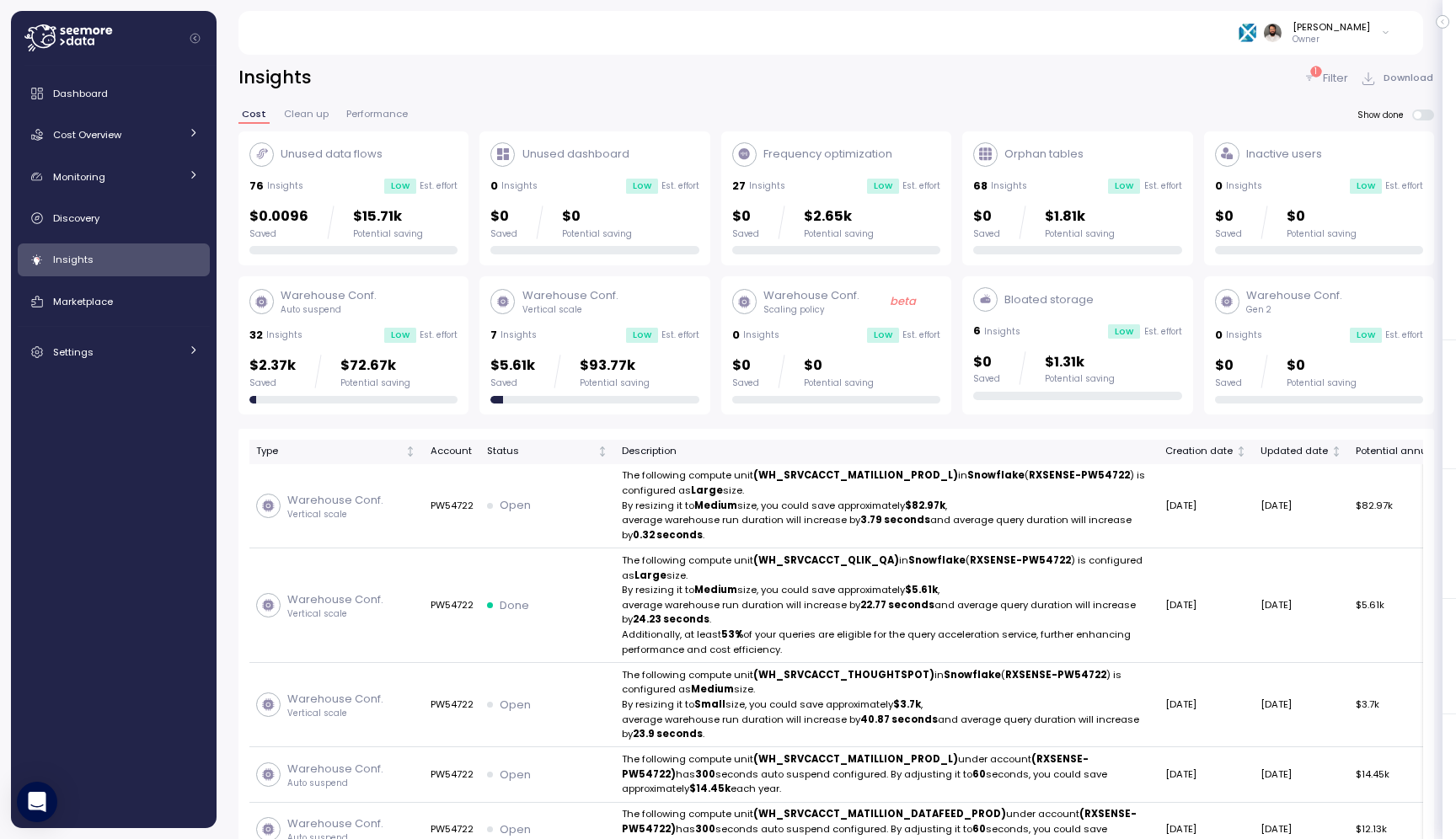
click at [1094, 195] on div "Orphan tables 68 Insights Low Est. effort $0 Saved $1.81k Potential saving" at bounding box center [1077, 199] width 208 height 113
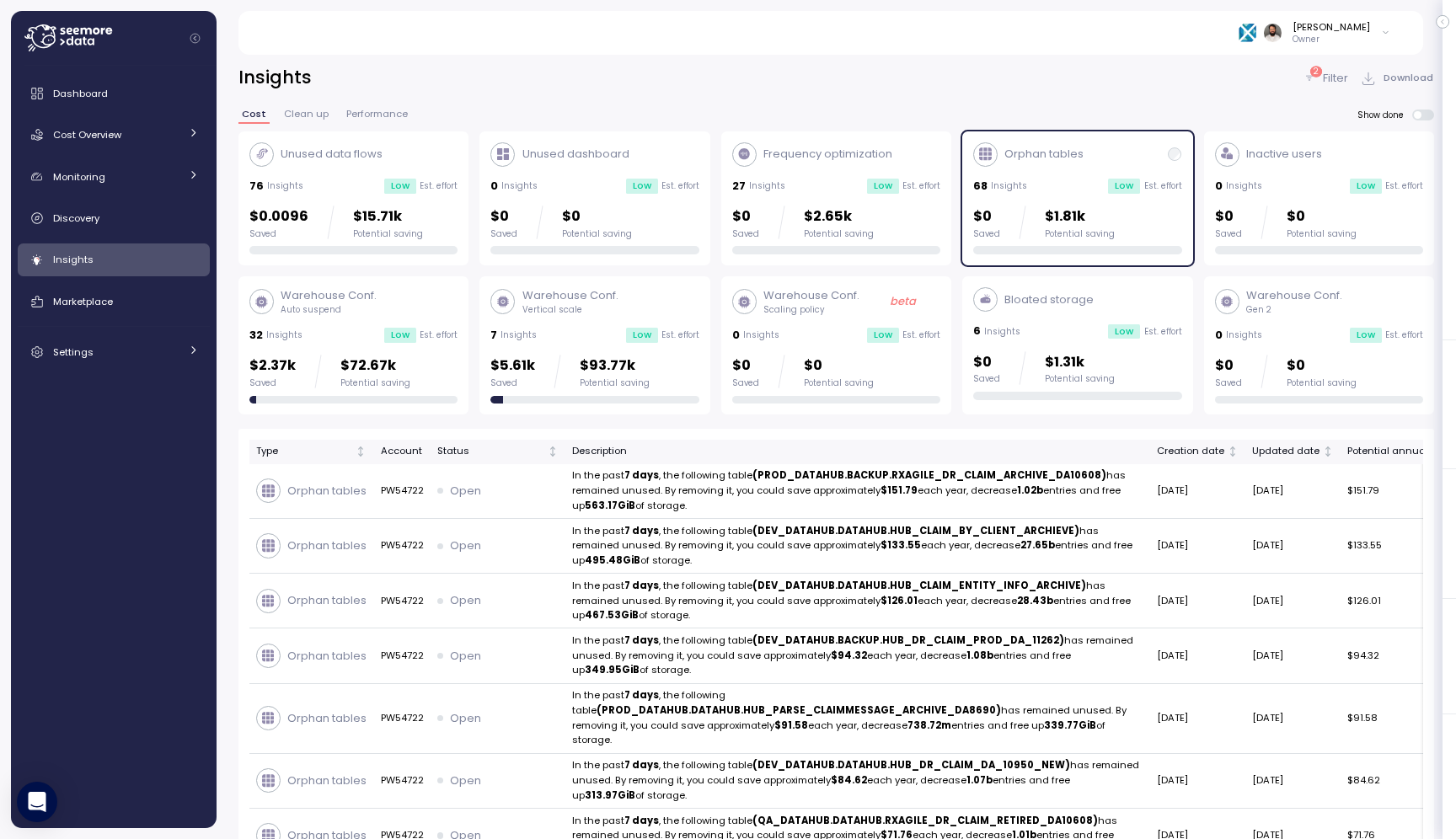
click at [1094, 195] on div "Orphan tables 68 Insights Low Est. effort $0 Saved $1.81k Potential saving" at bounding box center [1077, 199] width 208 height 113
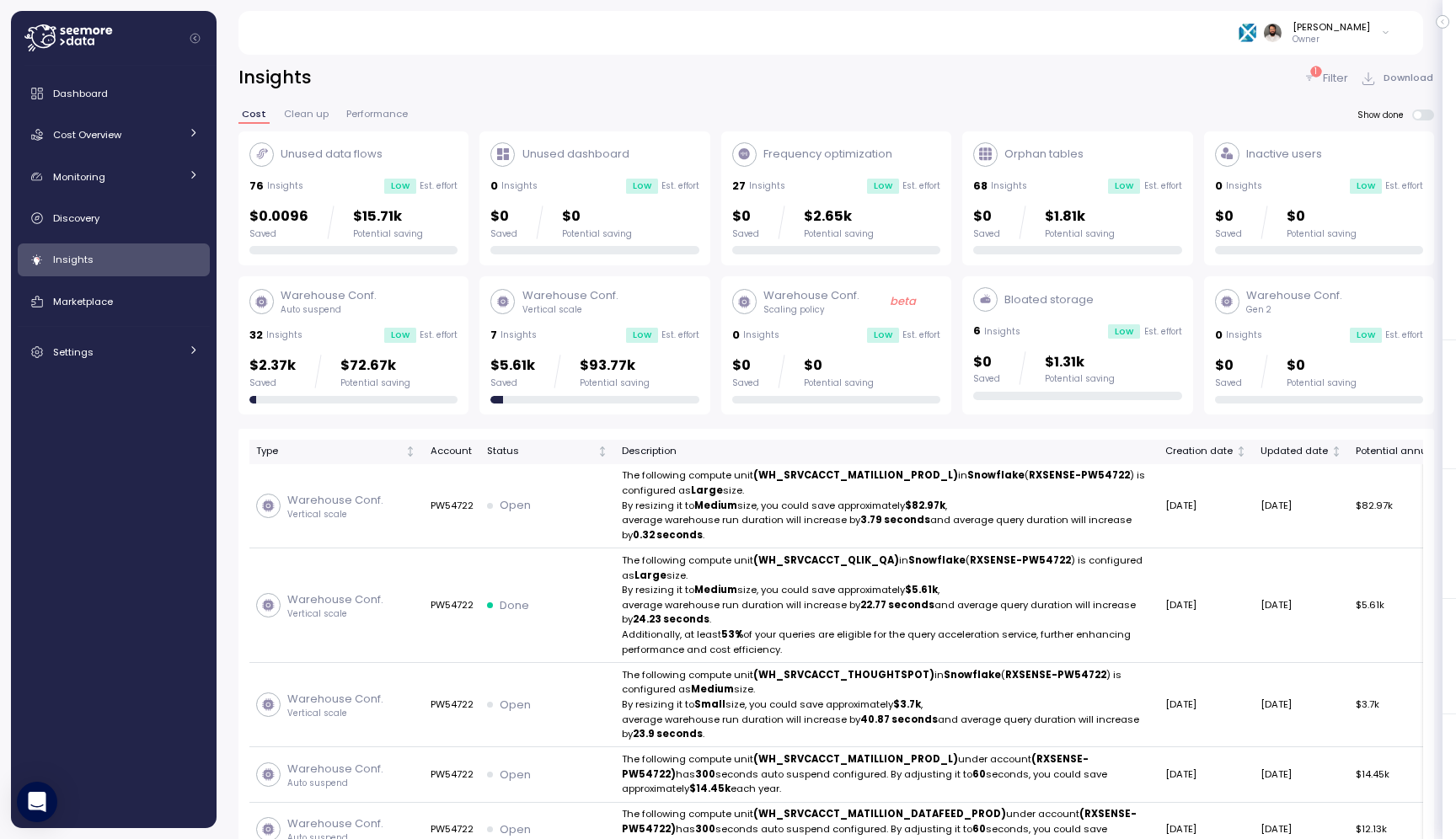
click at [905, 206] on div "$0 Saved $2.65k Potential saving" at bounding box center [837, 222] width 208 height 34
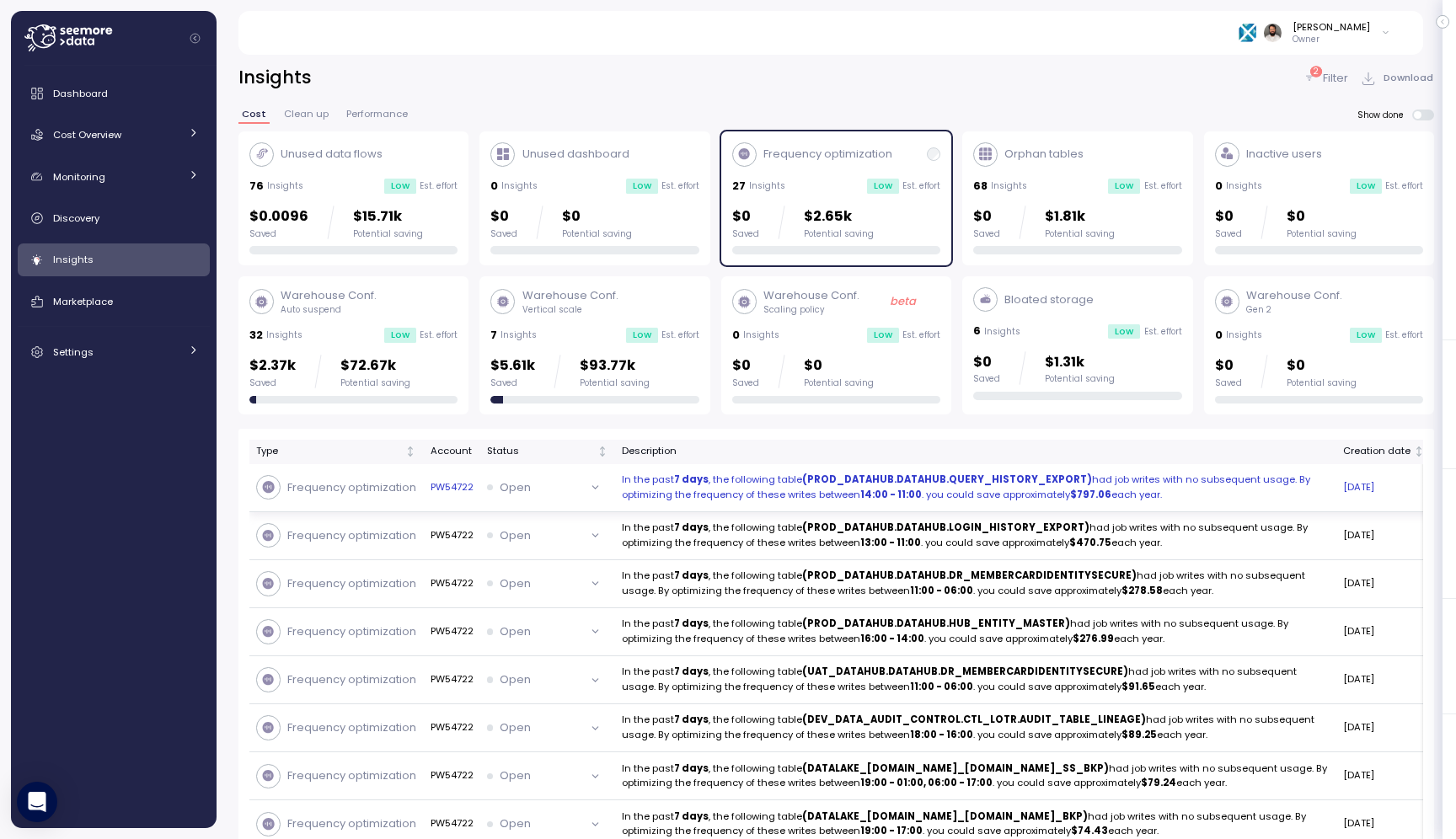
click at [871, 491] on p "In the past 7 days , the following table (PROD_DATAHUB.DATAHUB.QUERY_HISTORY_EX…" at bounding box center [976, 487] width 708 height 30
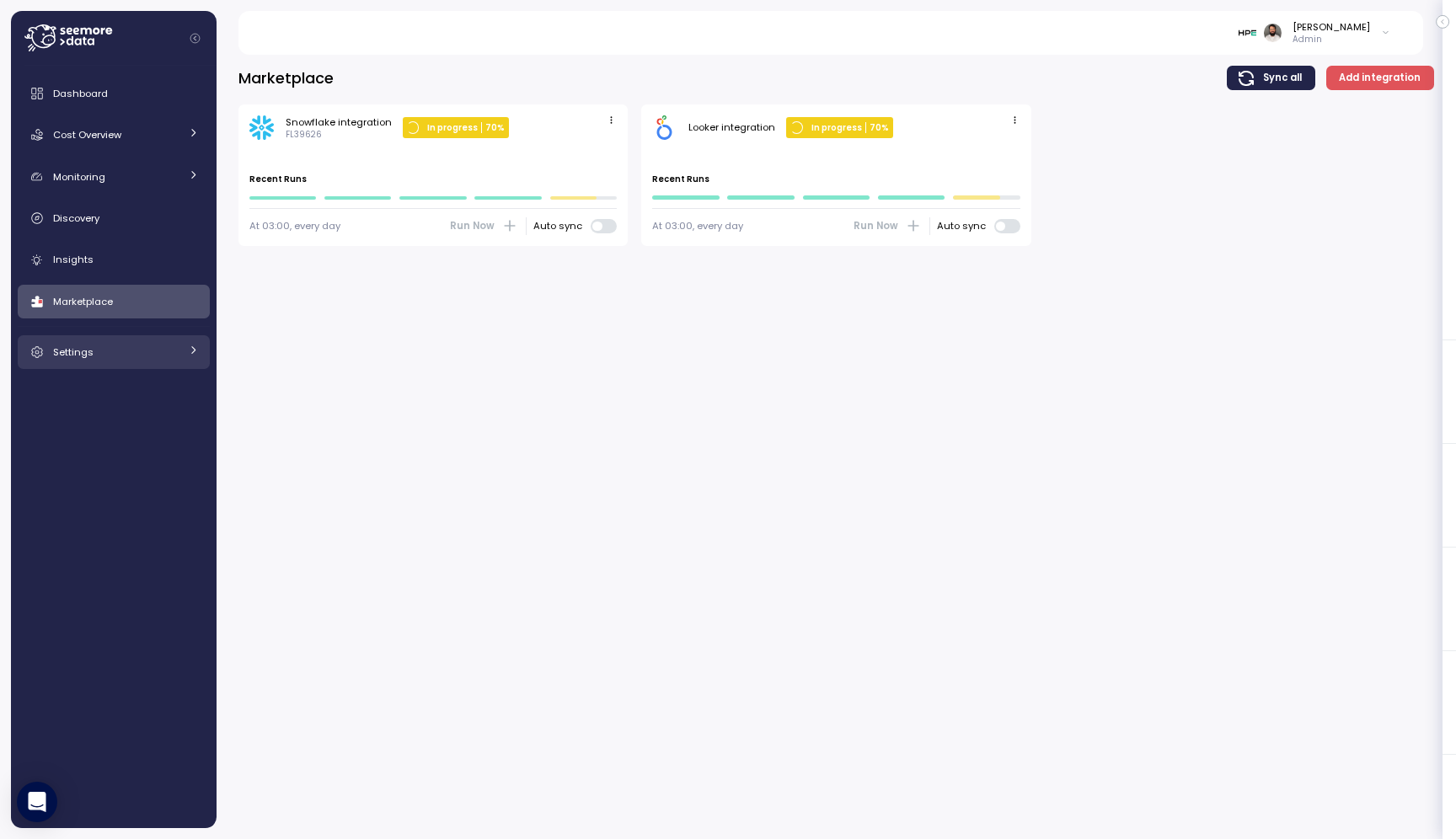
click at [173, 345] on div "Settings" at bounding box center [116, 352] width 126 height 17
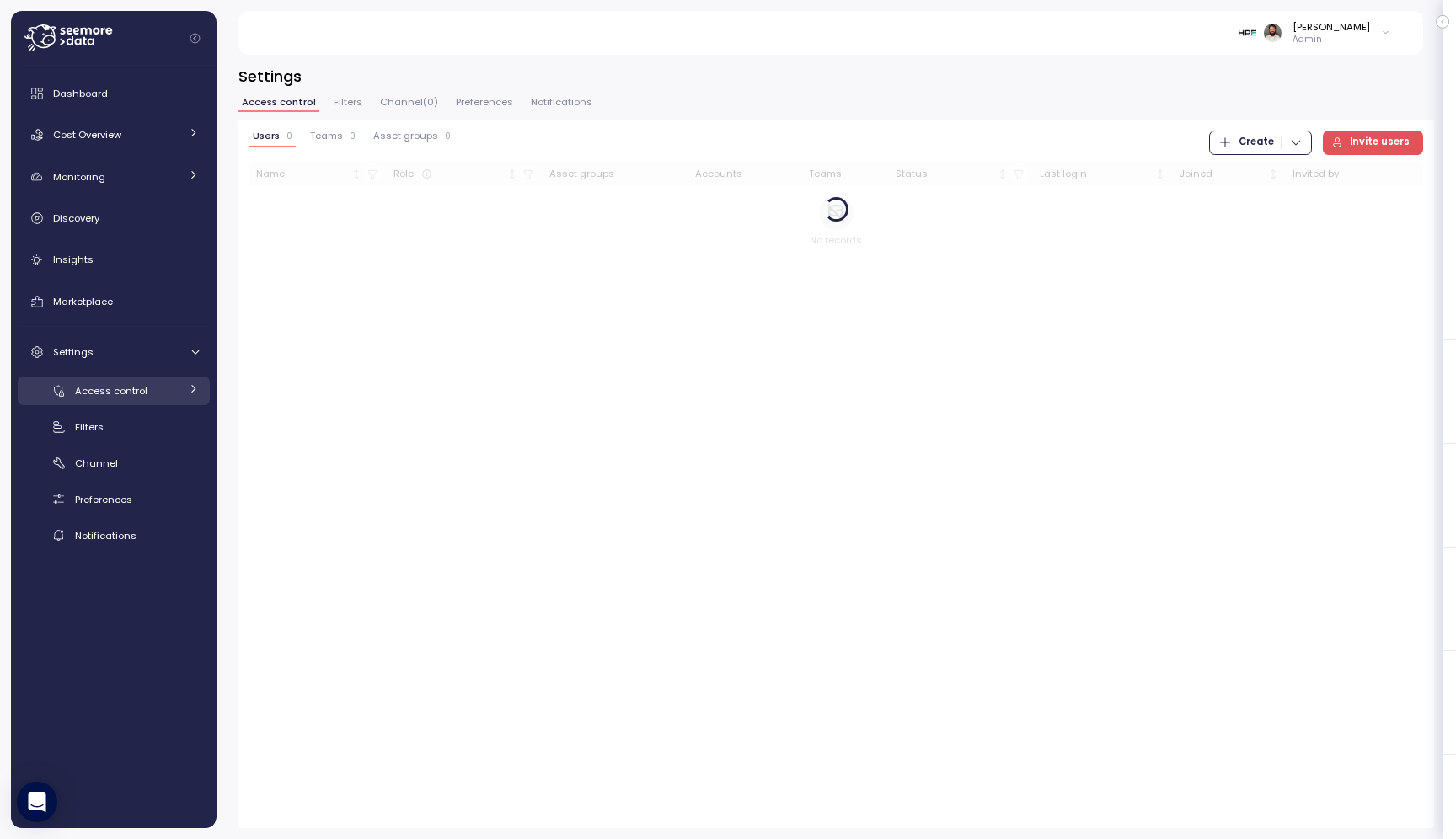
click at [152, 393] on div "Access control" at bounding box center [127, 390] width 104 height 17
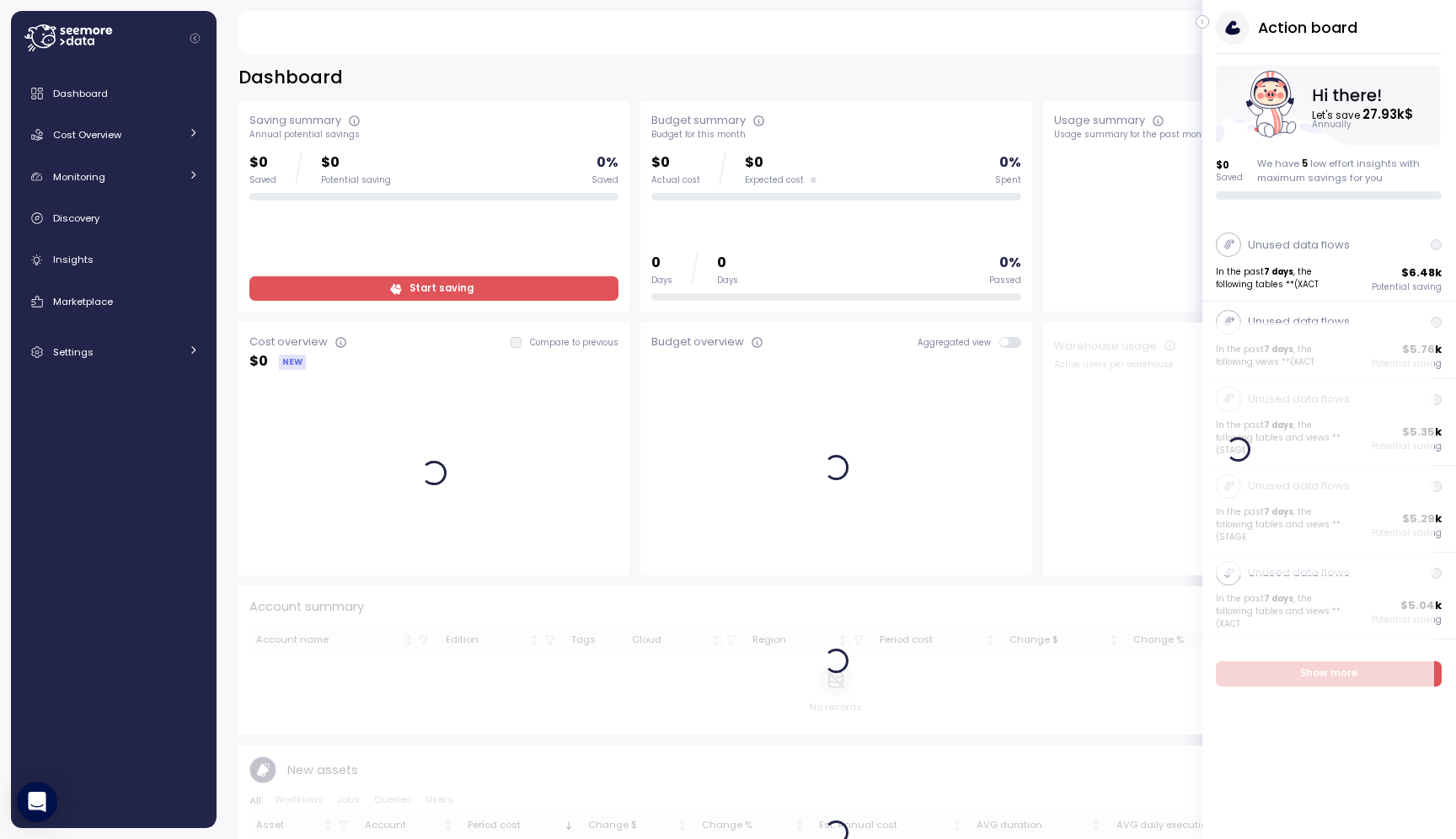
click at [1205, 23] on icon "button" at bounding box center [1202, 22] width 8 height 20
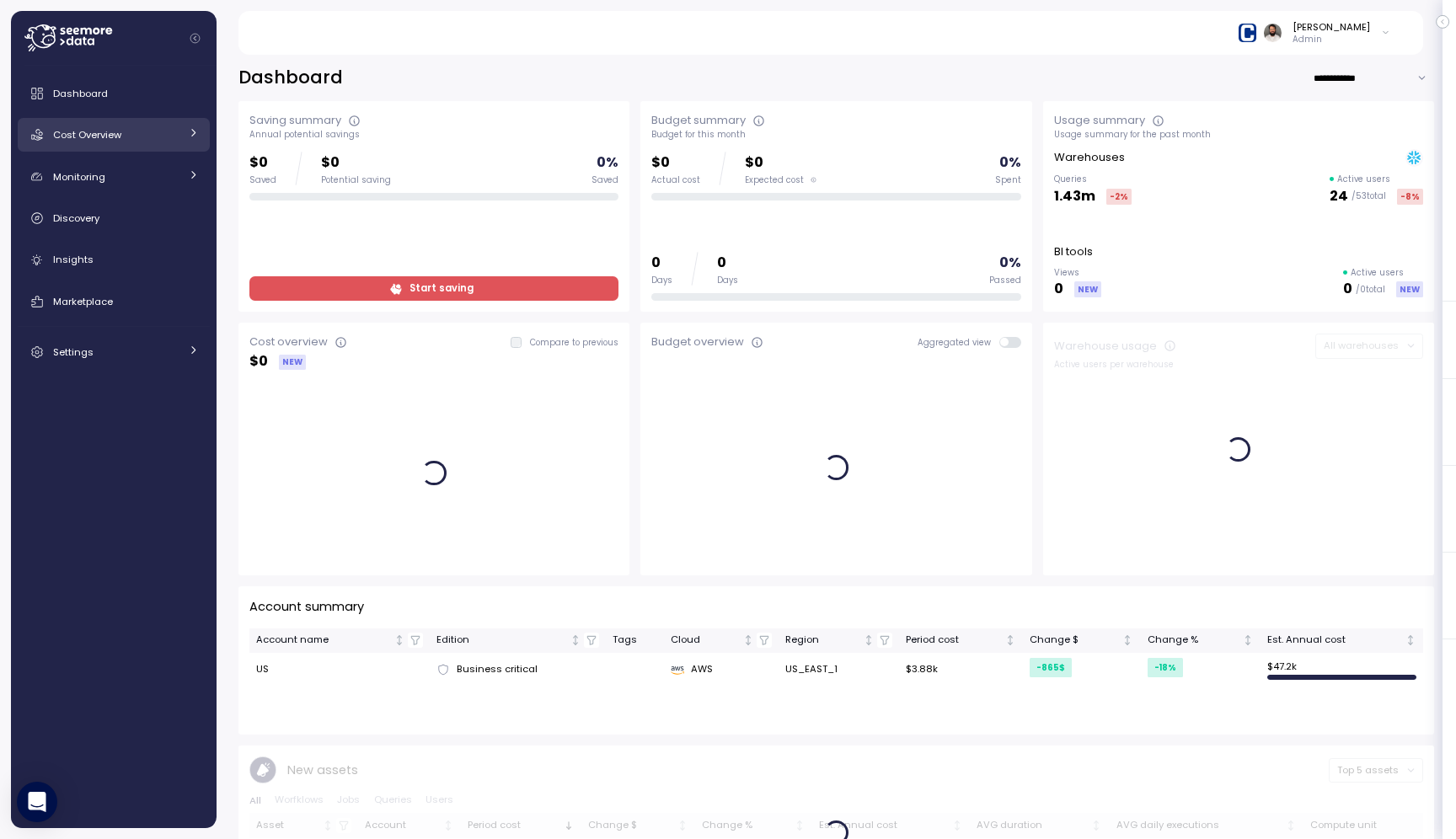
click at [174, 129] on div "Cost Overview" at bounding box center [116, 134] width 126 height 17
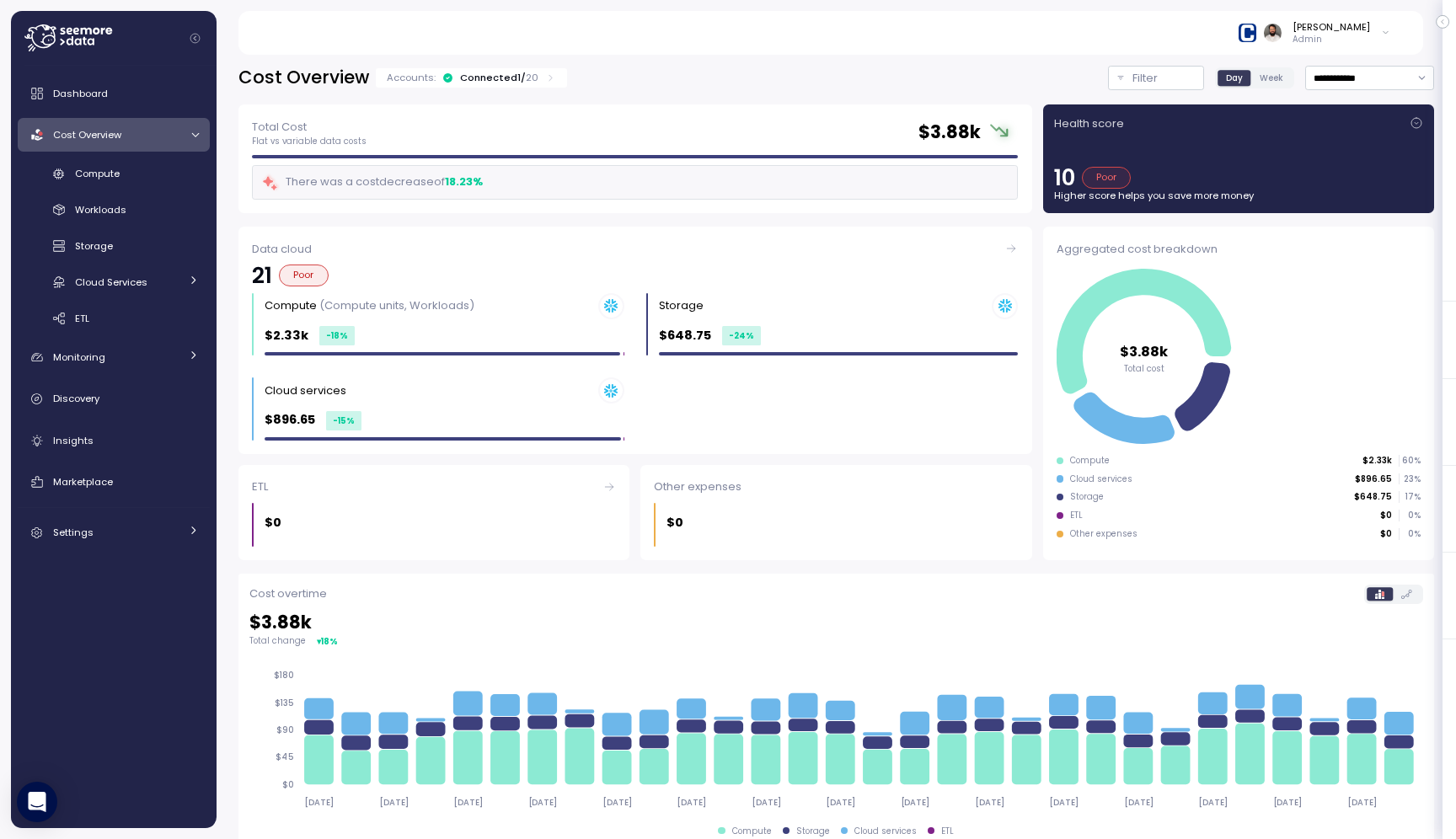
click at [526, 85] on div "Accounts: Connected 1 / 20" at bounding box center [472, 78] width 191 height 19
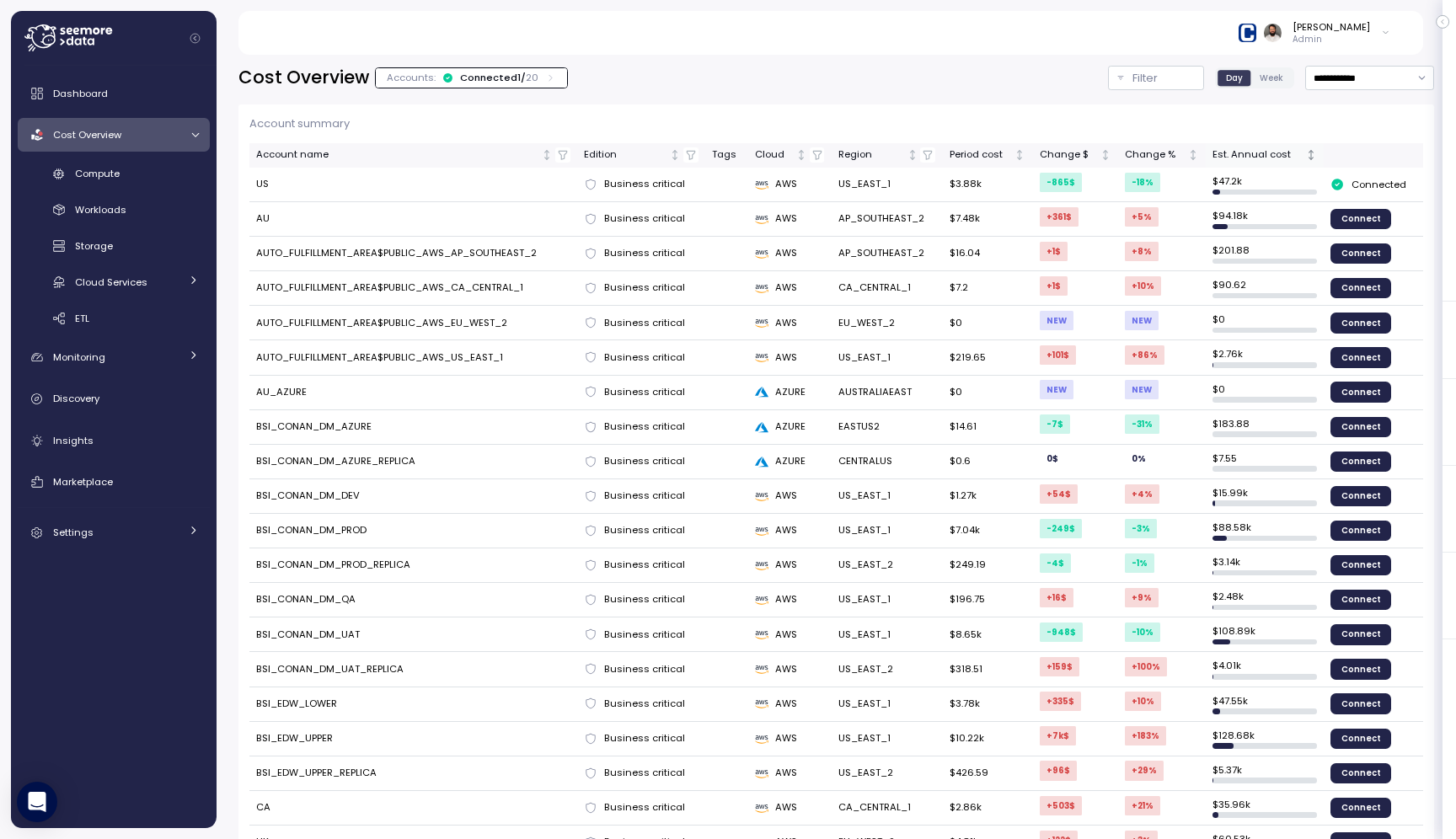
click at [1276, 149] on div "Est. Annual cost" at bounding box center [1258, 155] width 90 height 15
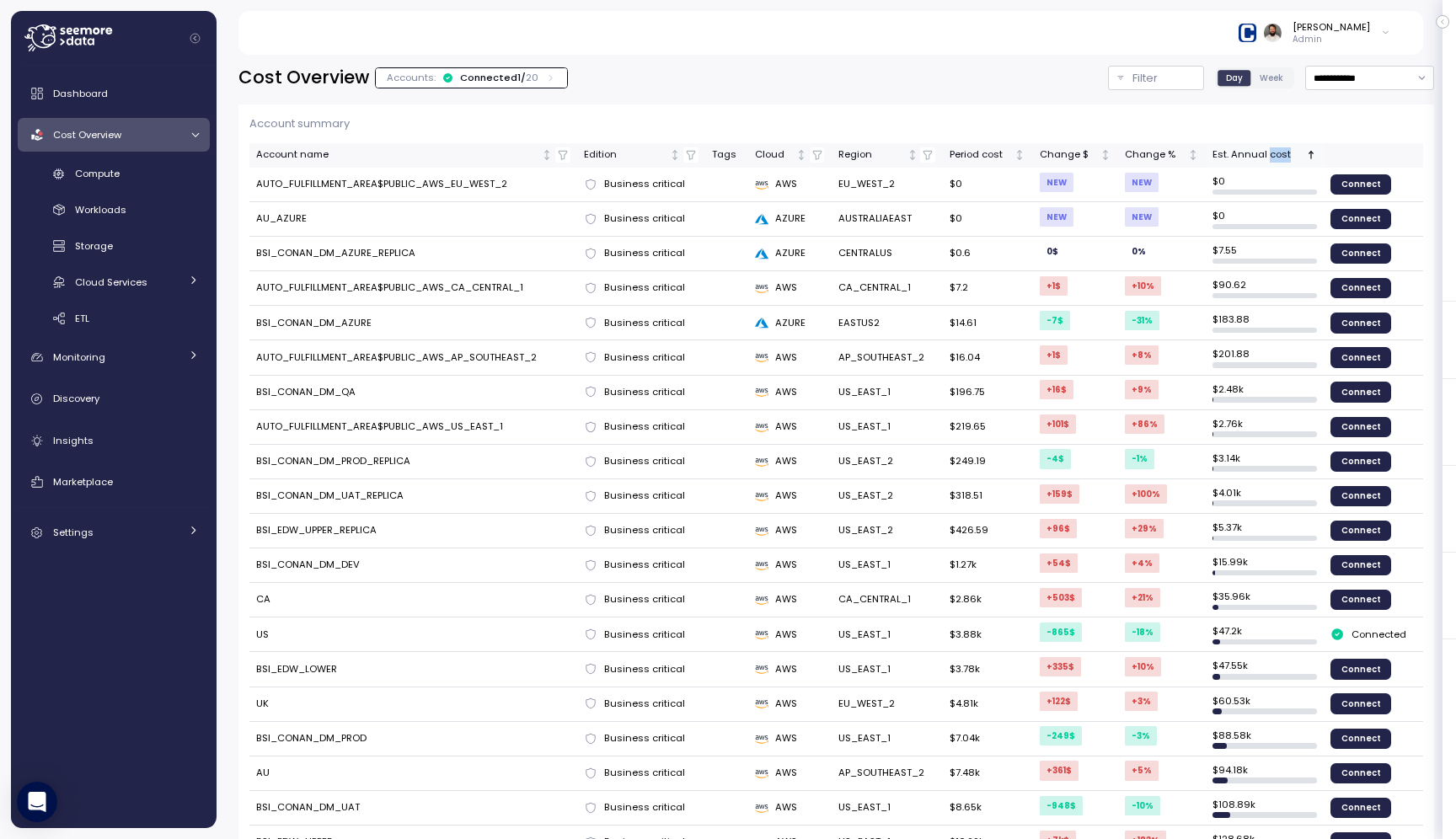
click at [1276, 149] on div "Est. Annual cost" at bounding box center [1258, 155] width 90 height 15
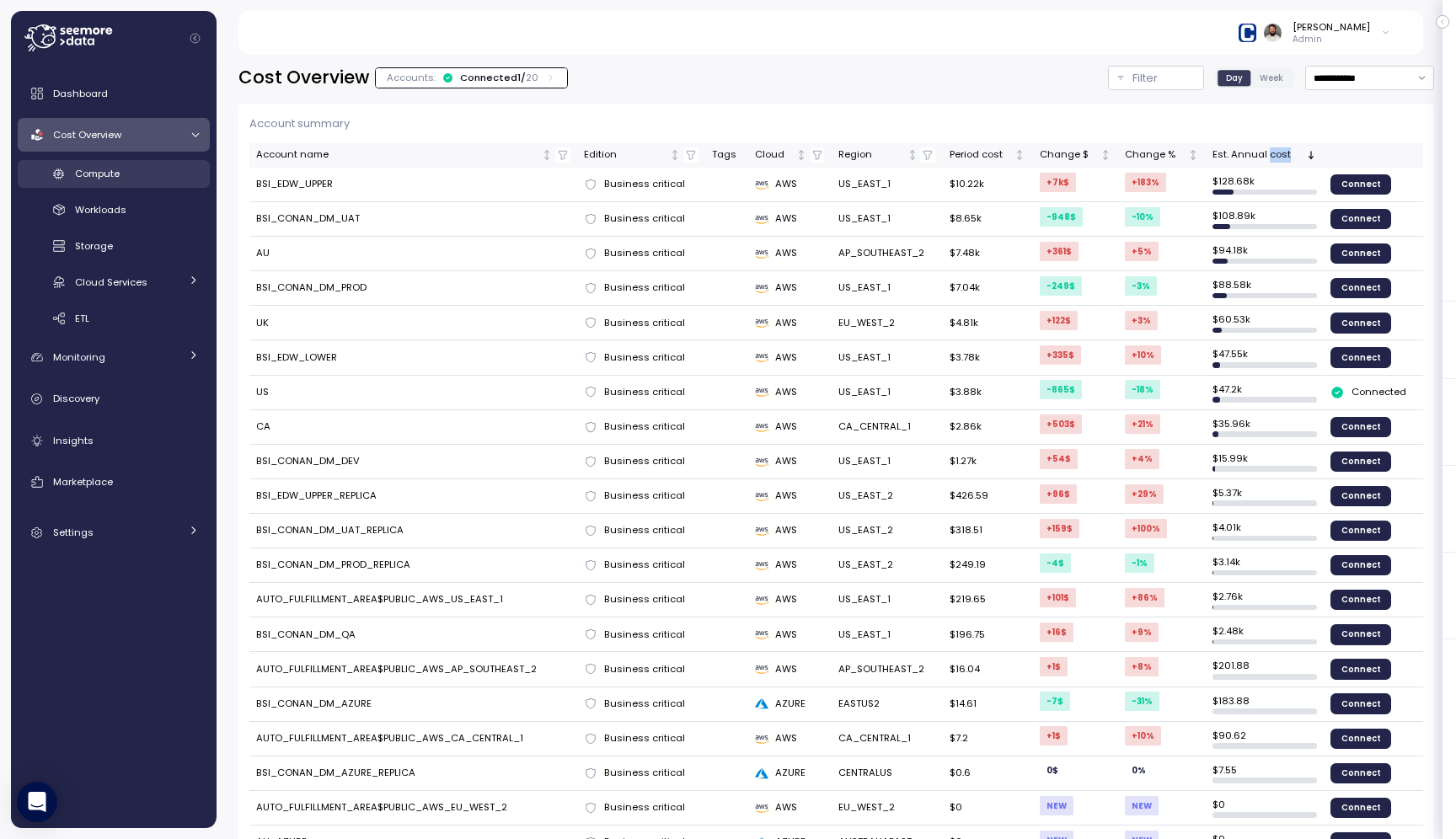
click at [165, 171] on div "Compute" at bounding box center [136, 173] width 124 height 17
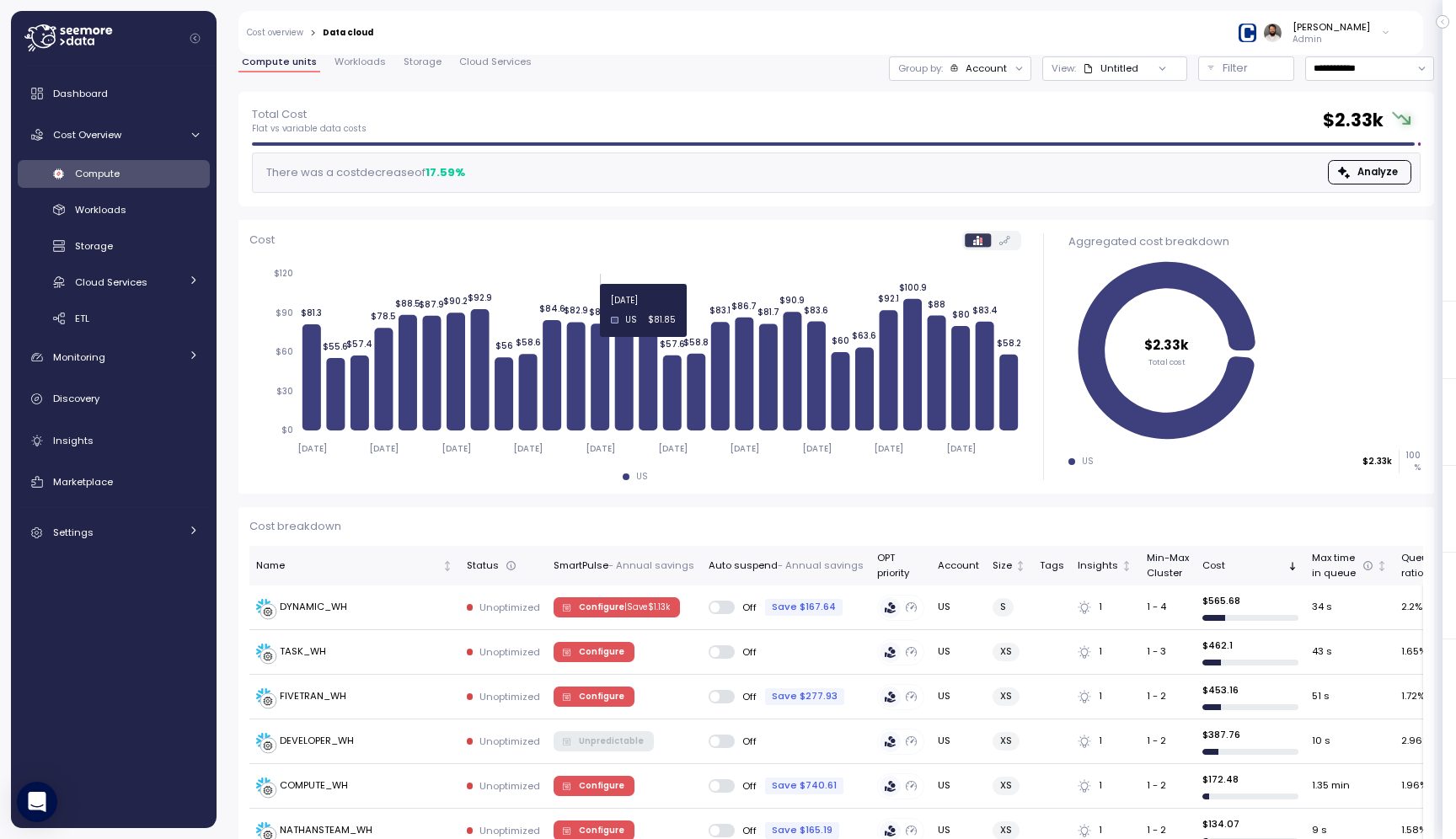
scroll to position [43, 0]
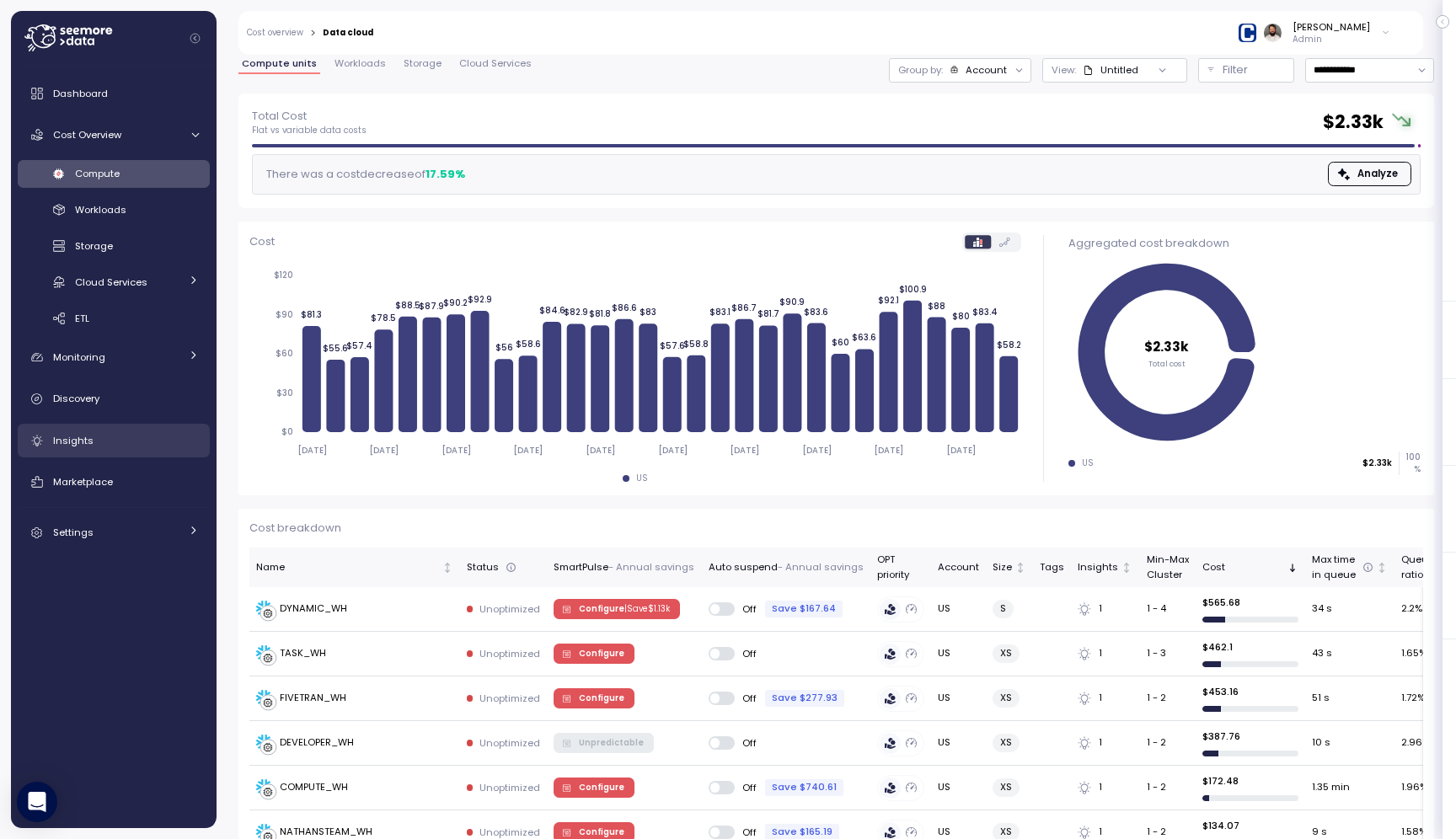
click at [142, 432] on link "Insights" at bounding box center [113, 440] width 192 height 34
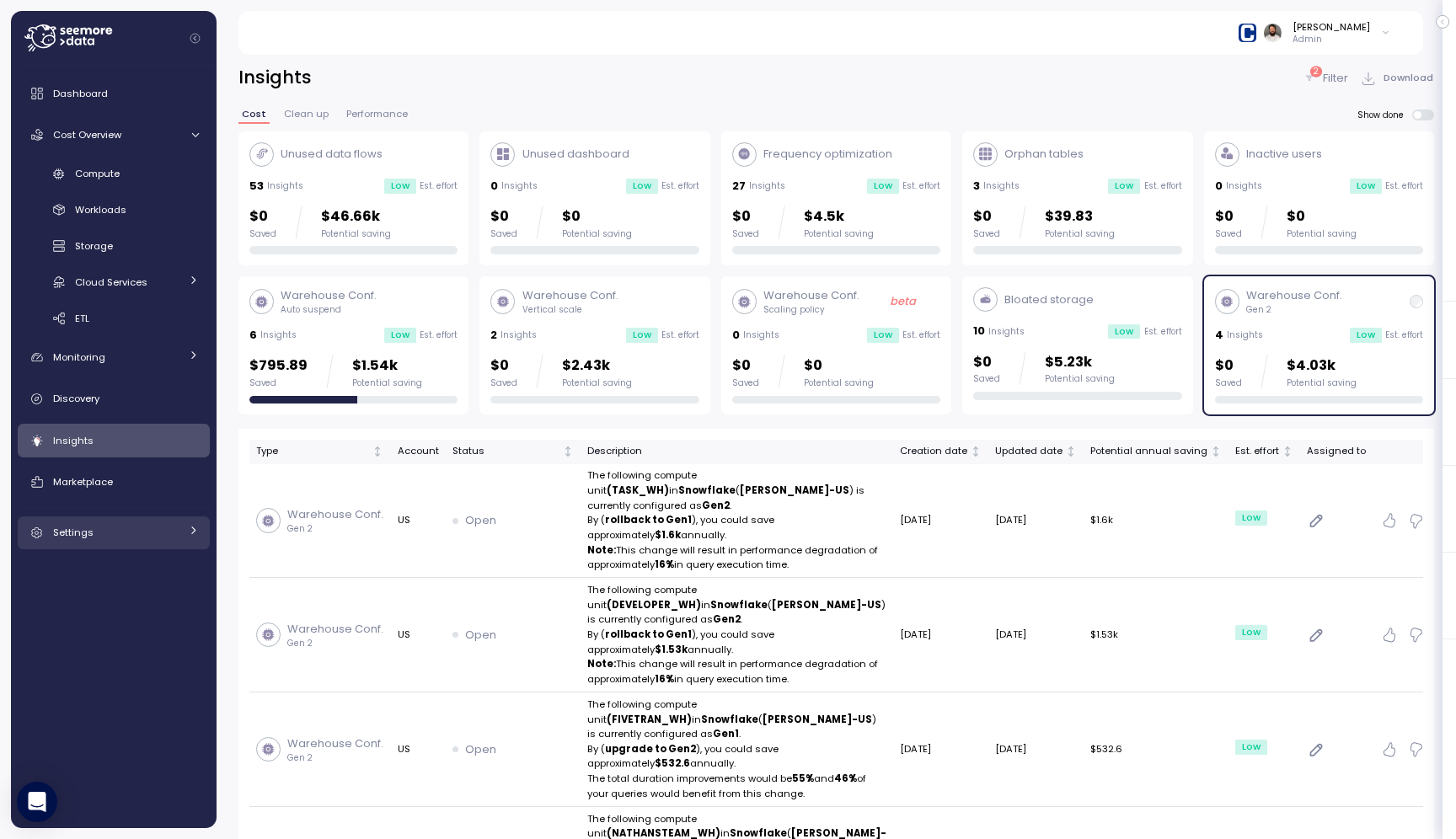
click at [83, 531] on span "Settings" at bounding box center [73, 532] width 41 height 14
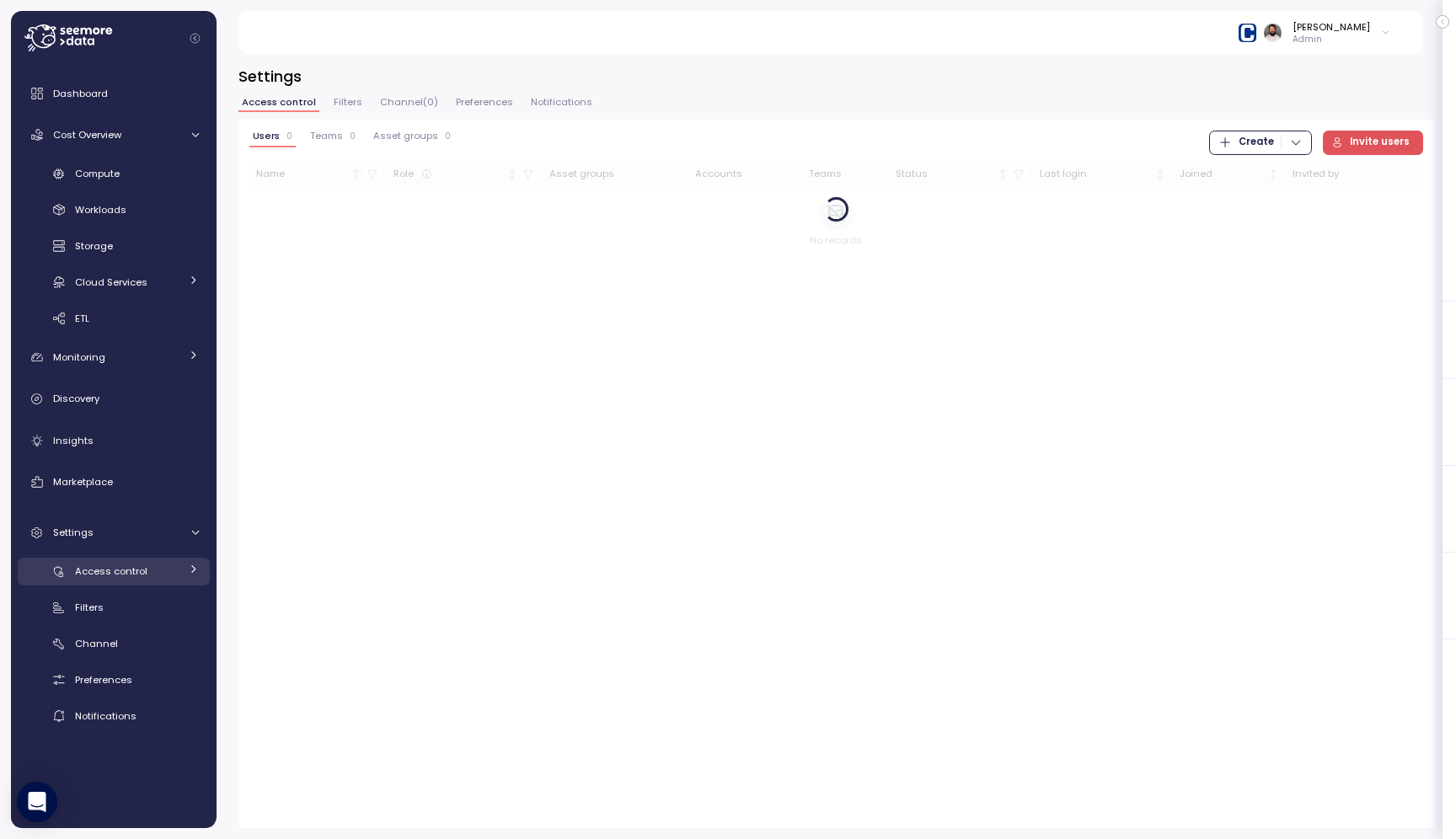
click at [95, 571] on span "Access control" at bounding box center [110, 571] width 72 height 14
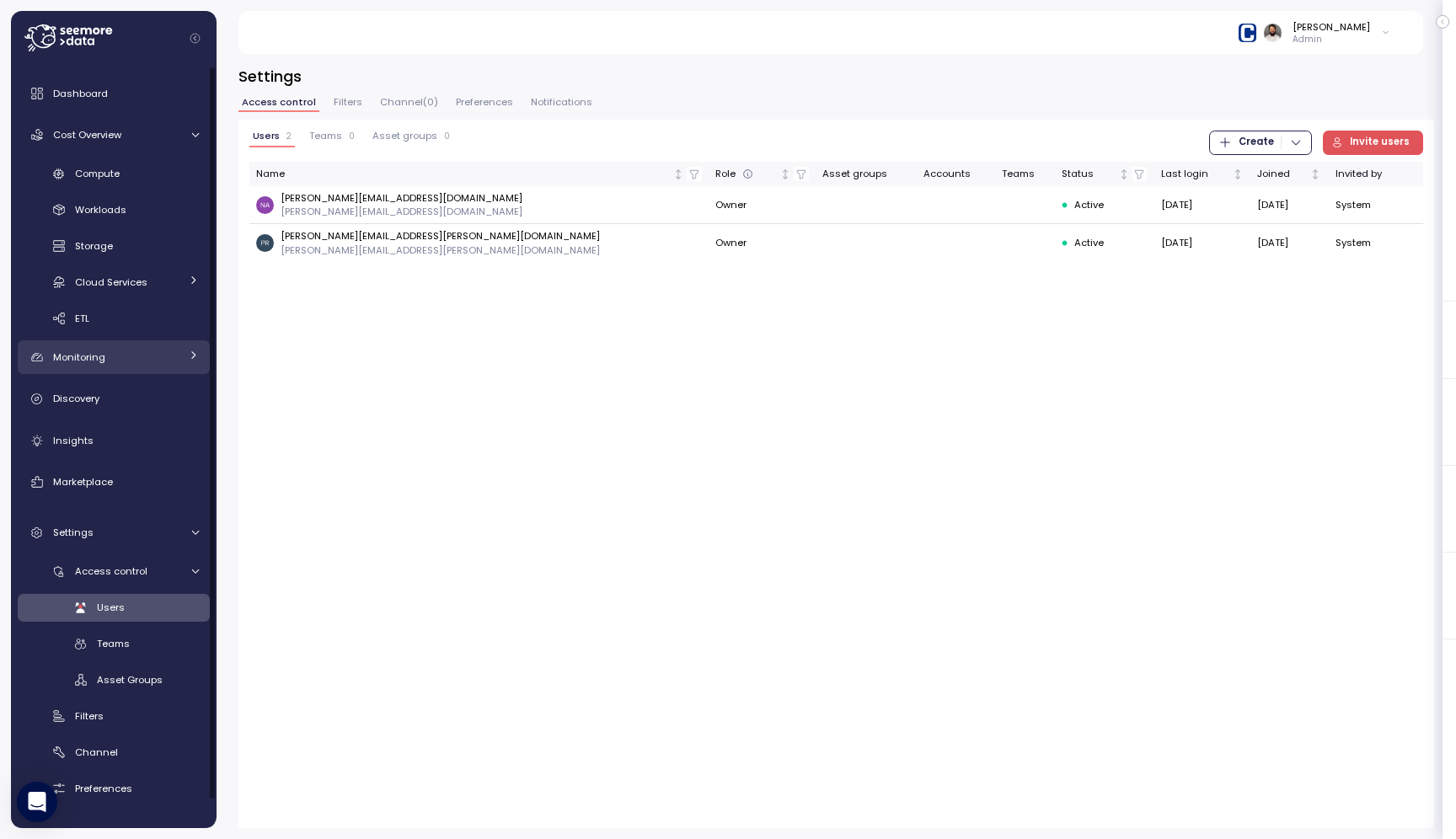
click at [129, 344] on link "Monitoring" at bounding box center [113, 357] width 192 height 34
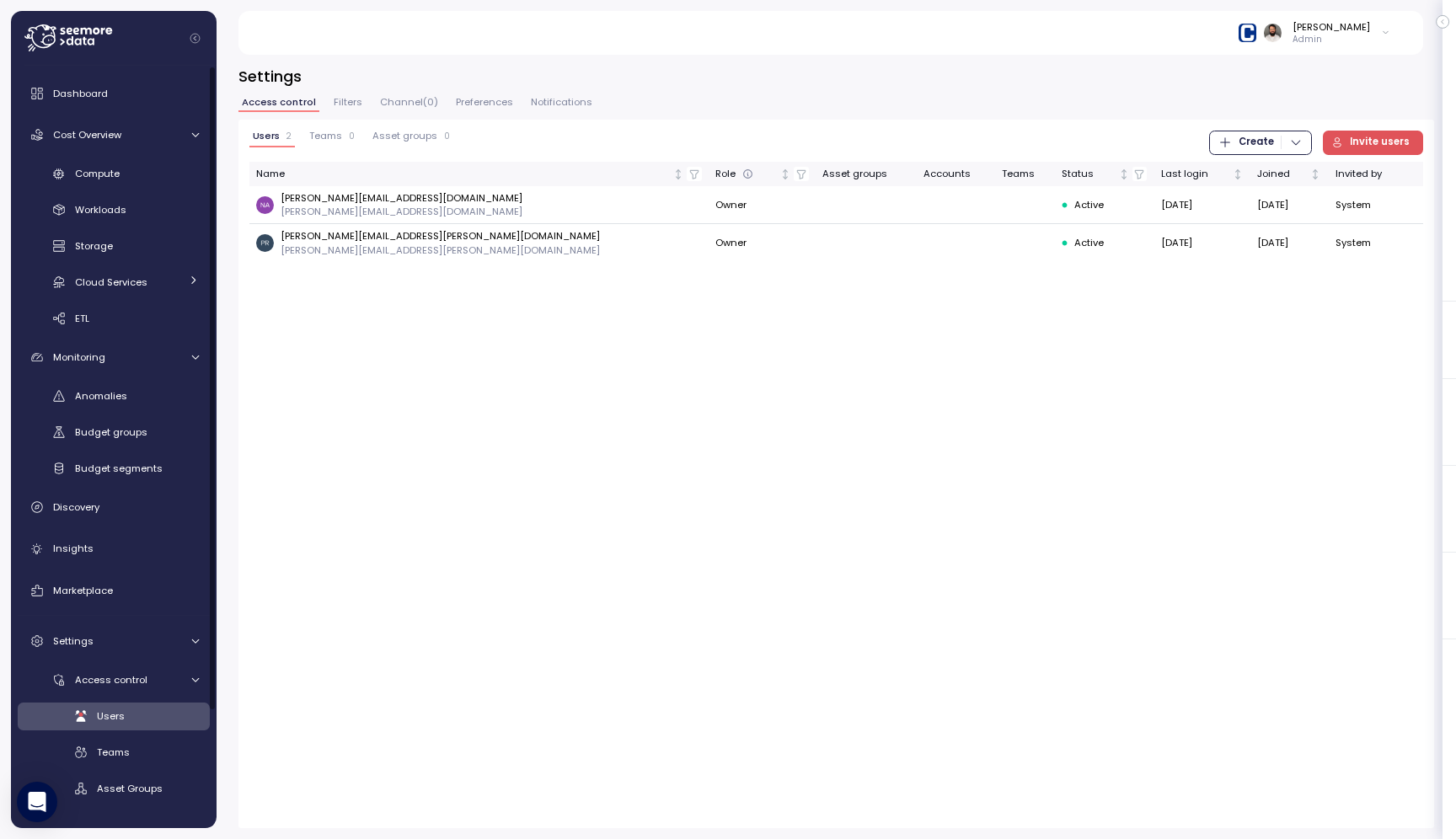
click at [129, 379] on div "Dashboard Cost Overview Compute Workloads Storage Cloud Services Clustering col…" at bounding box center [113, 512] width 192 height 870
click at [127, 399] on div "Anomalies" at bounding box center [136, 395] width 124 height 17
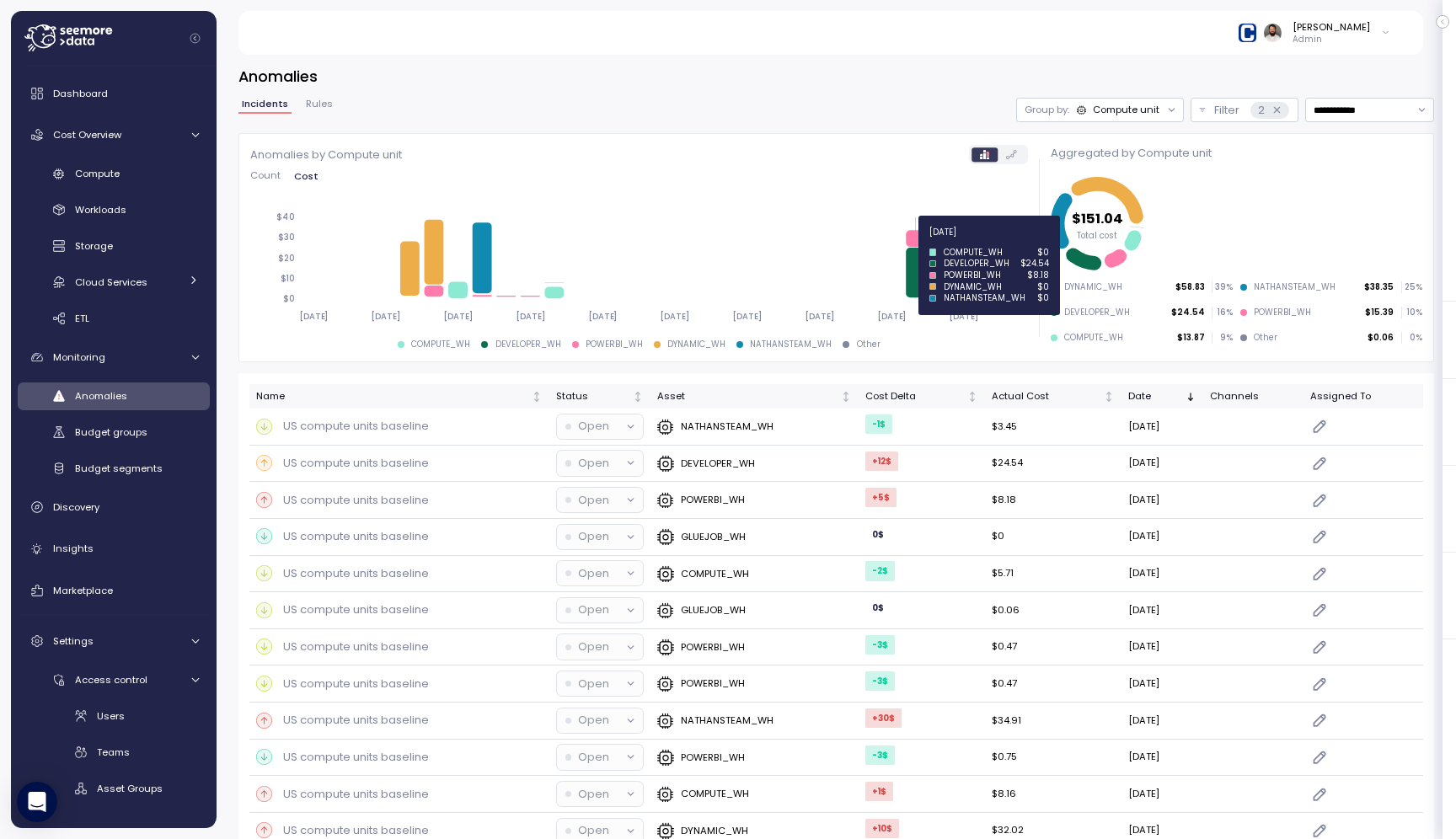
click at [917, 271] on icon at bounding box center [918, 272] width 19 height 50
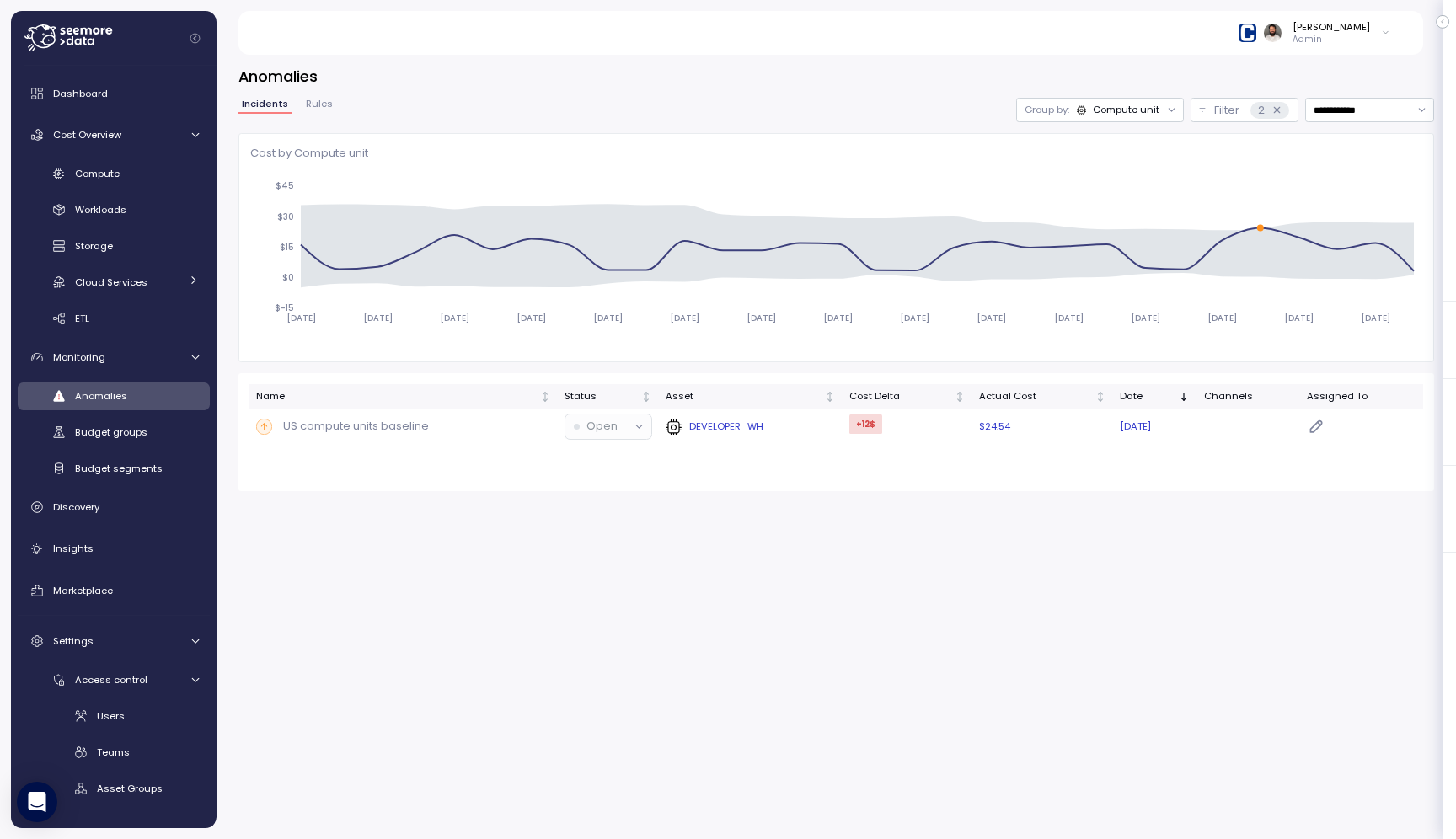
click at [515, 431] on div "US compute units baseline" at bounding box center [403, 426] width 295 height 17
